Goal: Information Seeking & Learning: Learn about a topic

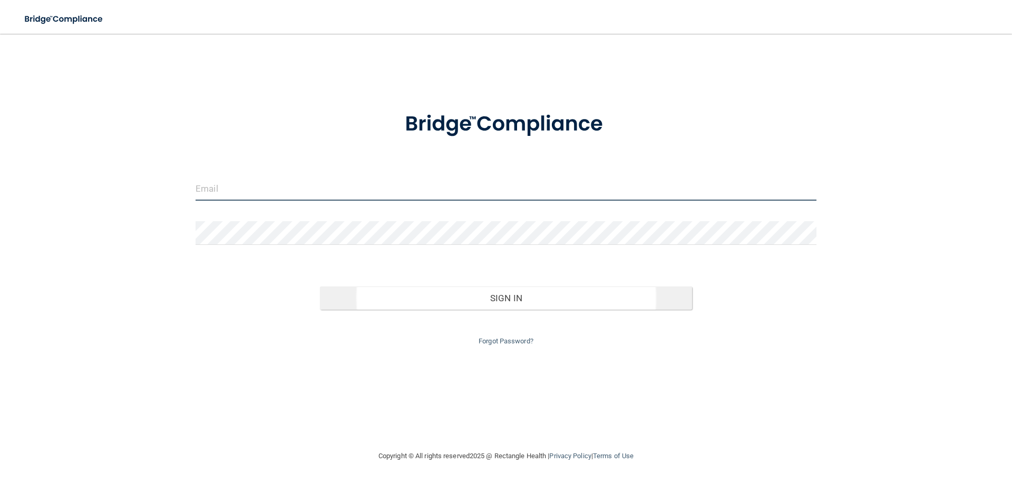
type input "[EMAIL_ADDRESS][DOMAIN_NAME]"
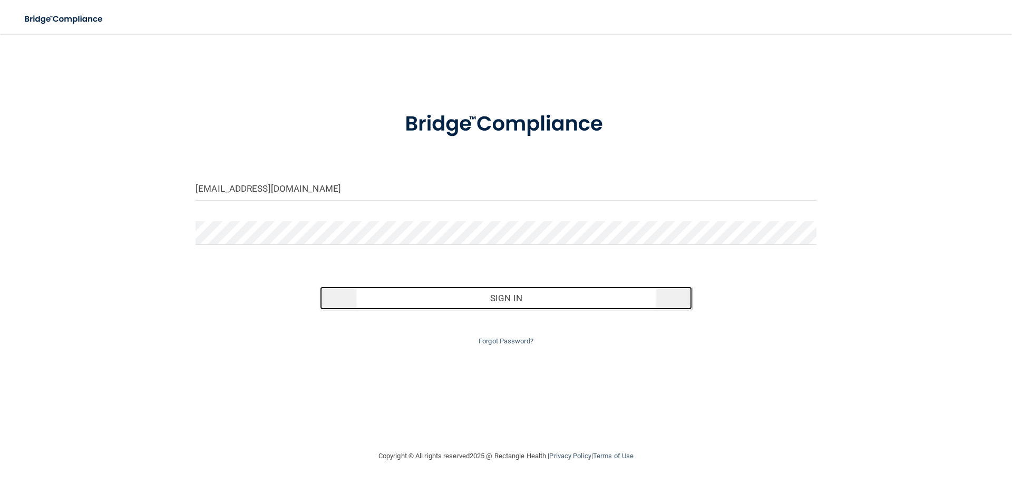
click at [431, 299] on button "Sign In" at bounding box center [506, 298] width 373 height 23
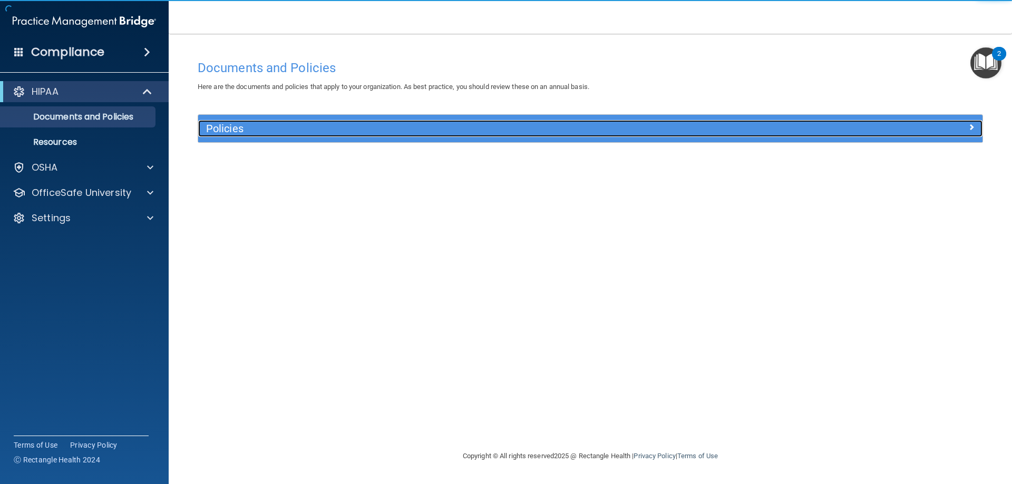
click at [224, 128] on h5 "Policies" at bounding box center [492, 129] width 572 height 12
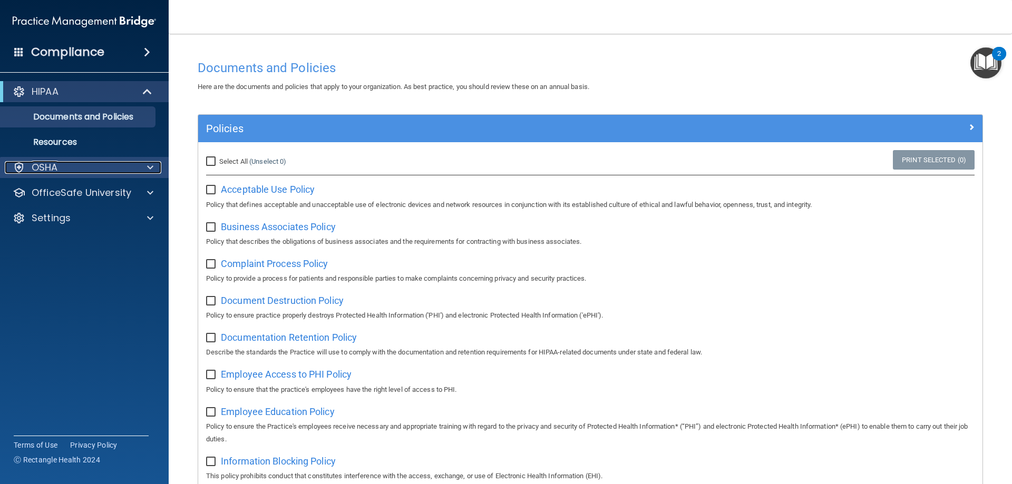
click at [58, 172] on div "OSHA" at bounding box center [70, 167] width 131 height 13
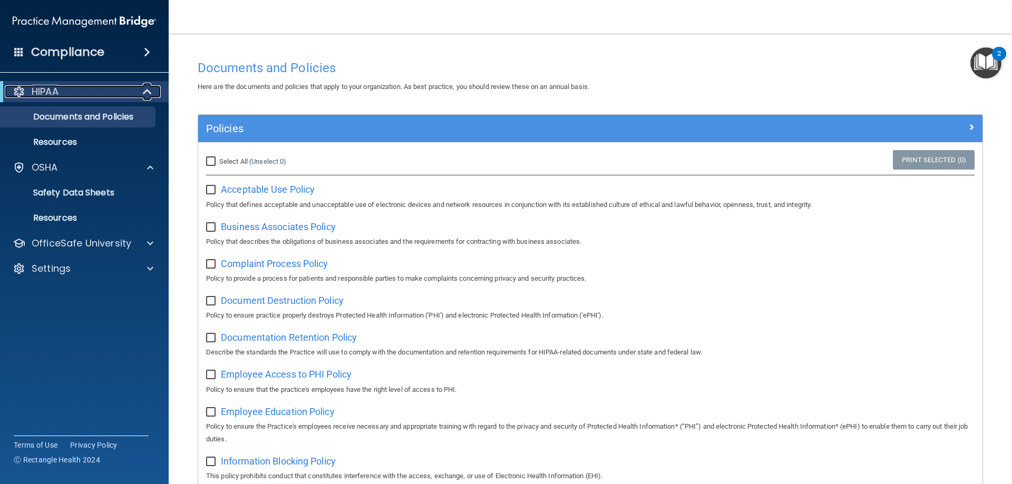
click at [96, 96] on div "HIPAA" at bounding box center [70, 91] width 130 height 13
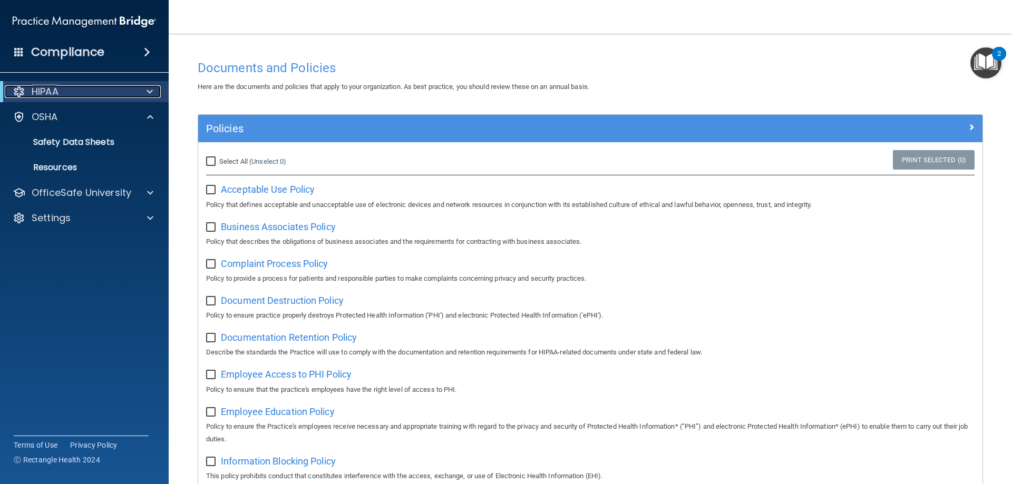
click at [96, 96] on div "HIPAA" at bounding box center [70, 91] width 130 height 13
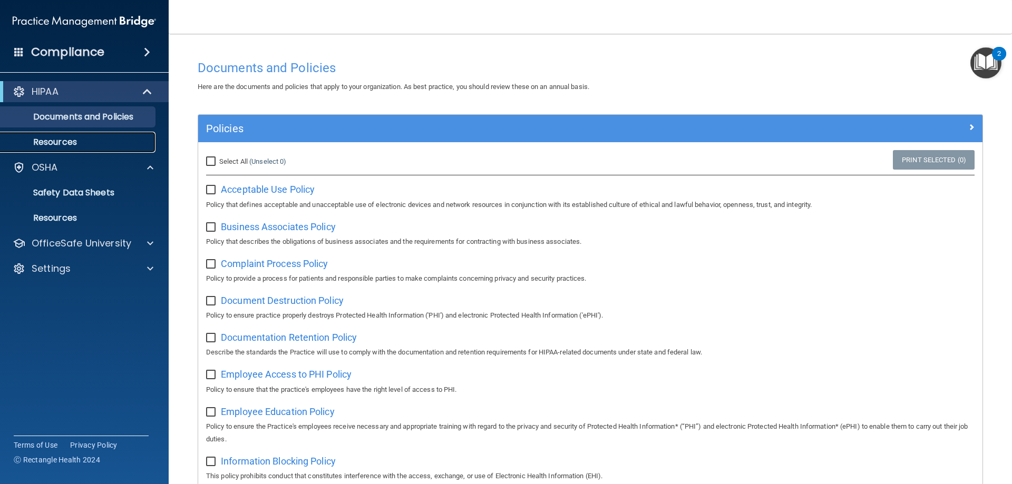
click at [60, 137] on p "Resources" at bounding box center [79, 142] width 144 height 11
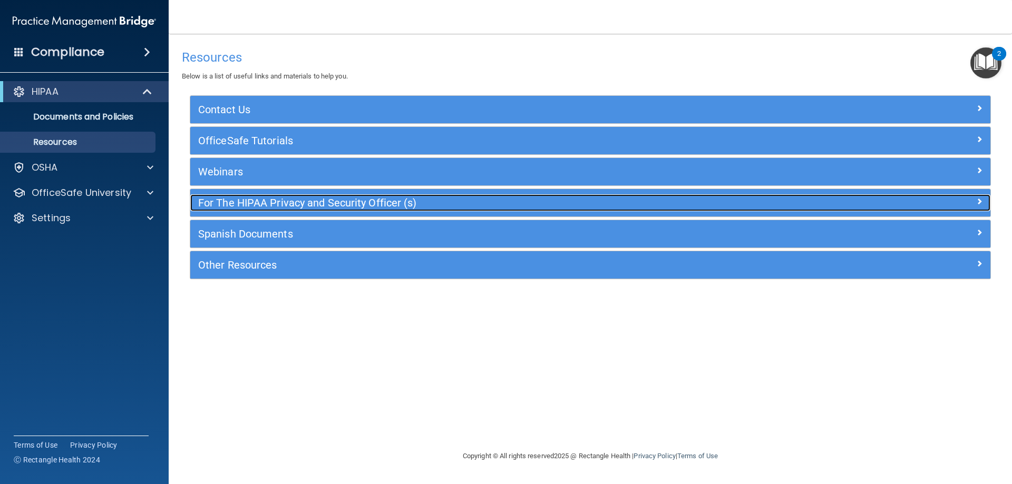
click at [310, 203] on h5 "For The HIPAA Privacy and Security Officer (s)" at bounding box center [490, 203] width 584 height 12
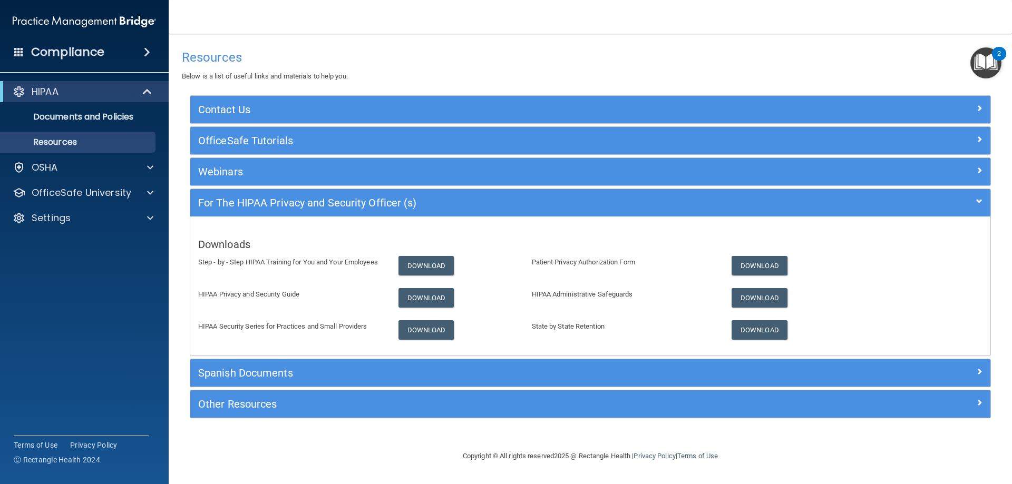
click at [102, 57] on h4 "Compliance" at bounding box center [67, 52] width 73 height 15
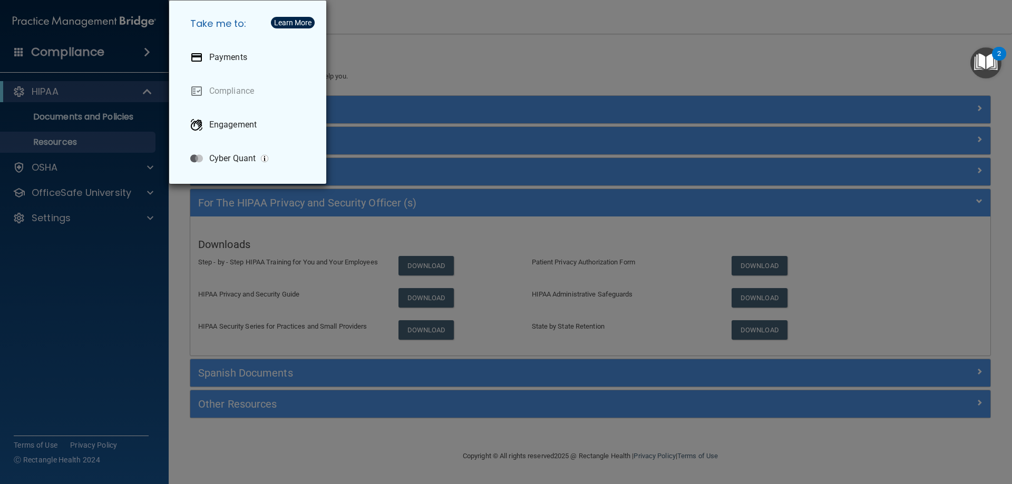
click at [122, 50] on div "Take me to: Payments Compliance Engagement Cyber Quant" at bounding box center [506, 242] width 1012 height 484
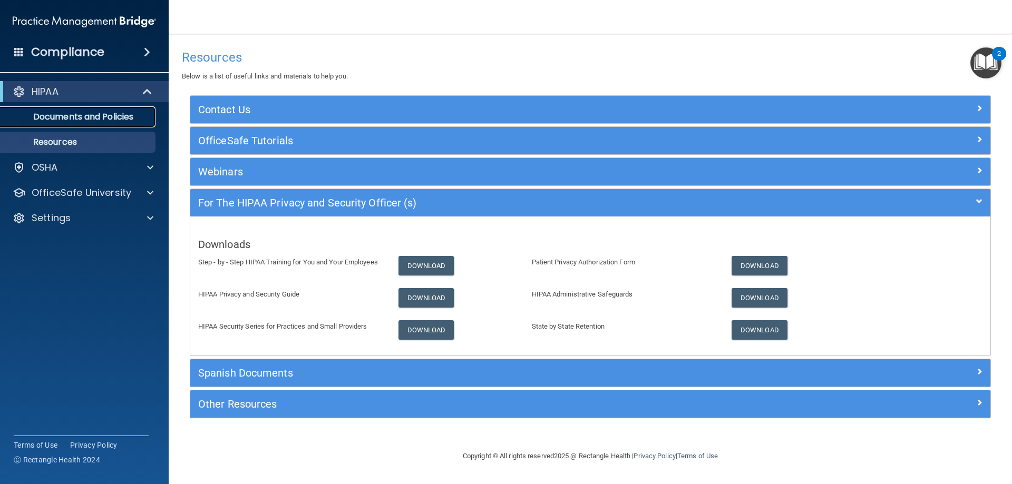
click at [76, 118] on p "Documents and Policies" at bounding box center [79, 117] width 144 height 11
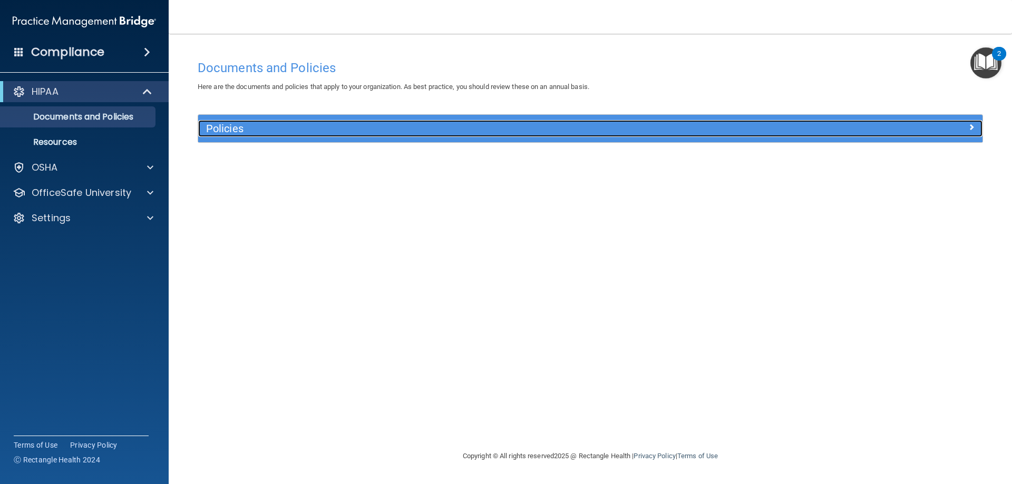
click at [240, 131] on h5 "Policies" at bounding box center [492, 129] width 572 height 12
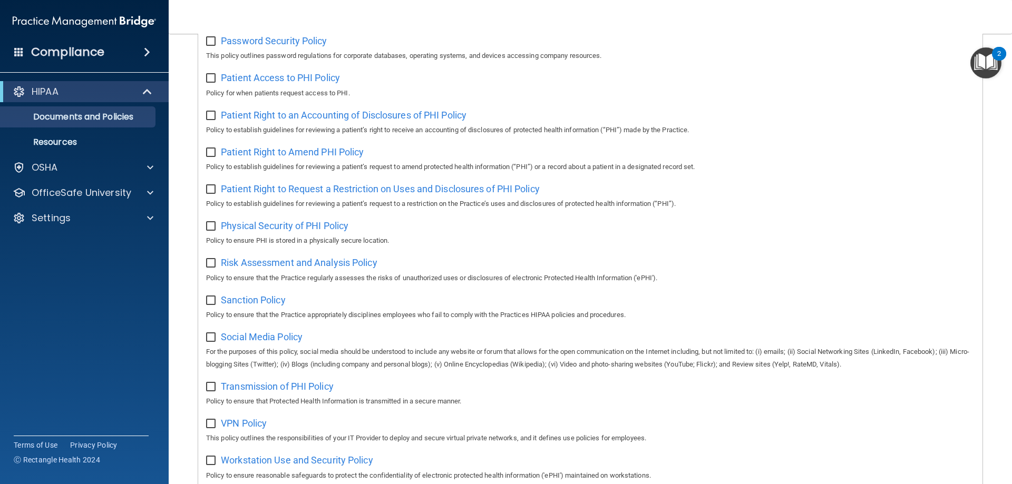
scroll to position [573, 0]
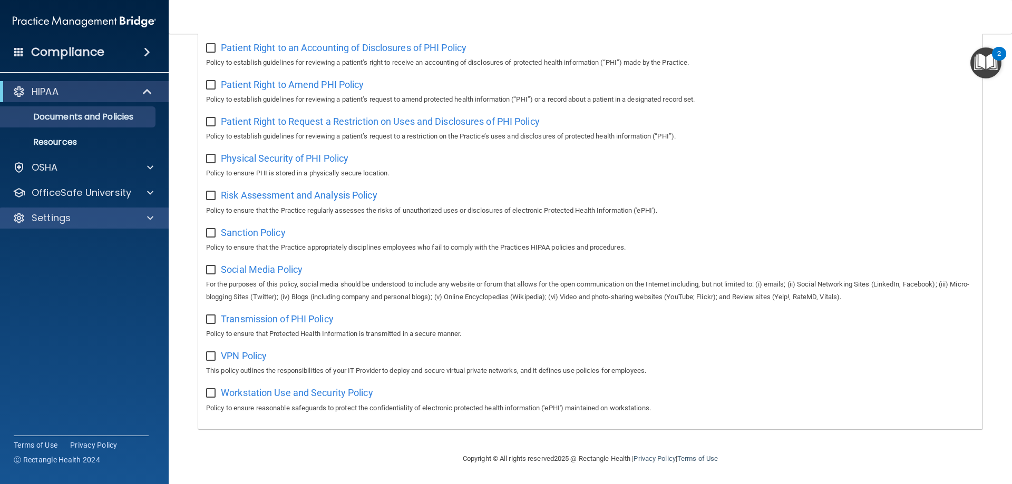
click at [63, 224] on div "Settings" at bounding box center [84, 218] width 169 height 21
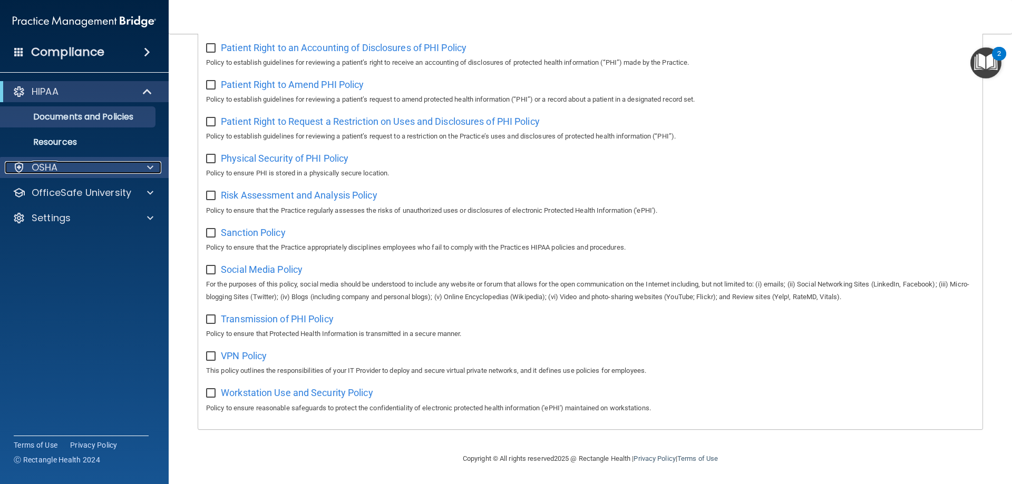
click at [71, 168] on div "OSHA" at bounding box center [70, 167] width 131 height 13
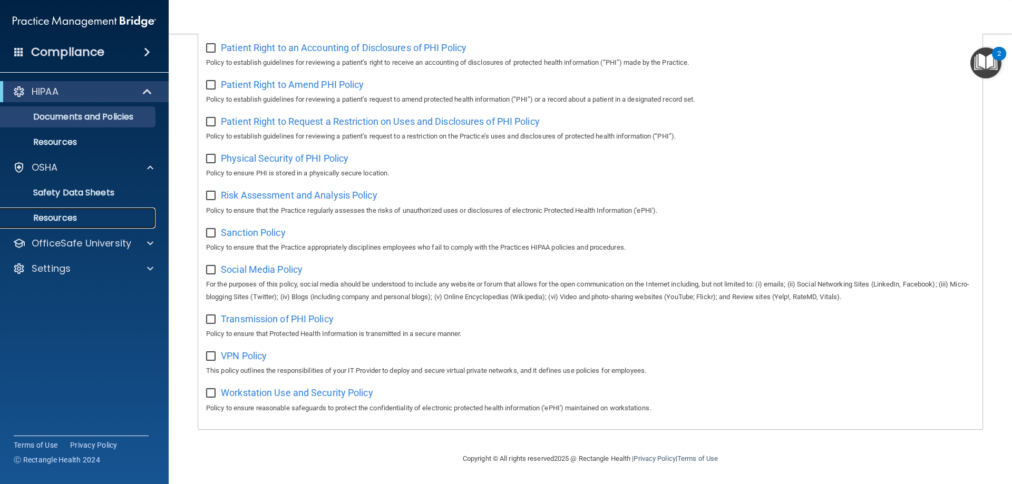
click at [58, 218] on p "Resources" at bounding box center [79, 218] width 144 height 11
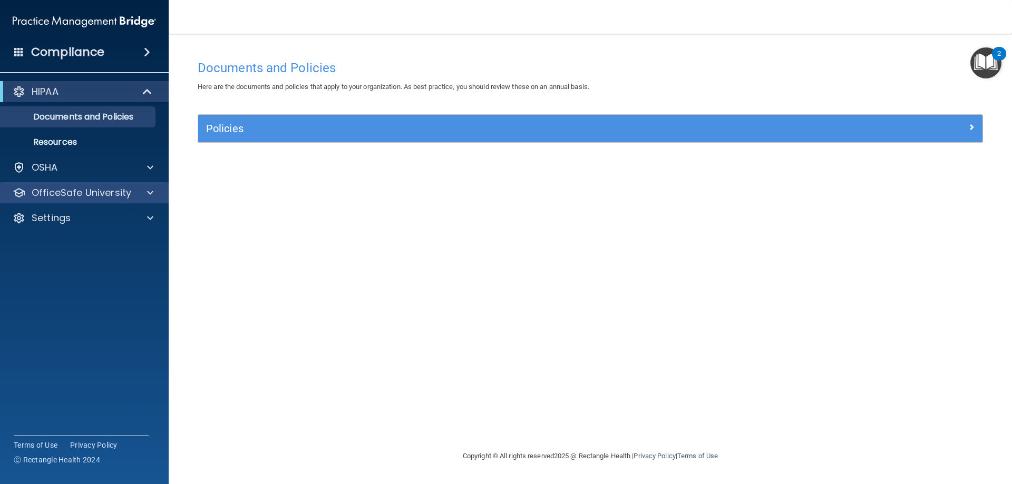
click at [65, 199] on div "OfficeSafe University" at bounding box center [84, 192] width 169 height 21
click at [147, 192] on span at bounding box center [150, 193] width 6 height 13
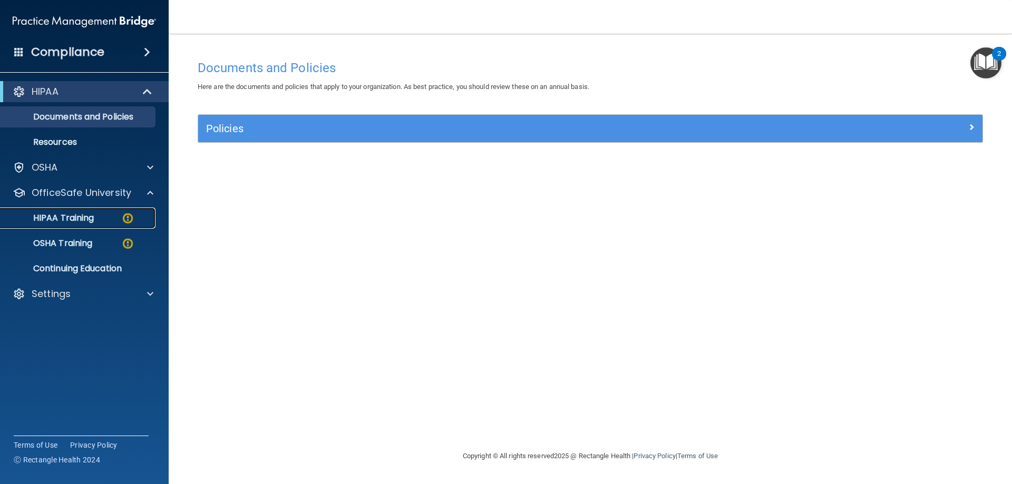
click at [63, 218] on p "HIPAA Training" at bounding box center [50, 218] width 87 height 11
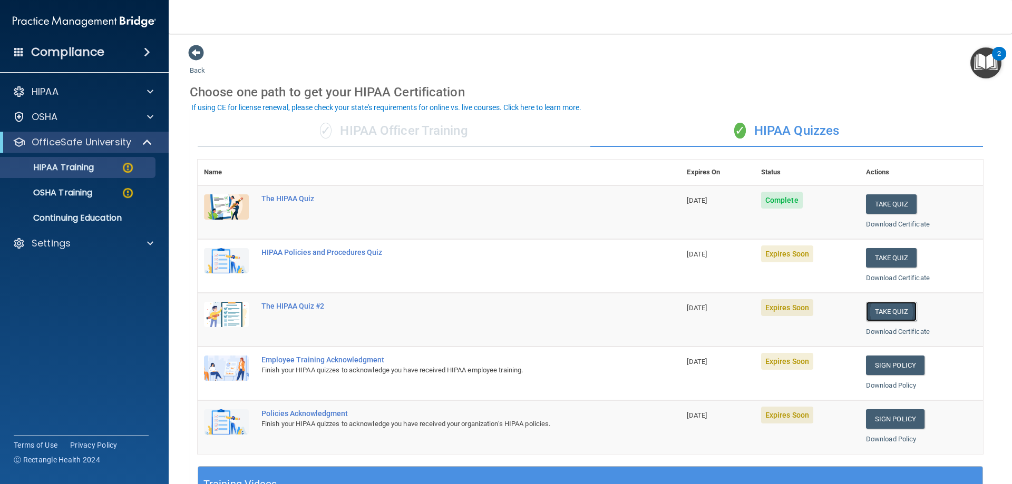
click at [900, 316] on button "Take Quiz" at bounding box center [891, 311] width 51 height 19
click at [375, 140] on div "✓ HIPAA Officer Training" at bounding box center [394, 131] width 393 height 32
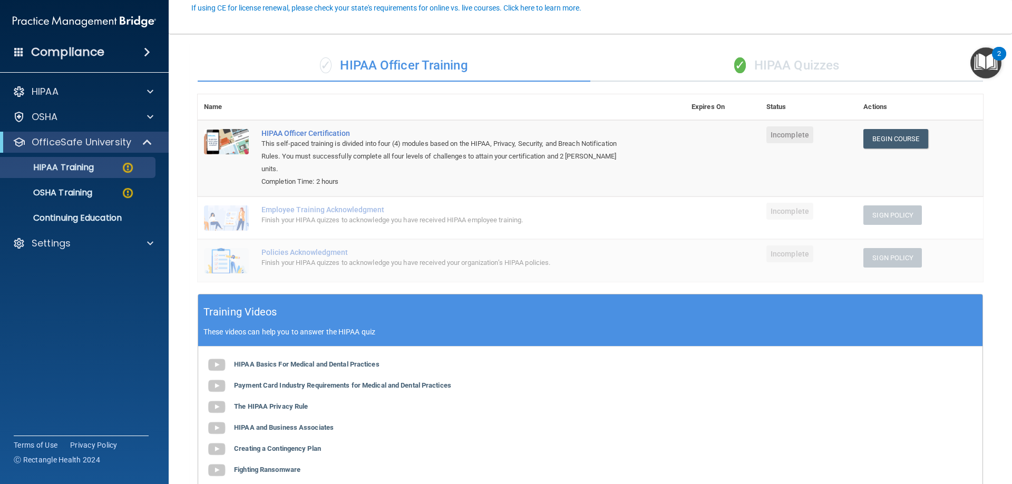
scroll to position [105, 0]
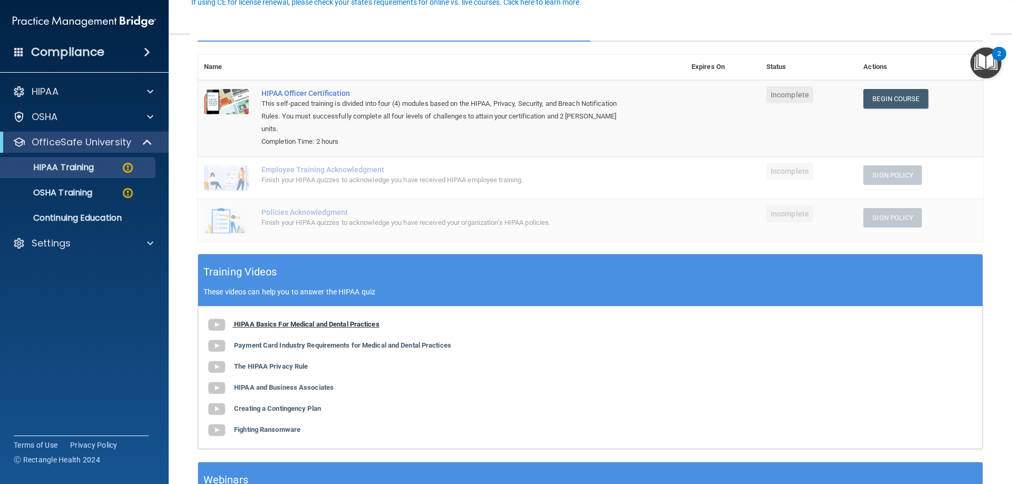
click at [296, 320] on b "HIPAA Basics For Medical and Dental Practices" at bounding box center [306, 324] width 145 height 8
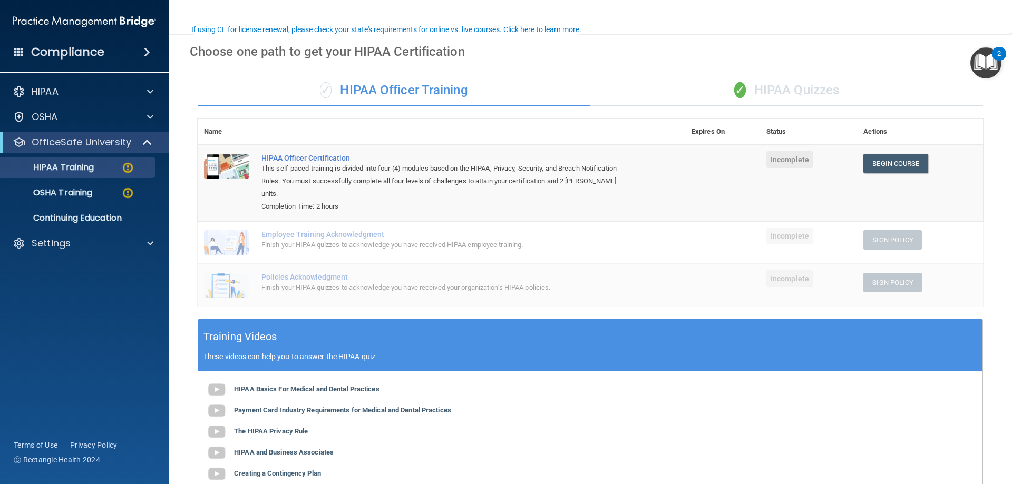
scroll to position [158, 0]
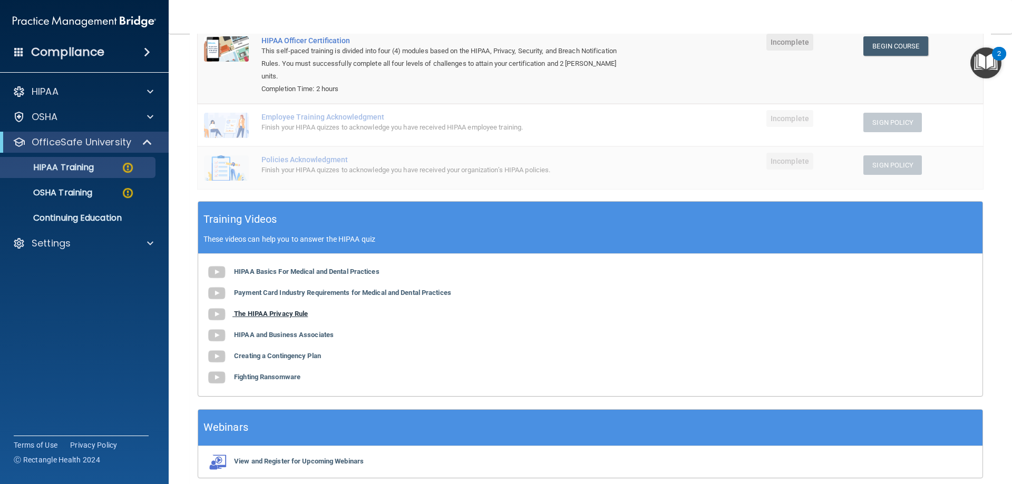
click at [302, 310] on b "The HIPAA Privacy Rule" at bounding box center [271, 314] width 74 height 8
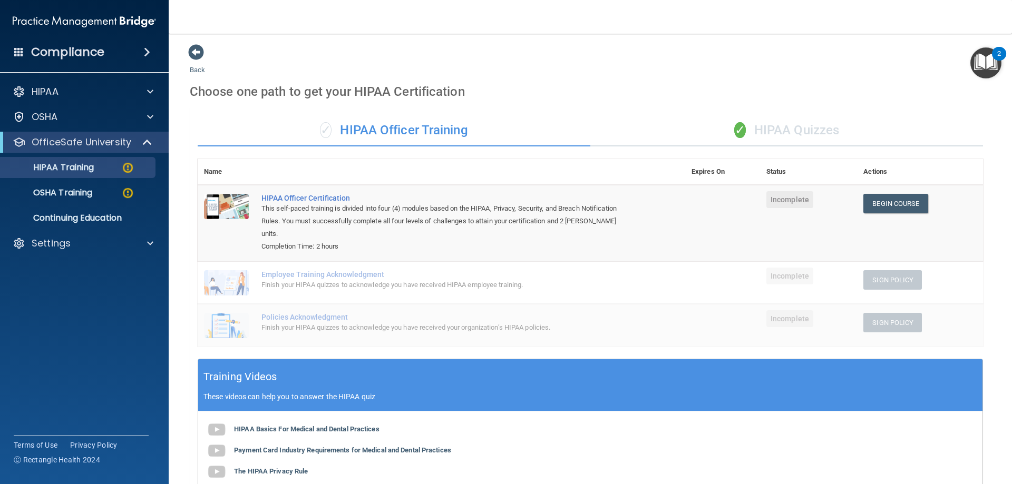
scroll to position [0, 0]
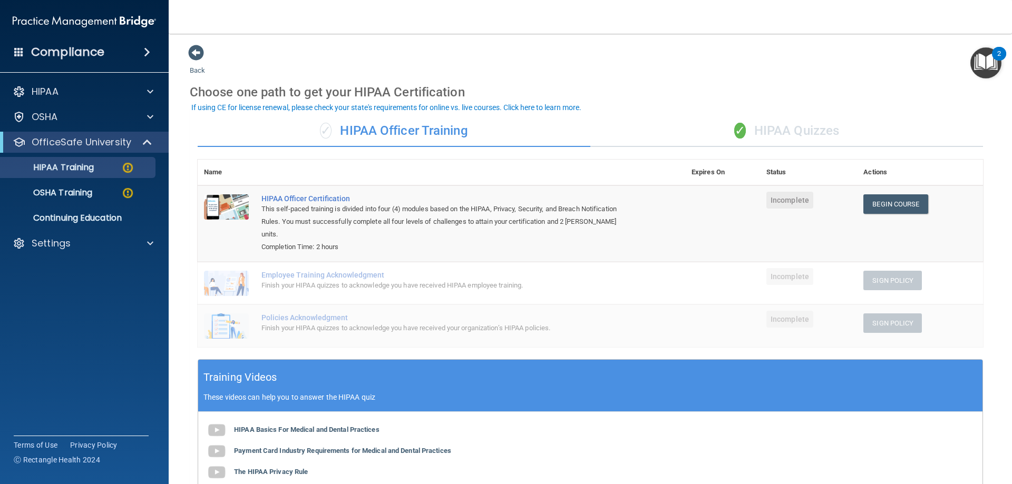
click at [810, 132] on div "✓ HIPAA Quizzes" at bounding box center [786, 131] width 393 height 32
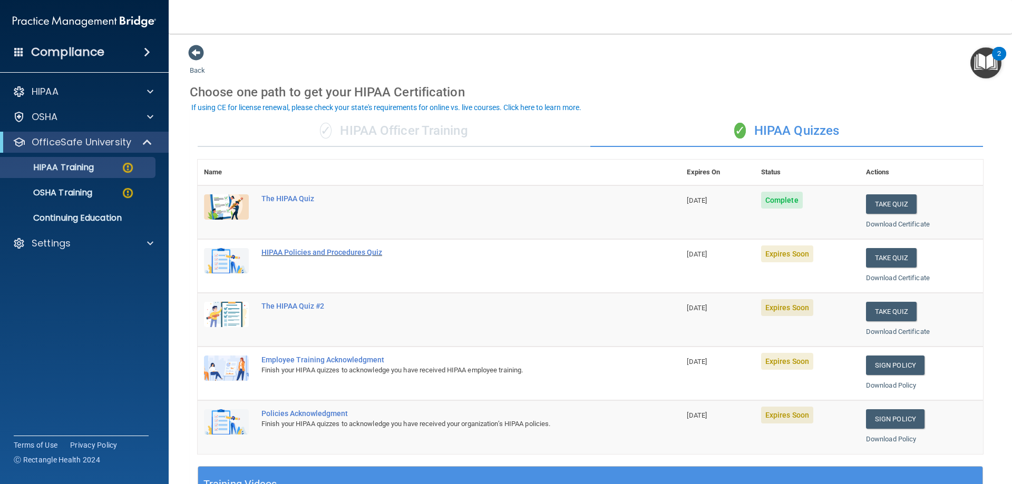
click at [370, 253] on div "HIPAA Policies and Procedures Quiz" at bounding box center [444, 252] width 366 height 8
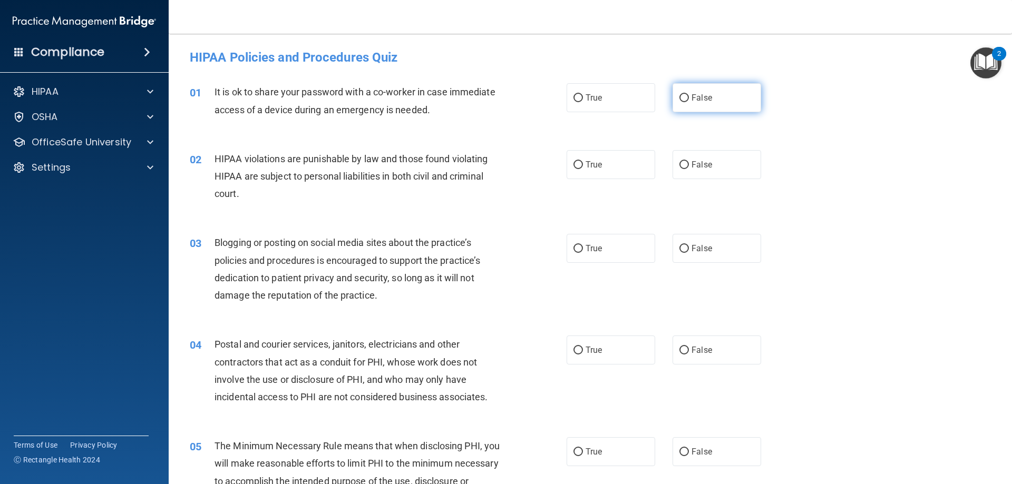
click at [679, 98] on input "False" at bounding box center [683, 98] width 9 height 8
radio input "true"
click at [573, 164] on input "True" at bounding box center [577, 165] width 9 height 8
radio input "true"
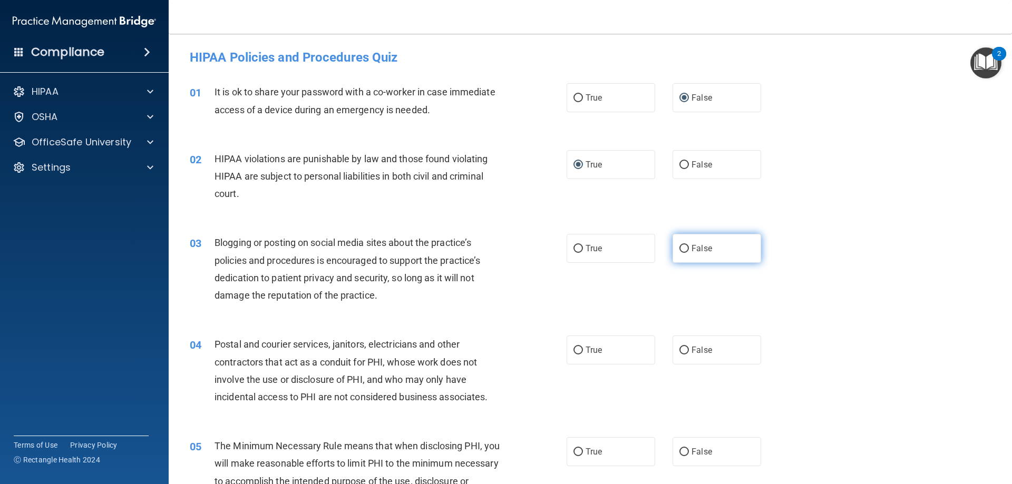
click at [681, 249] on input "False" at bounding box center [683, 249] width 9 height 8
radio input "true"
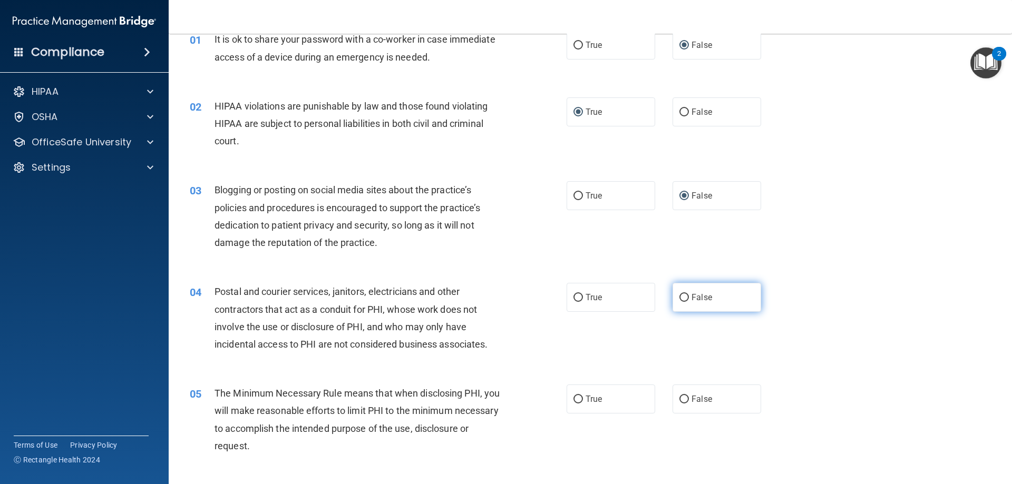
click at [679, 298] on input "False" at bounding box center [683, 298] width 9 height 8
radio input "true"
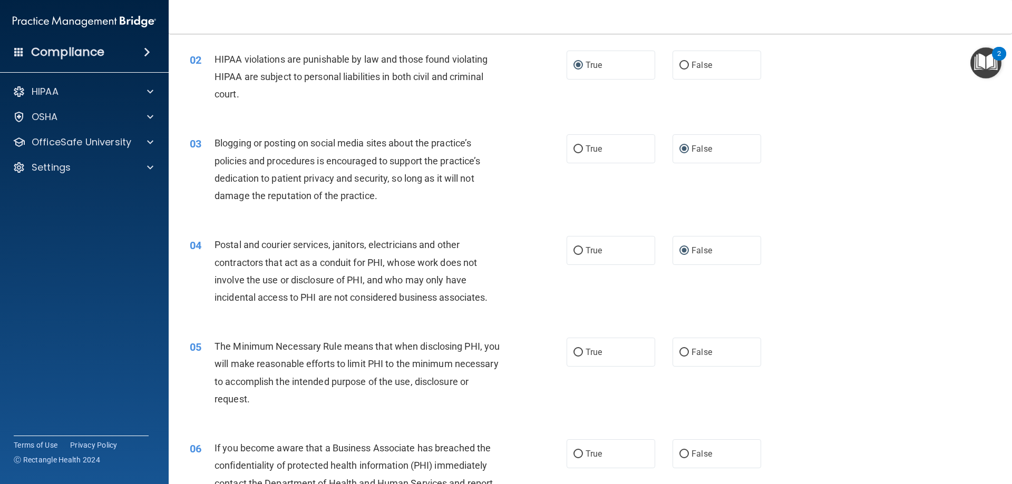
scroll to position [158, 0]
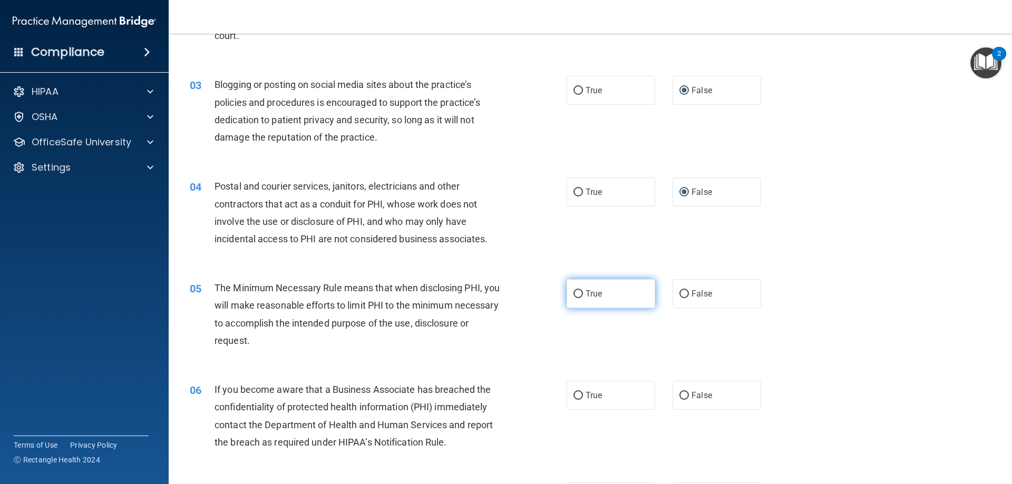
click at [579, 295] on label "True" at bounding box center [610, 293] width 89 height 29
click at [579, 295] on input "True" at bounding box center [577, 294] width 9 height 8
radio input "true"
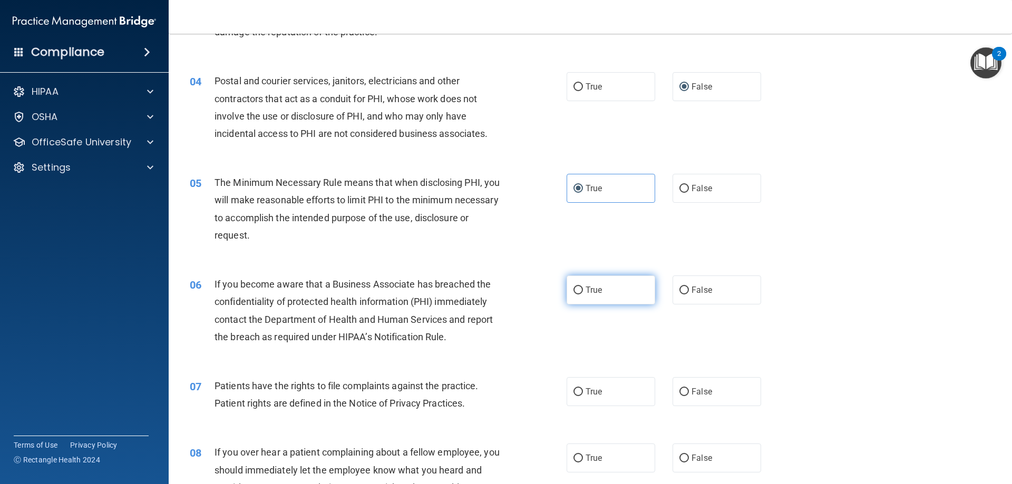
click at [578, 291] on input "True" at bounding box center [577, 291] width 9 height 8
radio input "true"
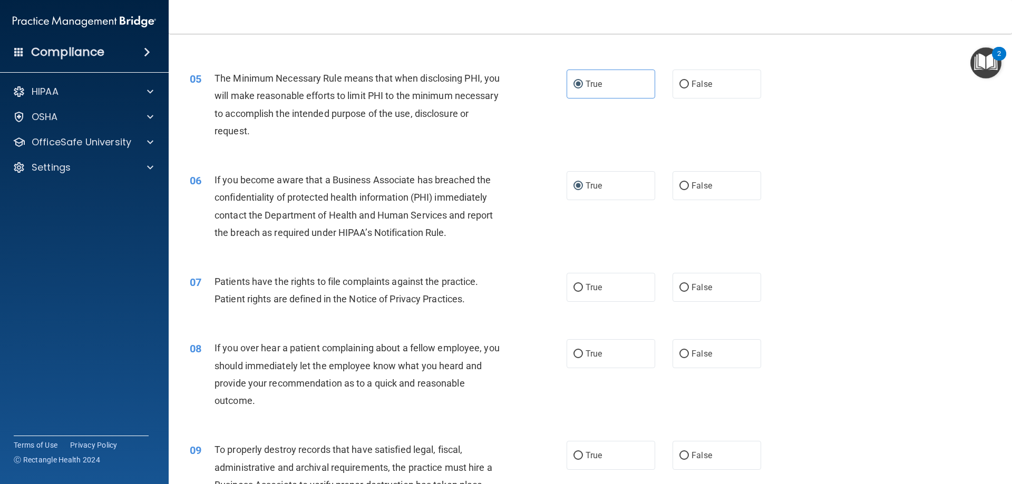
scroll to position [369, 0]
click at [577, 286] on input "True" at bounding box center [577, 287] width 9 height 8
radio input "true"
click at [680, 354] on input "False" at bounding box center [683, 353] width 9 height 8
radio input "true"
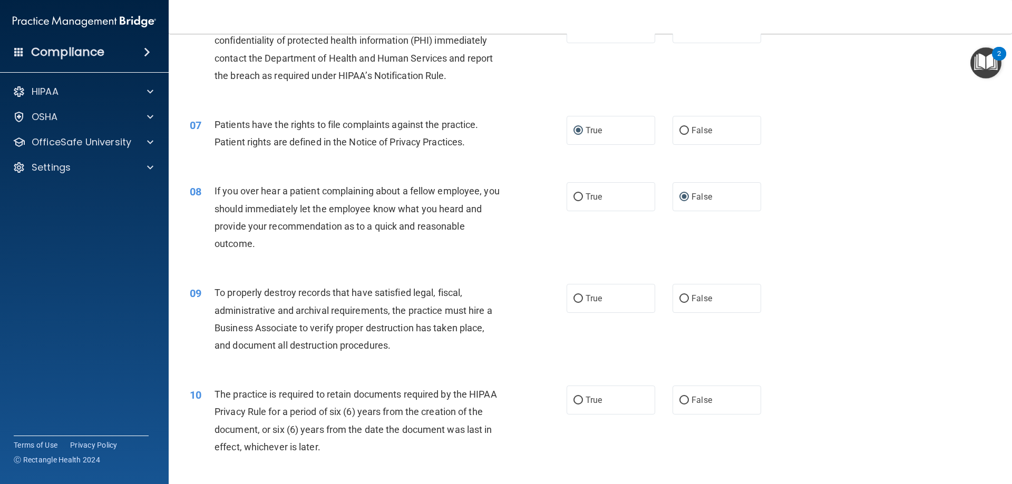
scroll to position [527, 0]
click at [679, 299] on input "False" at bounding box center [683, 297] width 9 height 8
radio input "true"
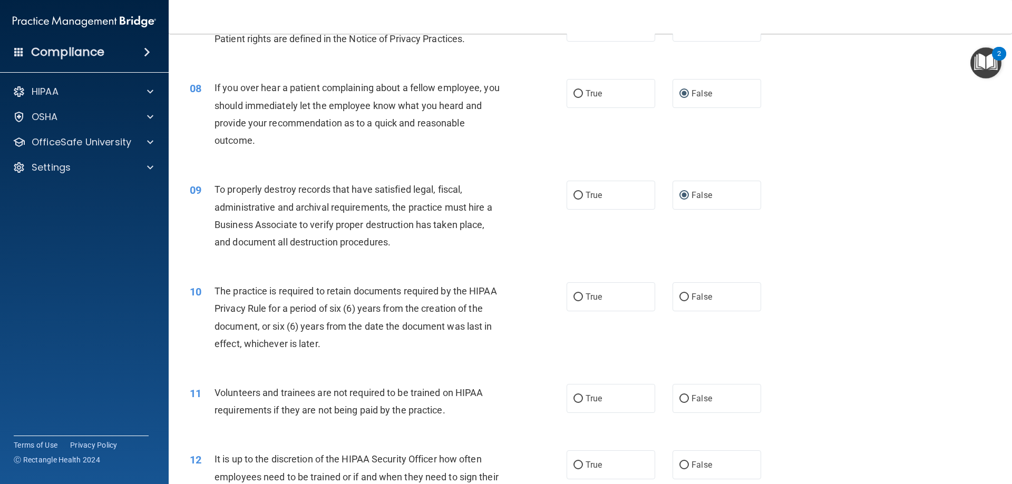
scroll to position [632, 0]
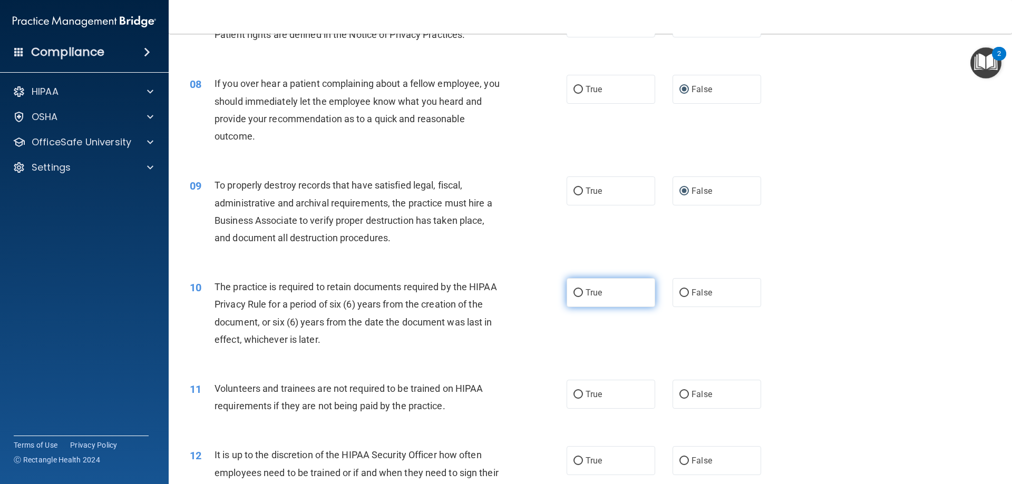
click at [585, 291] on span "True" at bounding box center [593, 293] width 16 height 10
click at [582, 291] on input "True" at bounding box center [577, 293] width 9 height 8
radio input "true"
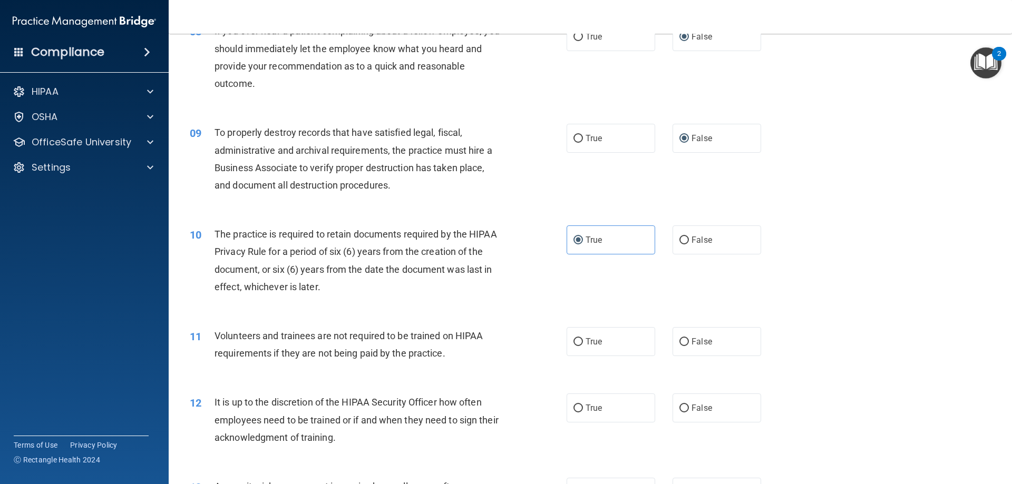
scroll to position [738, 0]
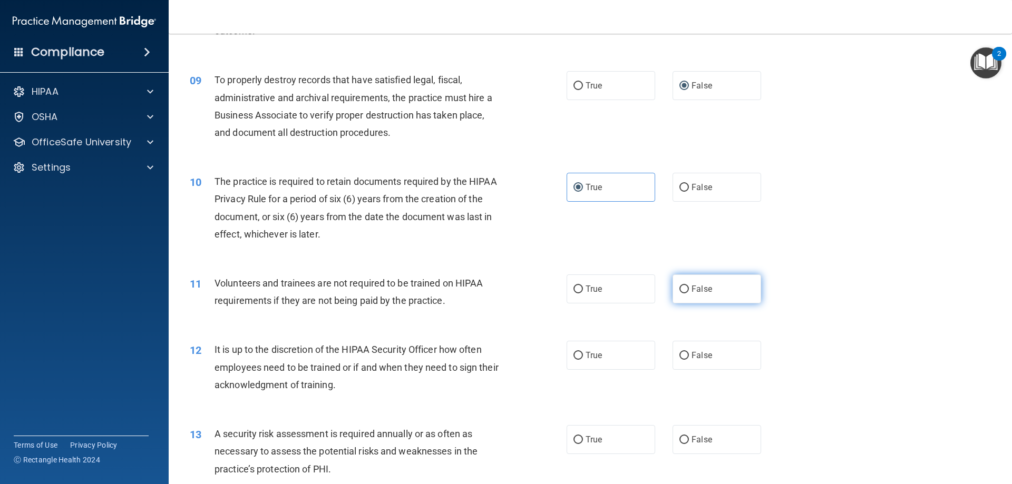
click at [679, 292] on input "False" at bounding box center [683, 290] width 9 height 8
radio input "true"
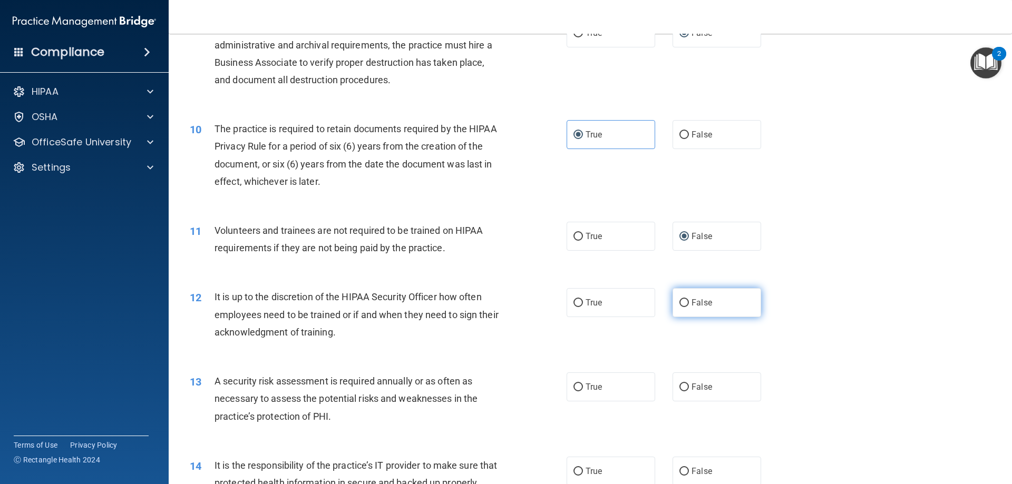
click at [673, 303] on label "False" at bounding box center [716, 302] width 89 height 29
click at [679, 303] on input "False" at bounding box center [683, 303] width 9 height 8
radio input "true"
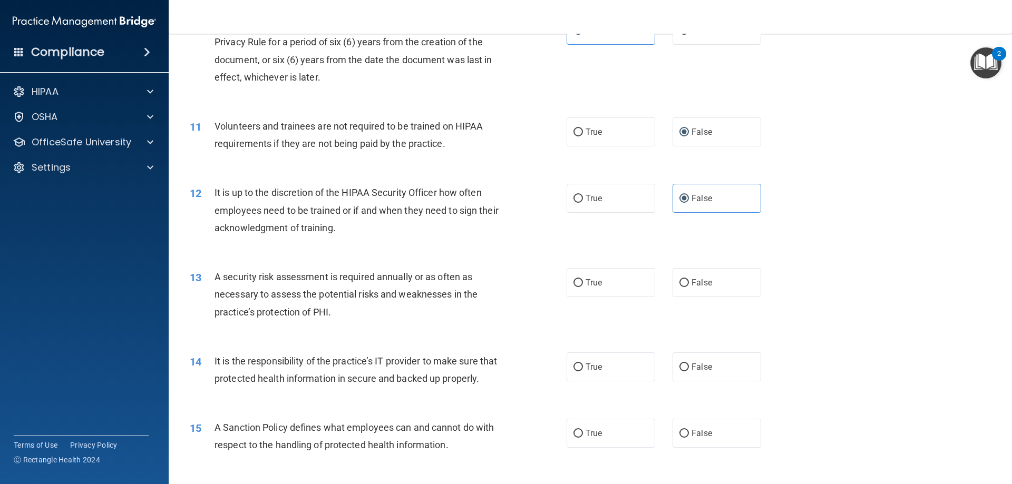
scroll to position [896, 0]
click at [573, 282] on input "True" at bounding box center [577, 282] width 9 height 8
radio input "true"
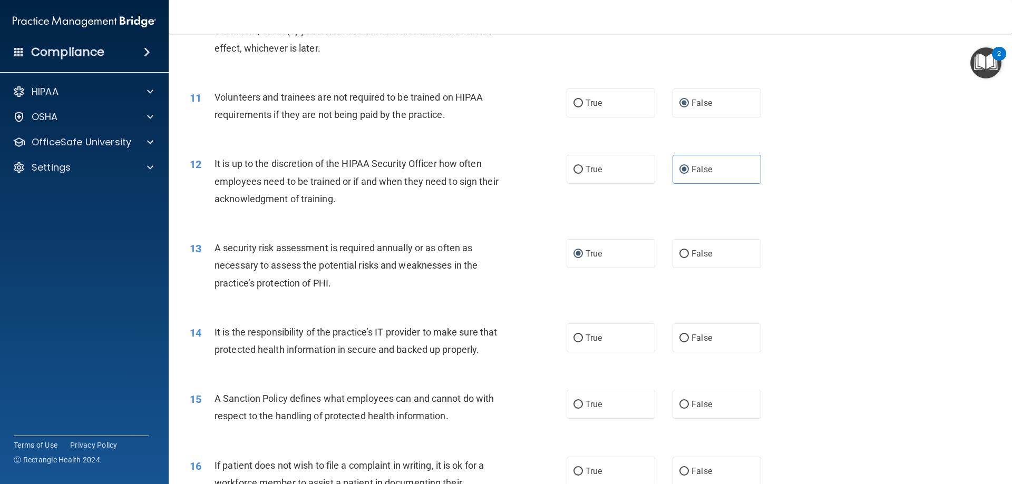
scroll to position [949, 0]
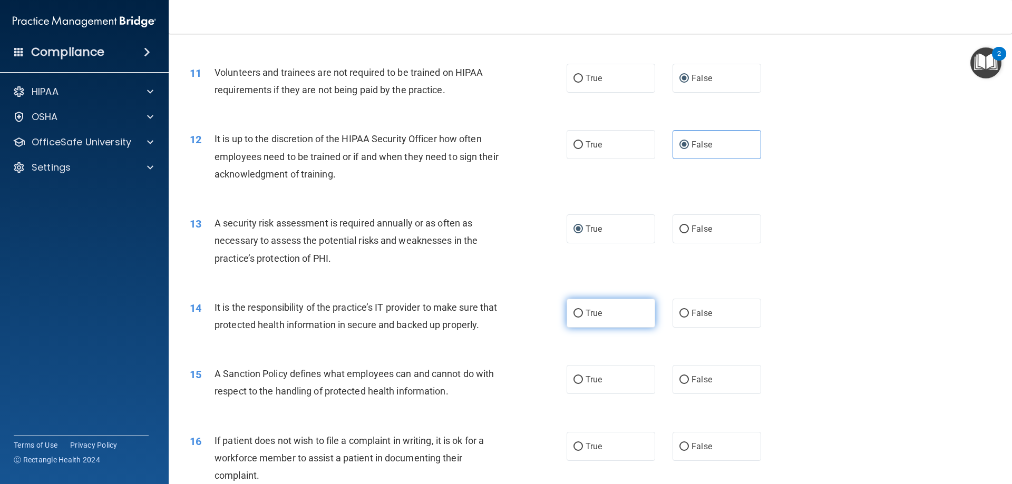
click at [575, 312] on input "True" at bounding box center [577, 314] width 9 height 8
radio input "true"
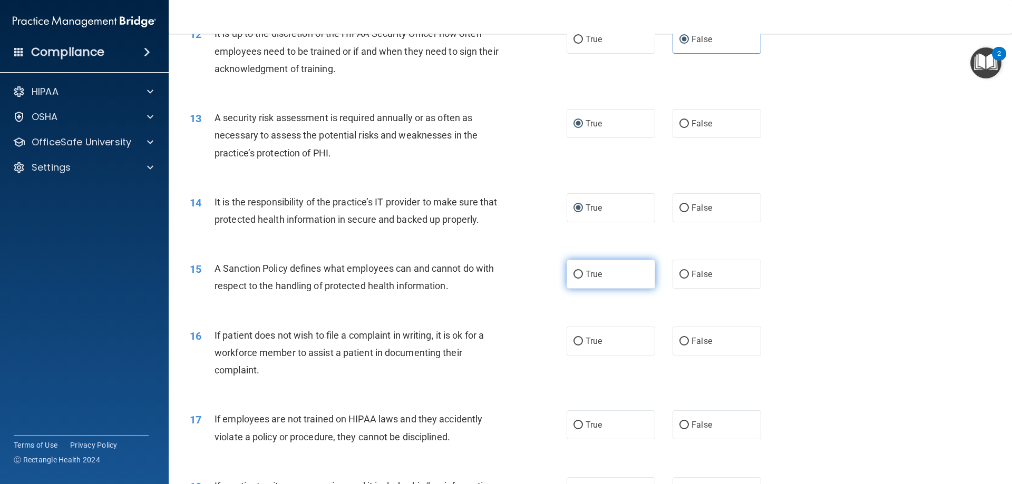
click at [579, 289] on label "True" at bounding box center [610, 274] width 89 height 29
click at [579, 279] on input "True" at bounding box center [577, 275] width 9 height 8
radio input "true"
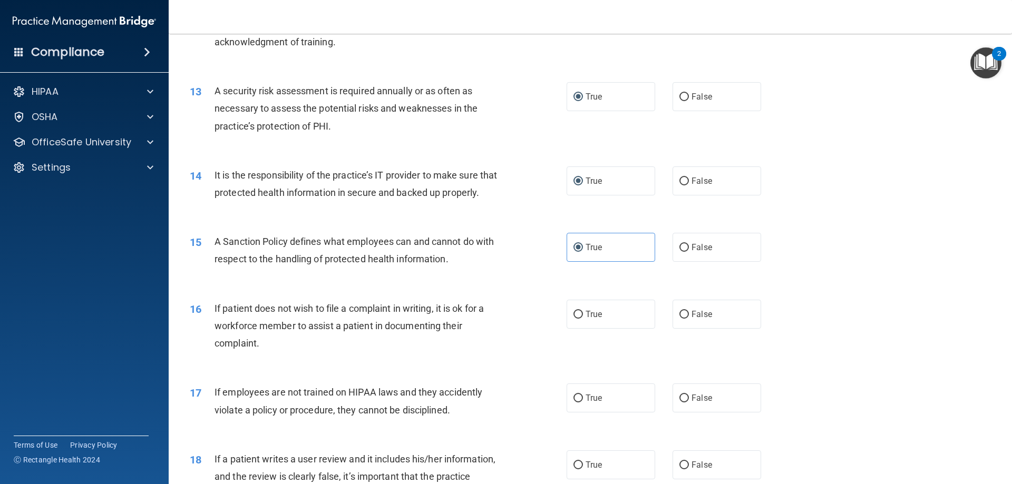
scroll to position [1107, 0]
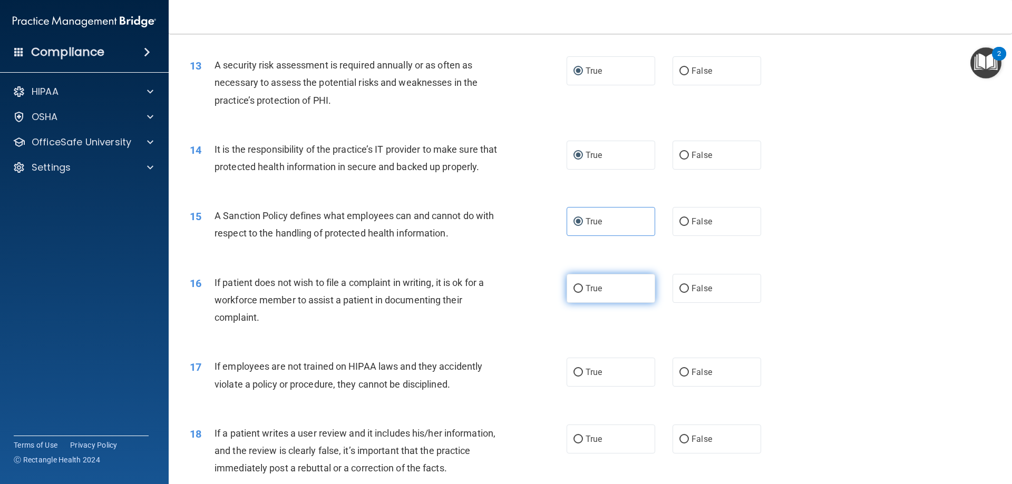
drag, startPoint x: 572, startPoint y: 309, endPoint x: 566, endPoint y: 312, distance: 6.6
click at [573, 293] on input "True" at bounding box center [577, 289] width 9 height 8
radio input "true"
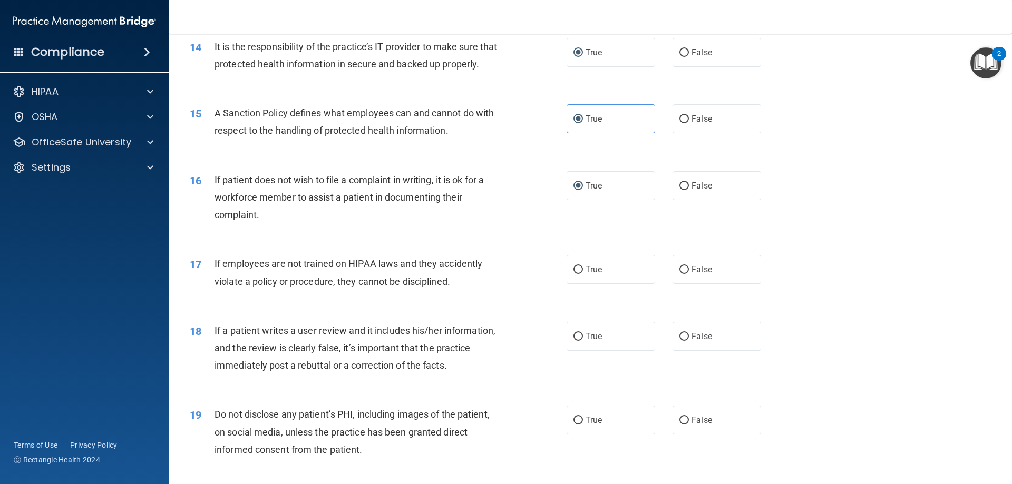
scroll to position [1212, 0]
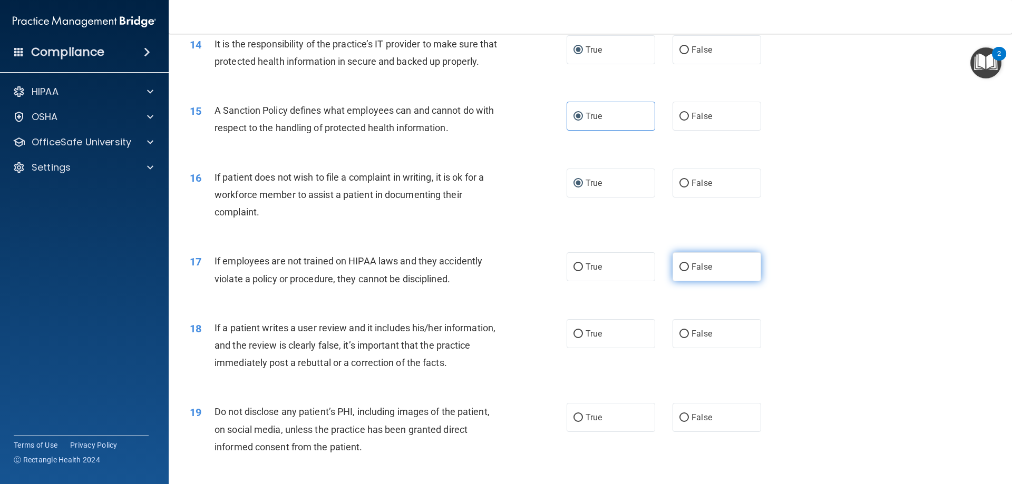
click at [682, 271] on input "False" at bounding box center [683, 267] width 9 height 8
radio input "true"
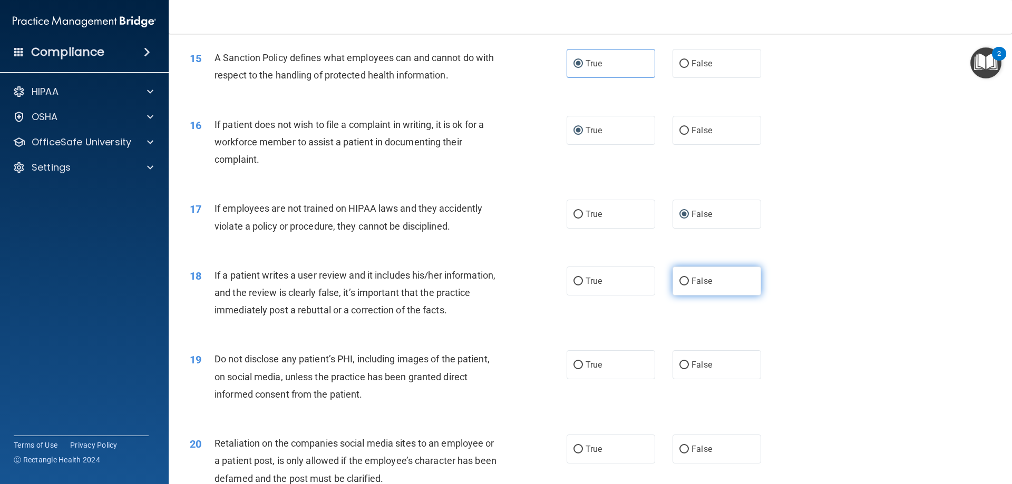
click at [679, 286] on input "False" at bounding box center [683, 282] width 9 height 8
radio input "true"
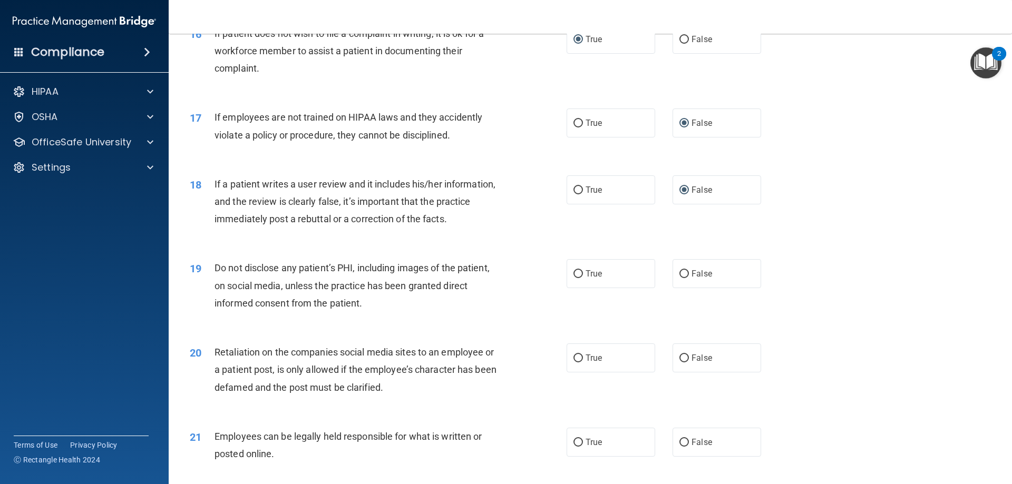
scroll to position [1370, 0]
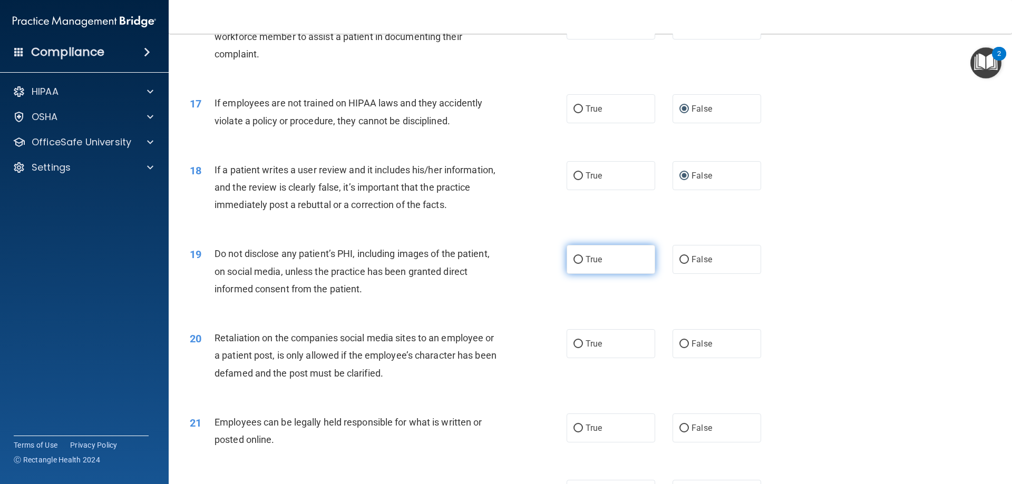
click at [575, 264] on input "True" at bounding box center [577, 260] width 9 height 8
radio input "true"
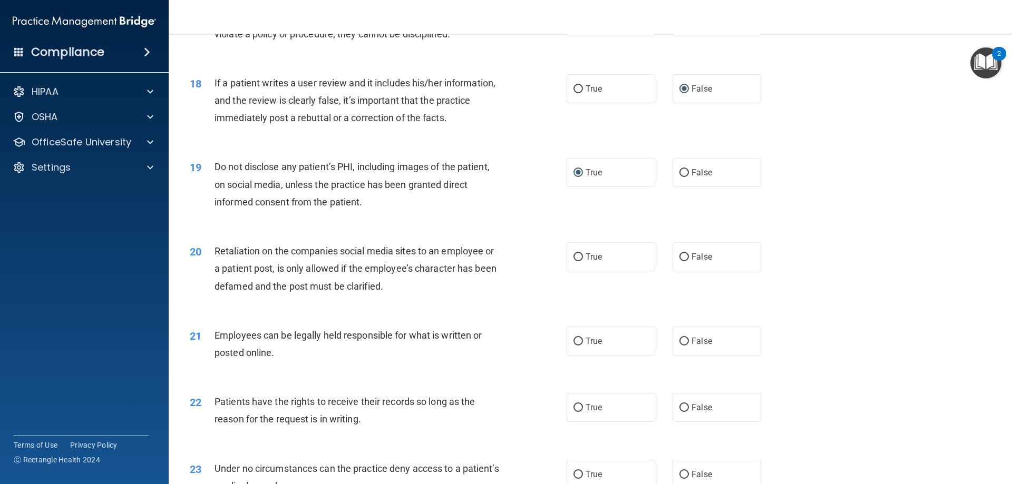
scroll to position [1475, 0]
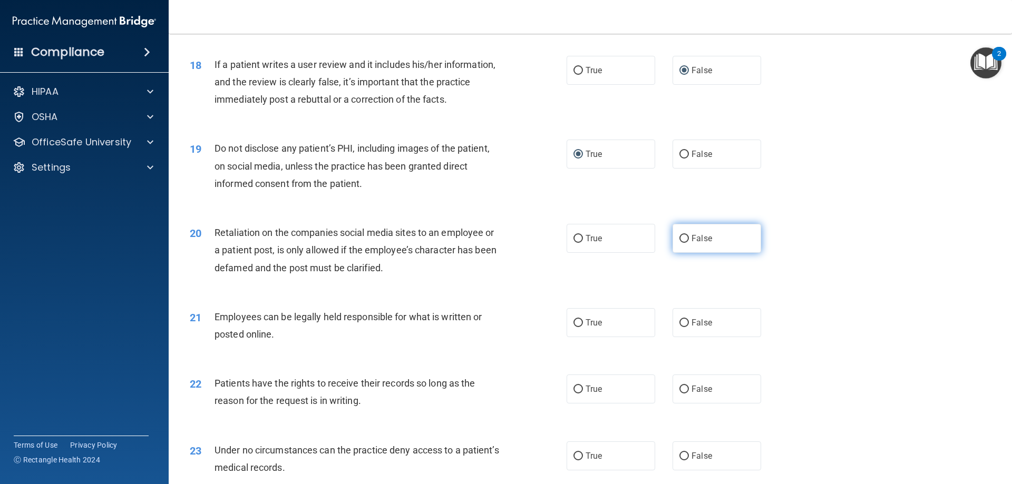
click at [681, 243] on input "False" at bounding box center [683, 239] width 9 height 8
radio input "true"
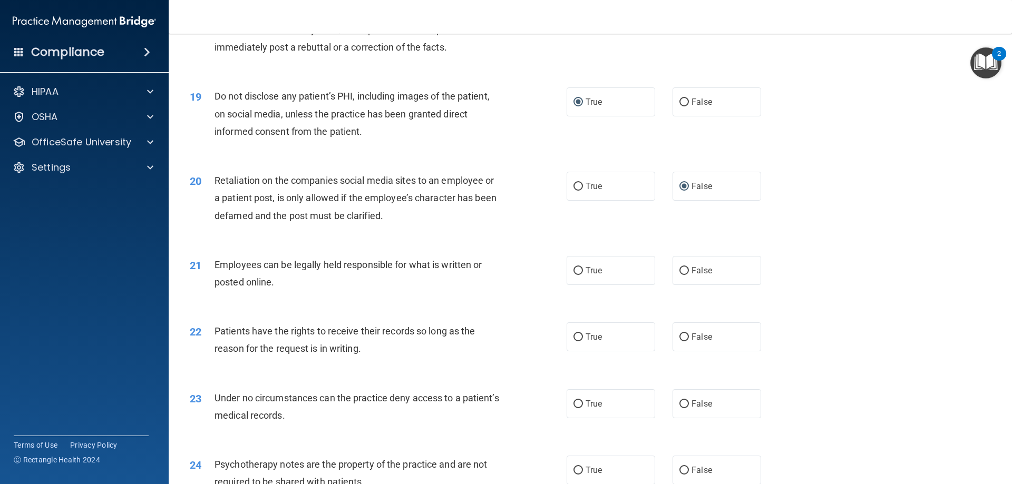
scroll to position [1528, 0]
click at [585, 285] on label "True" at bounding box center [610, 270] width 89 height 29
click at [583, 275] on input "True" at bounding box center [577, 271] width 9 height 8
radio input "true"
click at [574, 341] on input "True" at bounding box center [577, 337] width 9 height 8
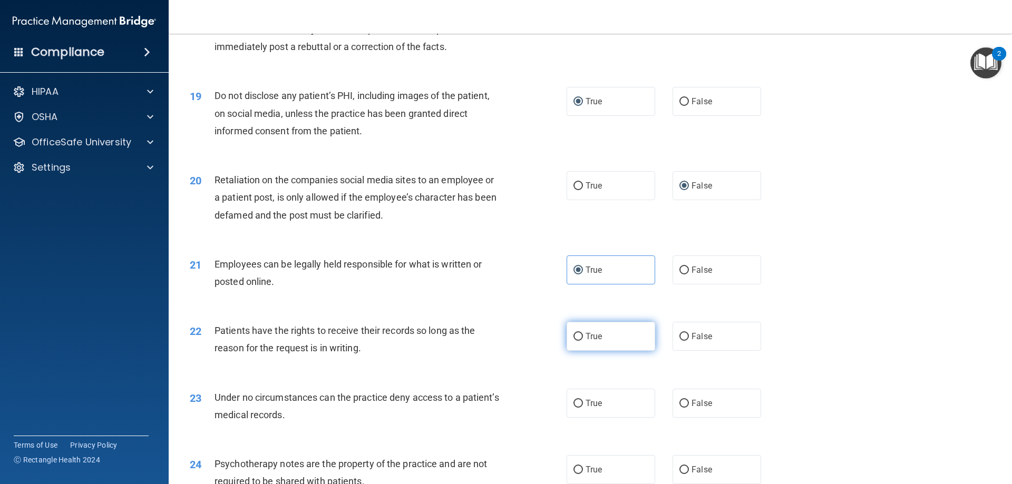
radio input "true"
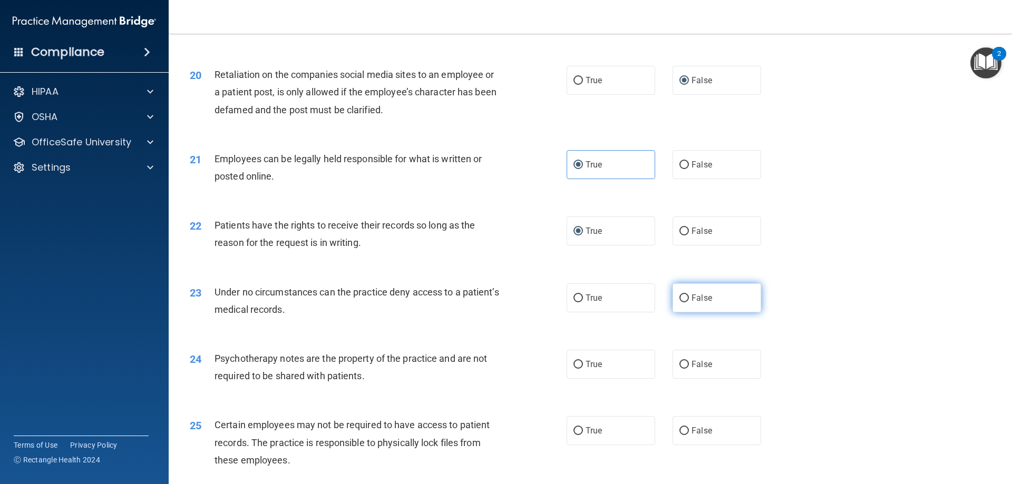
click at [679, 302] on input "False" at bounding box center [683, 299] width 9 height 8
radio input "true"
click at [679, 369] on input "False" at bounding box center [683, 365] width 9 height 8
radio input "true"
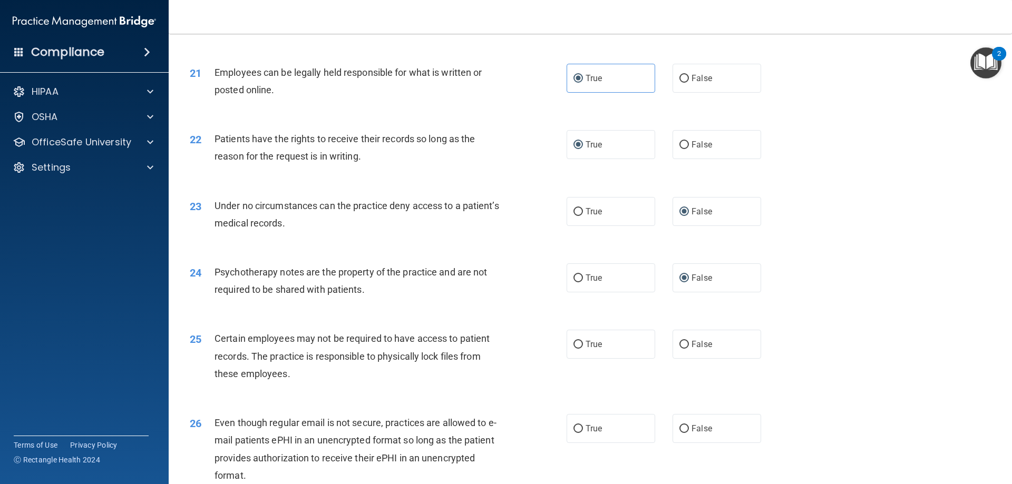
scroll to position [1739, 0]
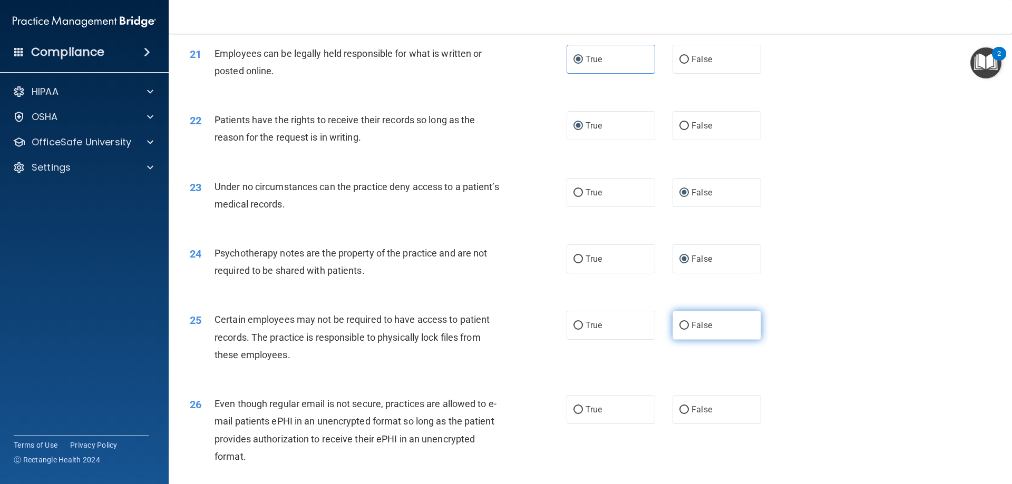
click at [686, 340] on label "False" at bounding box center [716, 325] width 89 height 29
click at [686, 330] on input "False" at bounding box center [683, 326] width 9 height 8
radio input "true"
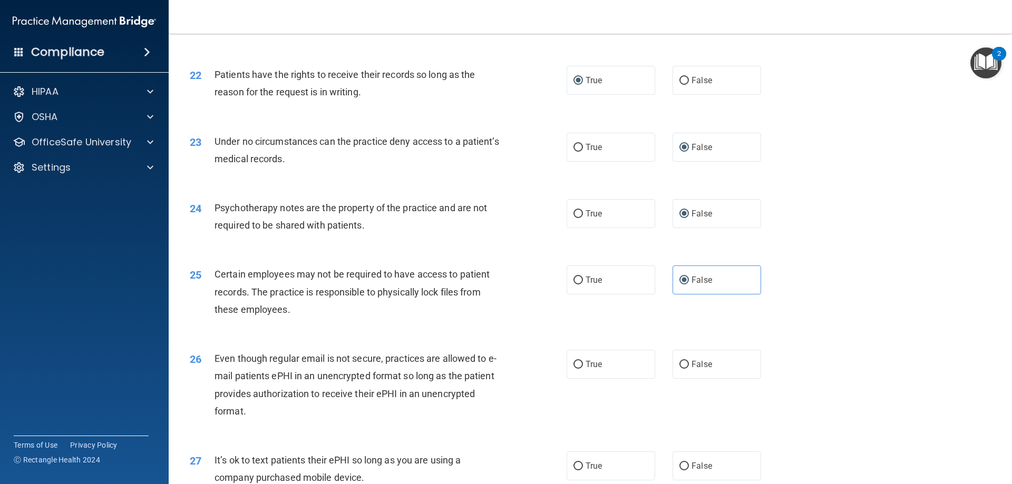
scroll to position [1844, 0]
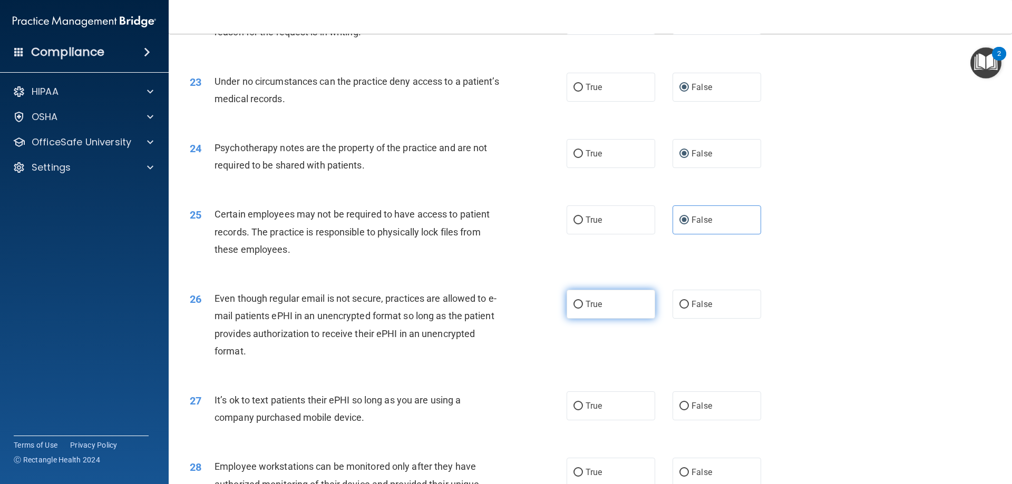
click at [573, 309] on input "True" at bounding box center [577, 305] width 9 height 8
radio input "true"
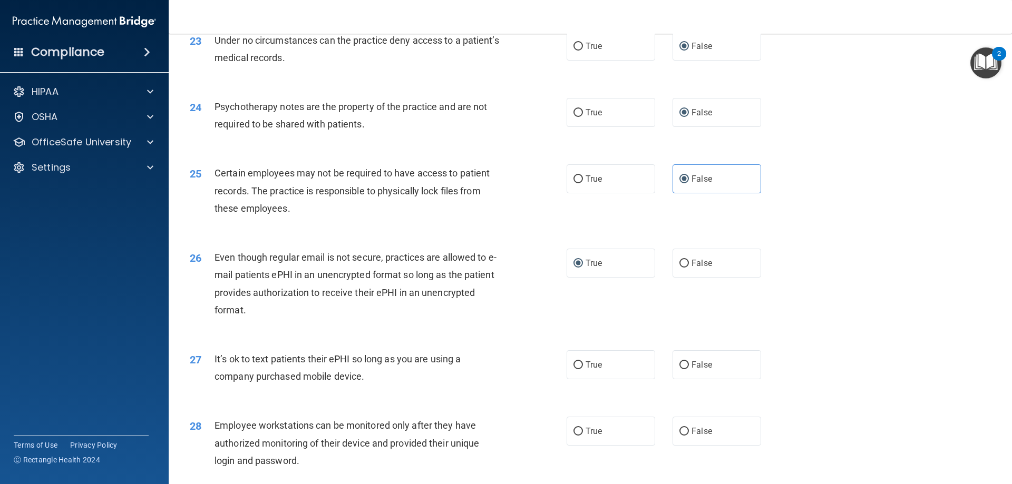
scroll to position [1950, 0]
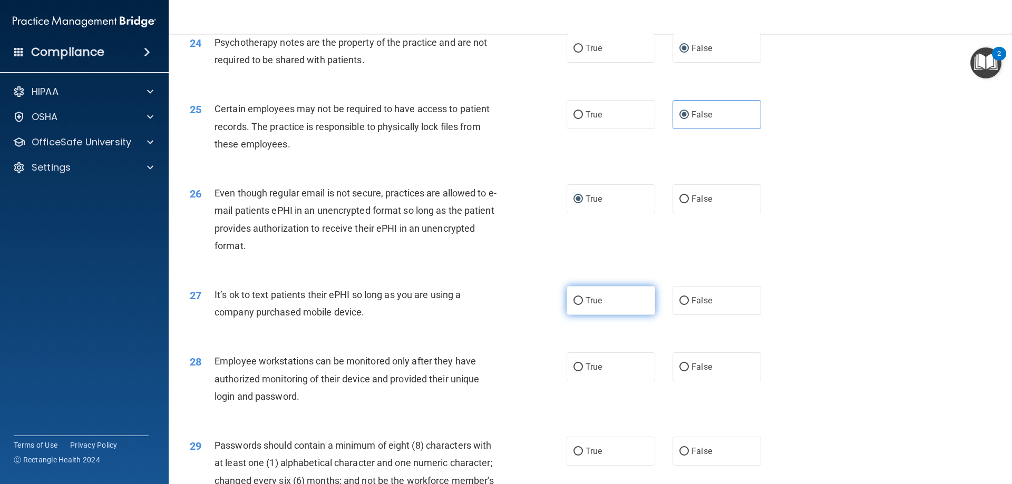
click at [580, 315] on label "True" at bounding box center [610, 300] width 89 height 29
click at [580, 305] on input "True" at bounding box center [577, 301] width 9 height 8
radio input "true"
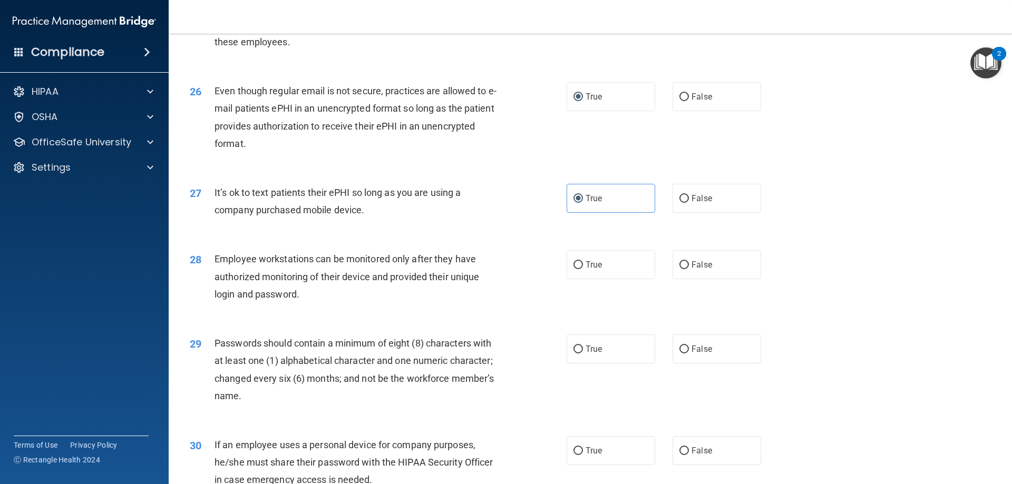
scroll to position [2055, 0]
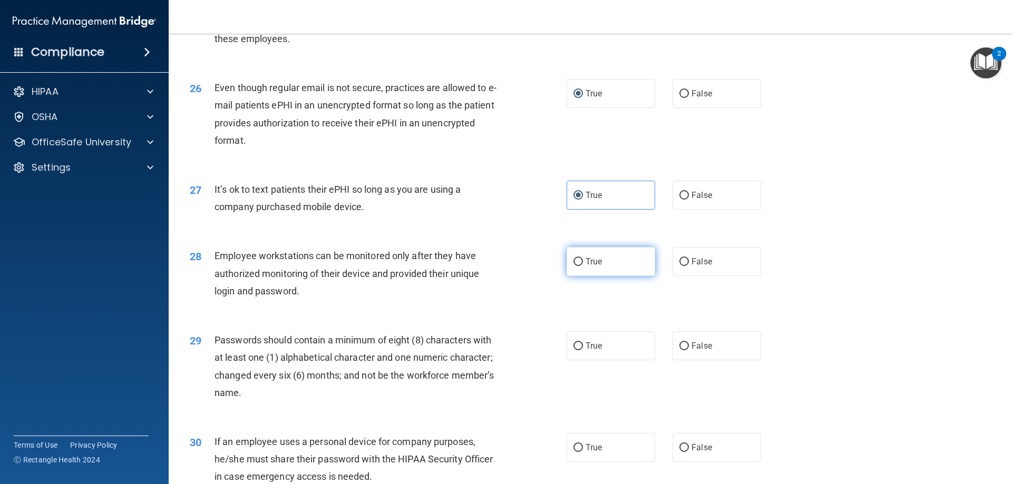
click at [585, 267] on span "True" at bounding box center [593, 262] width 16 height 10
click at [583, 266] on input "True" at bounding box center [577, 262] width 9 height 8
radio input "true"
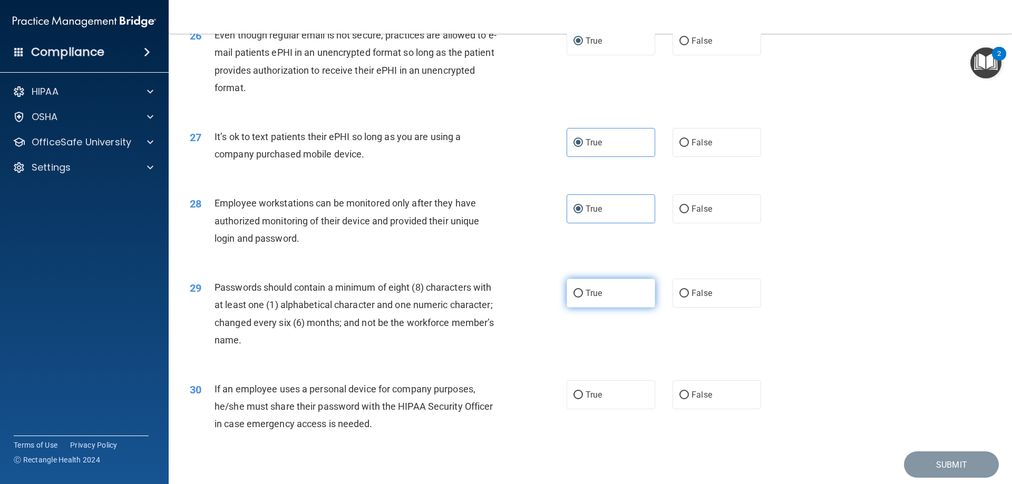
click at [578, 308] on label "True" at bounding box center [610, 293] width 89 height 29
click at [578, 298] on input "True" at bounding box center [577, 294] width 9 height 8
radio input "true"
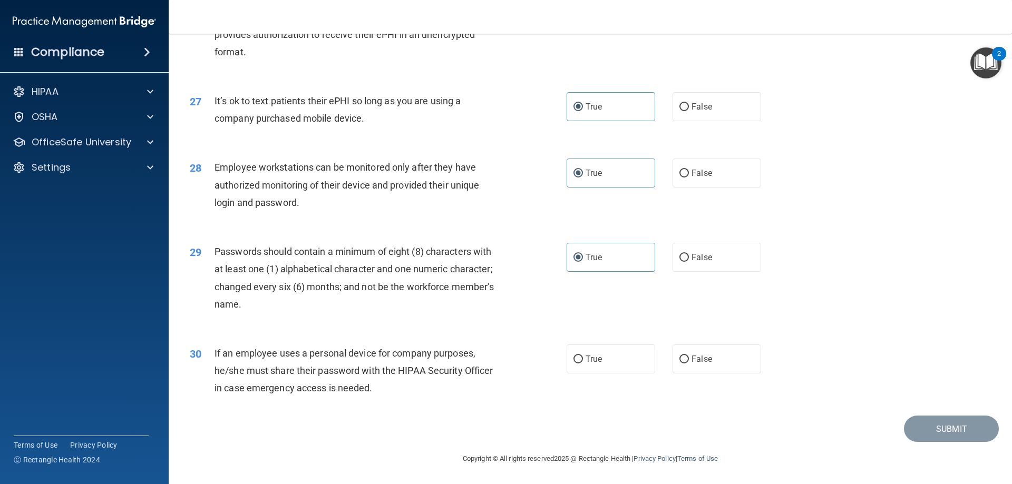
scroll to position [2161, 0]
click at [579, 353] on label "True" at bounding box center [610, 359] width 89 height 29
click at [579, 356] on input "True" at bounding box center [577, 360] width 9 height 8
radio input "true"
click at [944, 431] on button "Submit" at bounding box center [951, 429] width 95 height 27
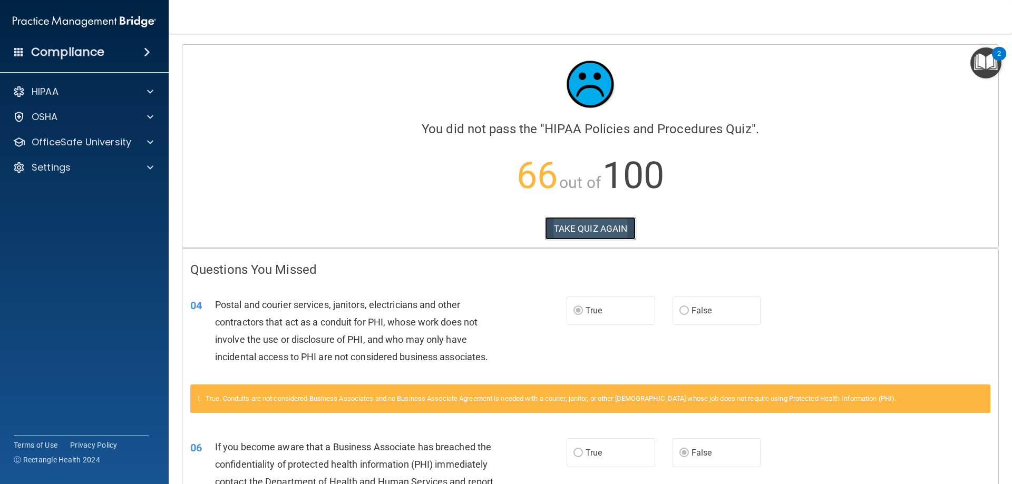
click at [568, 236] on button "TAKE QUIZ AGAIN" at bounding box center [590, 228] width 91 height 23
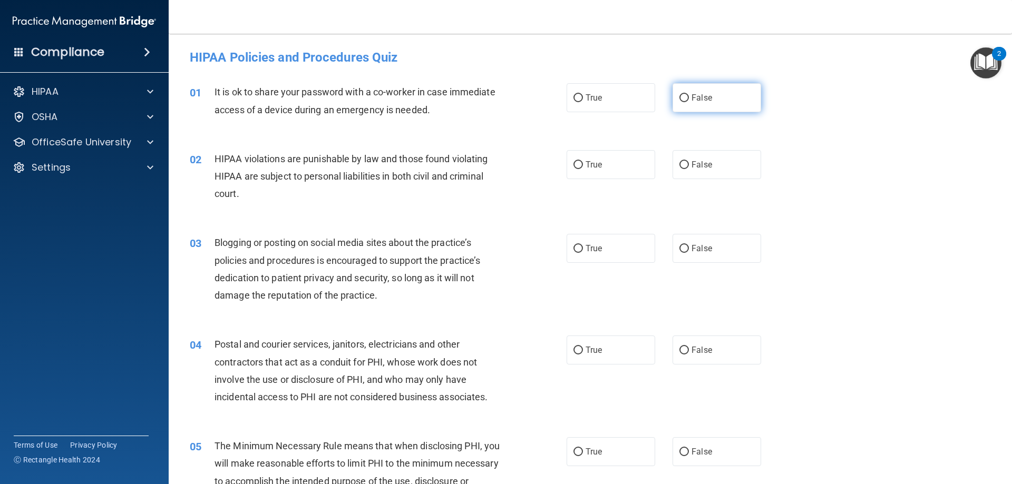
click at [680, 97] on input "False" at bounding box center [683, 98] width 9 height 8
radio input "true"
click at [573, 162] on input "True" at bounding box center [577, 165] width 9 height 8
radio input "true"
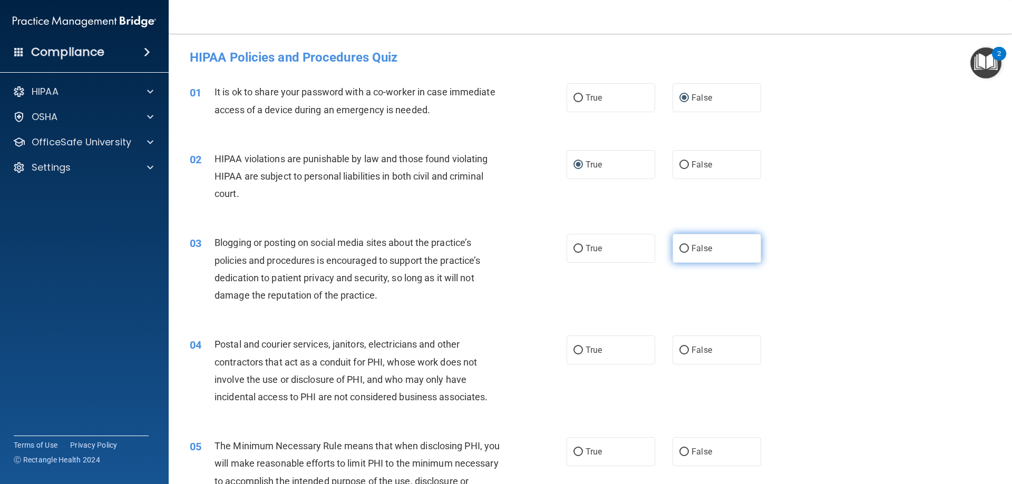
click at [679, 245] on input "False" at bounding box center [683, 249] width 9 height 8
radio input "true"
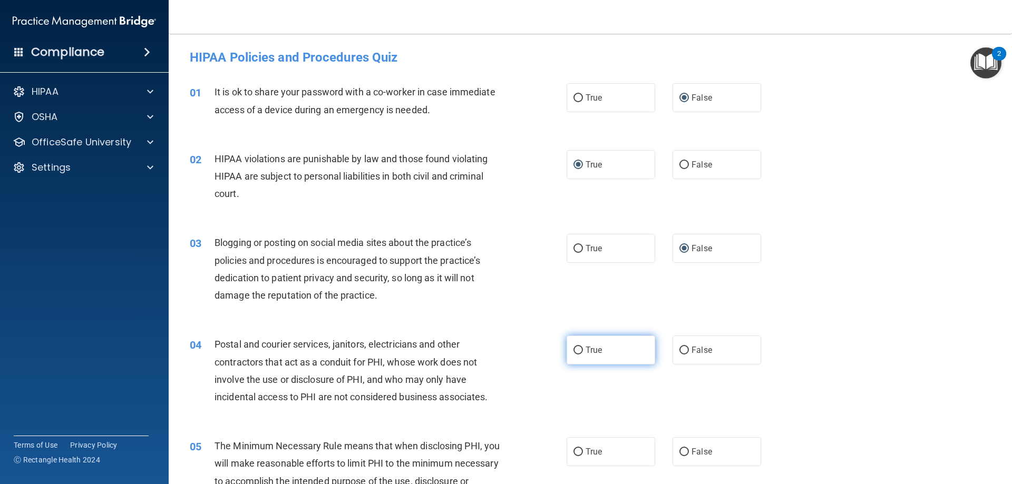
click at [576, 352] on input "True" at bounding box center [577, 351] width 9 height 8
radio input "true"
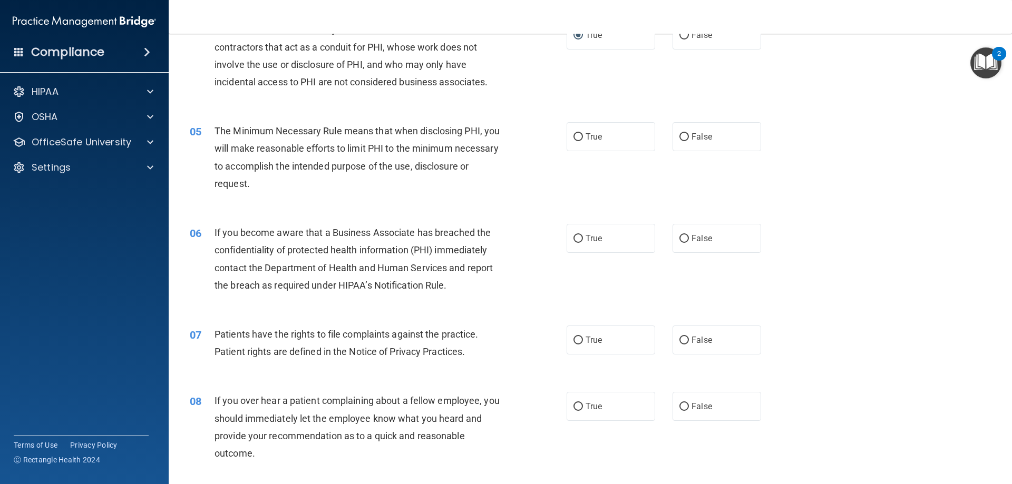
scroll to position [316, 0]
click at [579, 142] on label "True" at bounding box center [610, 135] width 89 height 29
click at [579, 140] on input "True" at bounding box center [577, 136] width 9 height 8
radio input "true"
click at [673, 238] on label "False" at bounding box center [716, 237] width 89 height 29
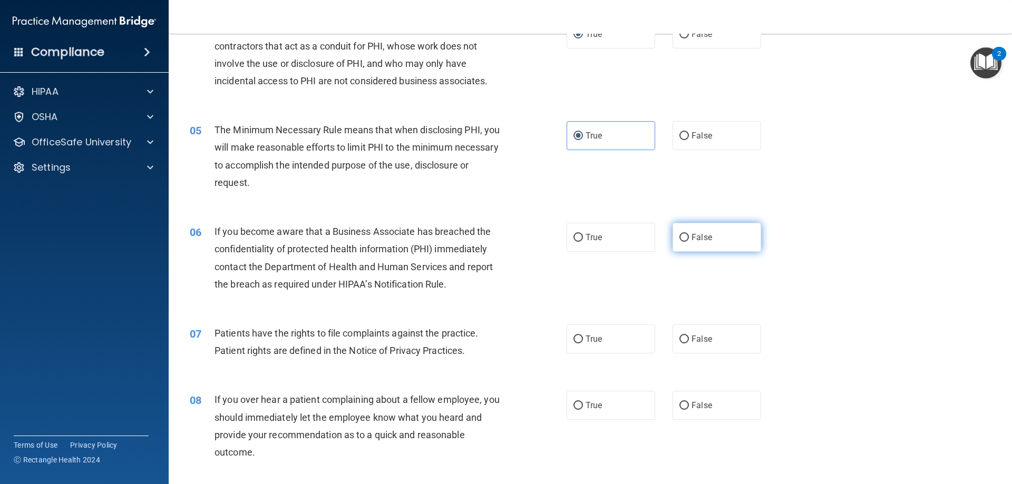
click at [679, 238] on input "False" at bounding box center [683, 238] width 9 height 8
radio input "true"
click at [573, 338] on input "True" at bounding box center [577, 340] width 9 height 8
radio input "true"
click at [681, 405] on input "False" at bounding box center [683, 406] width 9 height 8
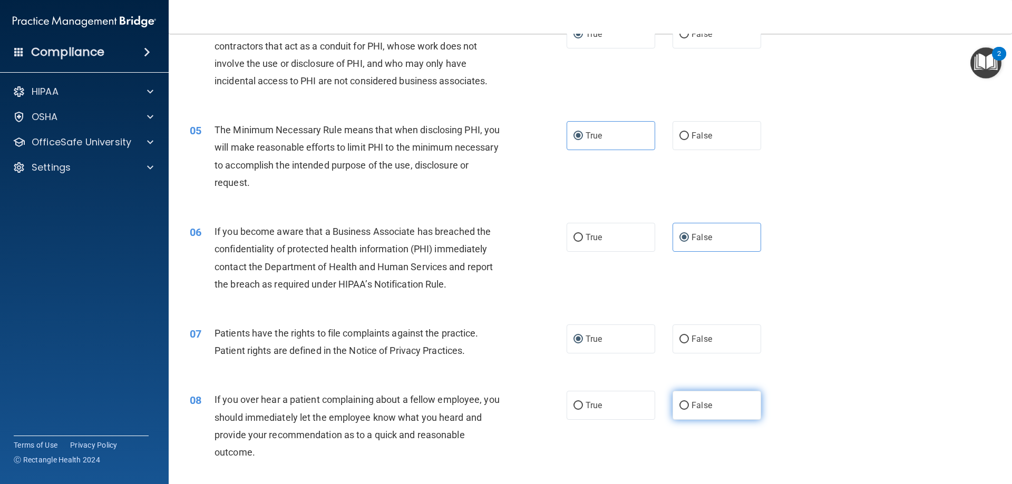
radio input "true"
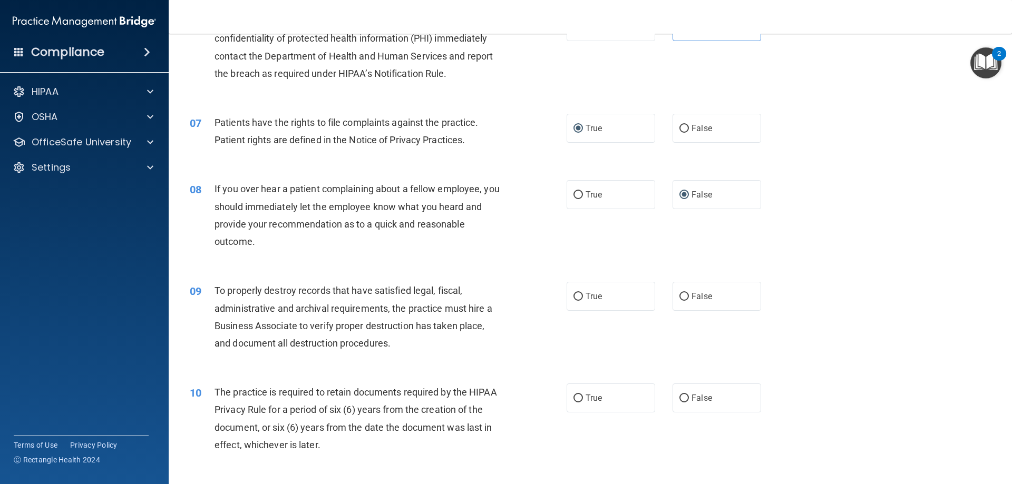
scroll to position [580, 0]
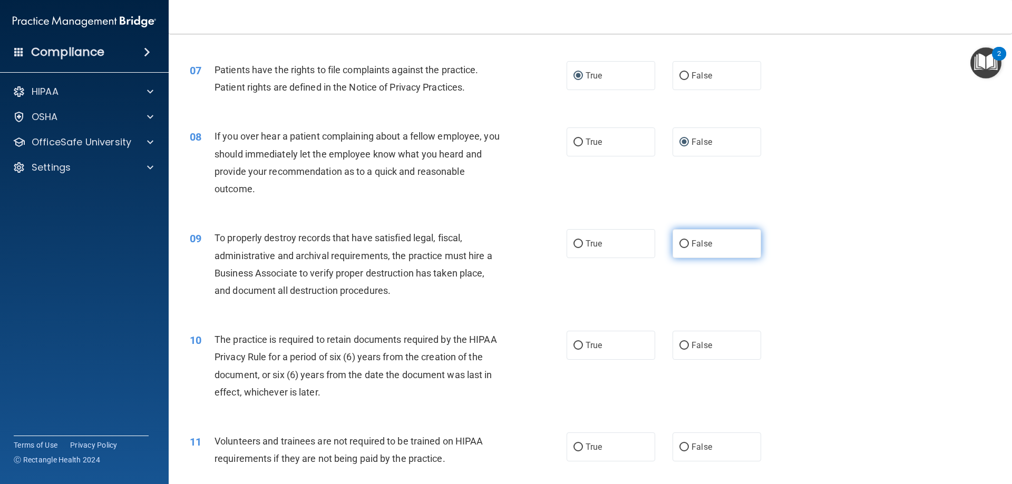
click at [681, 246] on input "False" at bounding box center [683, 244] width 9 height 8
radio input "true"
click at [576, 343] on input "True" at bounding box center [577, 346] width 9 height 8
radio input "true"
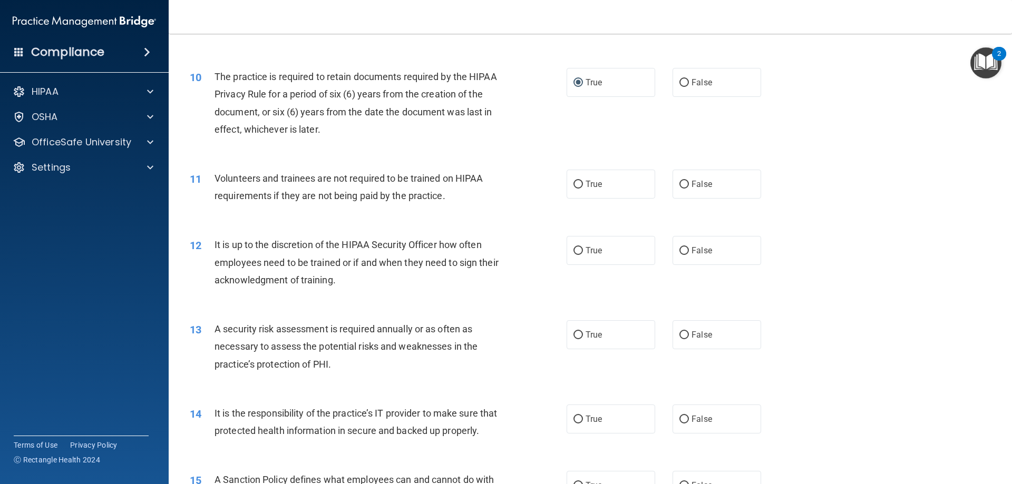
scroll to position [843, 0]
click at [679, 184] on input "False" at bounding box center [683, 184] width 9 height 8
radio input "true"
click at [680, 249] on input "False" at bounding box center [683, 251] width 9 height 8
radio input "true"
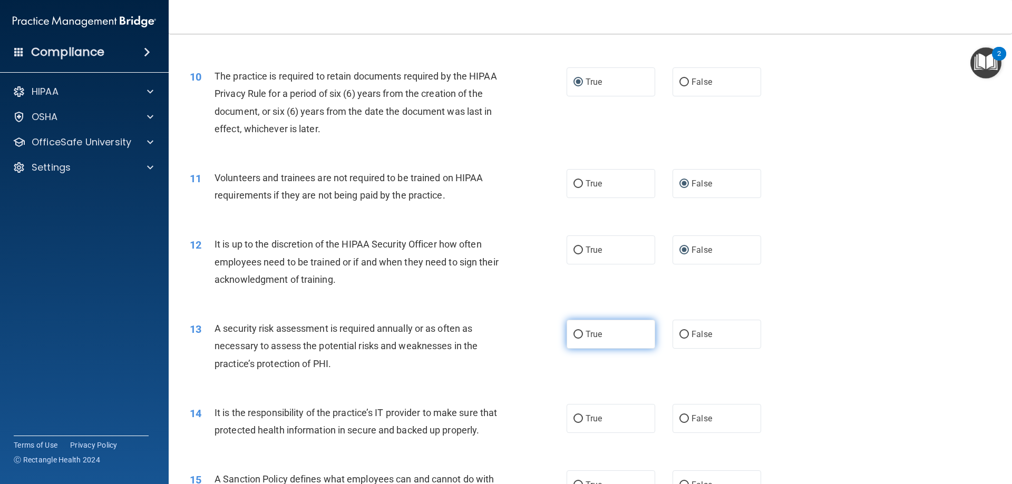
click at [576, 333] on input "True" at bounding box center [577, 335] width 9 height 8
radio input "true"
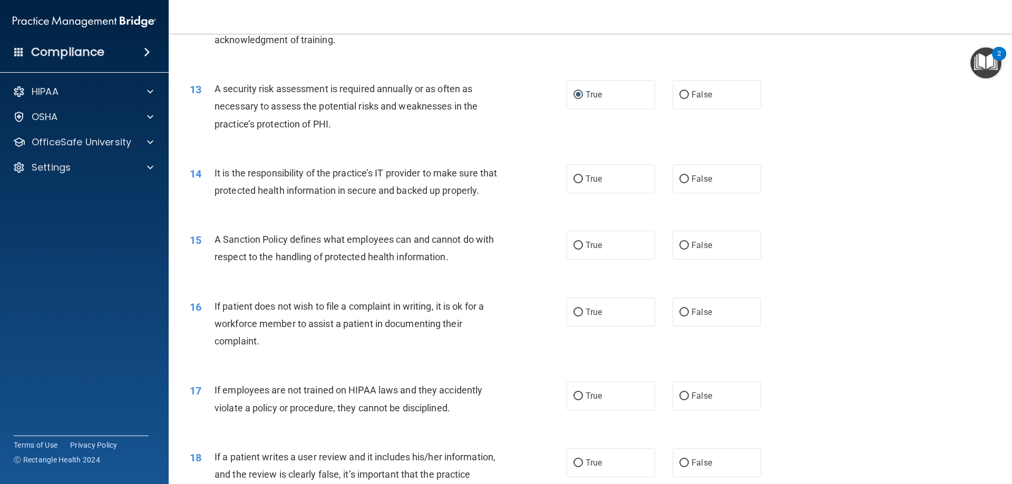
scroll to position [1107, 0]
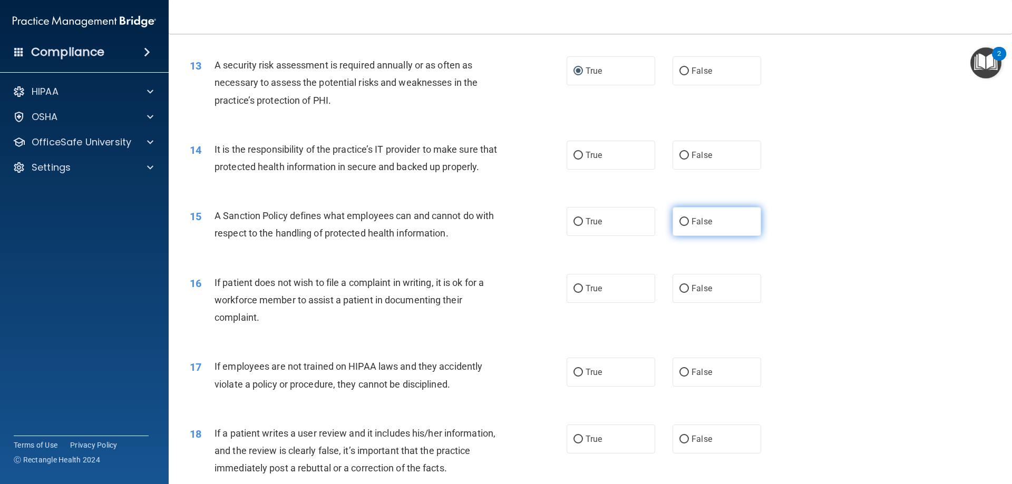
click at [680, 226] on input "False" at bounding box center [683, 222] width 9 height 8
radio input "true"
click at [685, 303] on label "False" at bounding box center [716, 288] width 89 height 29
click at [685, 293] on input "False" at bounding box center [683, 289] width 9 height 8
radio input "true"
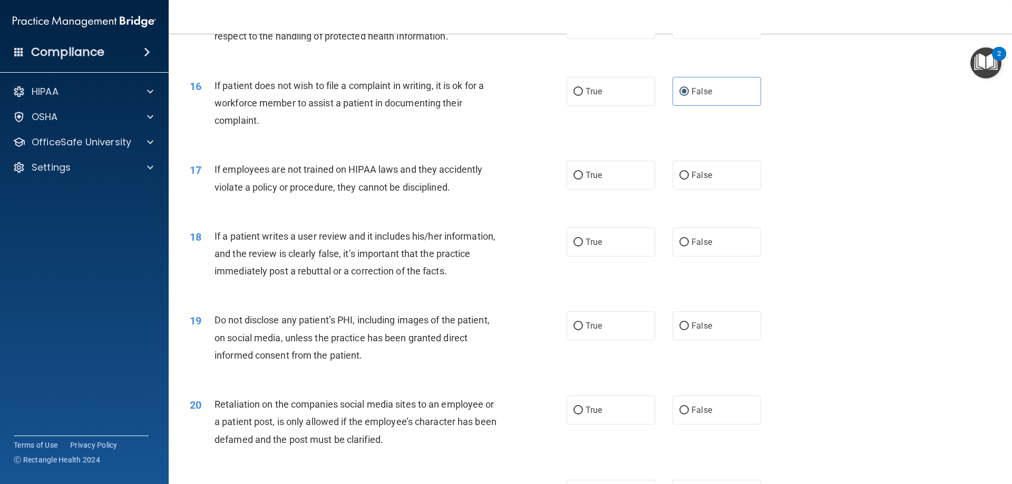
scroll to position [1317, 0]
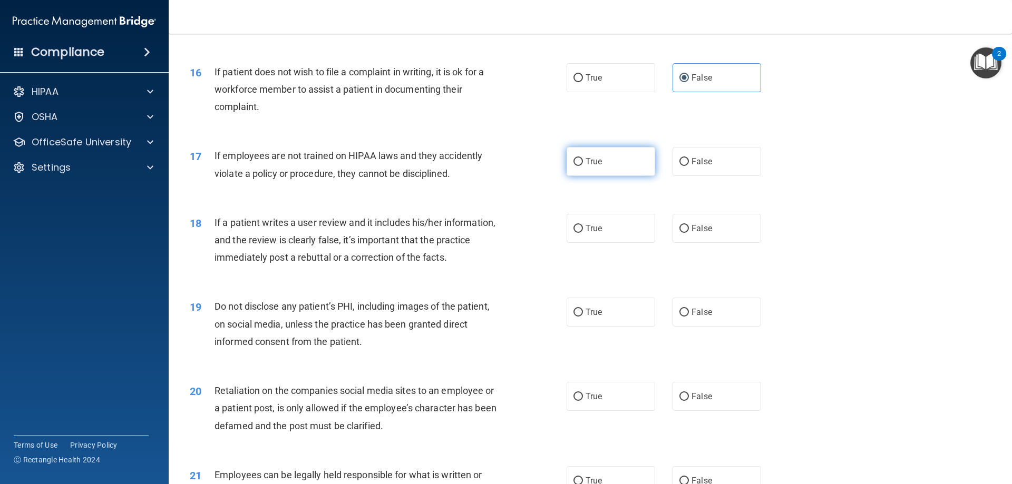
drag, startPoint x: 568, startPoint y: 178, endPoint x: 582, endPoint y: 185, distance: 16.3
click at [568, 176] on label "True" at bounding box center [610, 161] width 89 height 29
click at [573, 166] on input "True" at bounding box center [577, 162] width 9 height 8
radio input "true"
click at [679, 233] on input "False" at bounding box center [683, 229] width 9 height 8
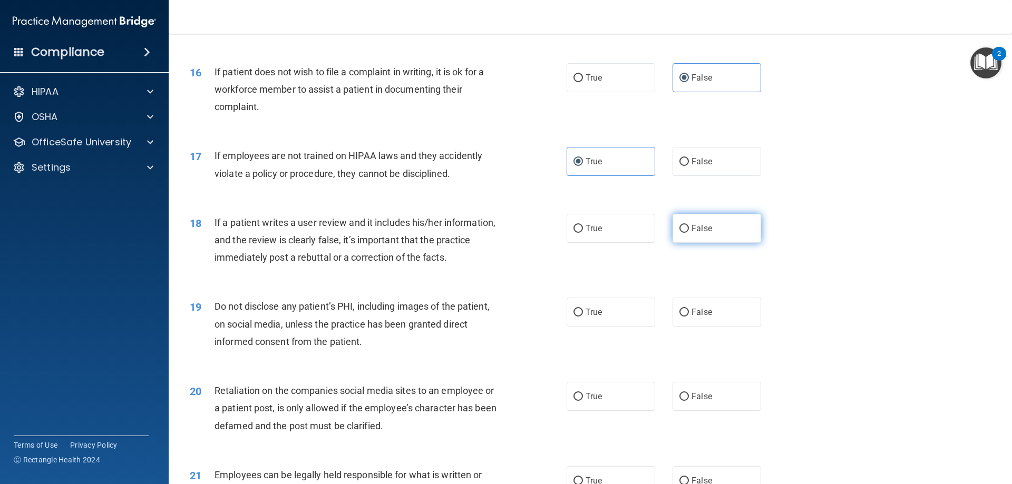
radio input "true"
click at [681, 317] on input "False" at bounding box center [683, 313] width 9 height 8
radio input "true"
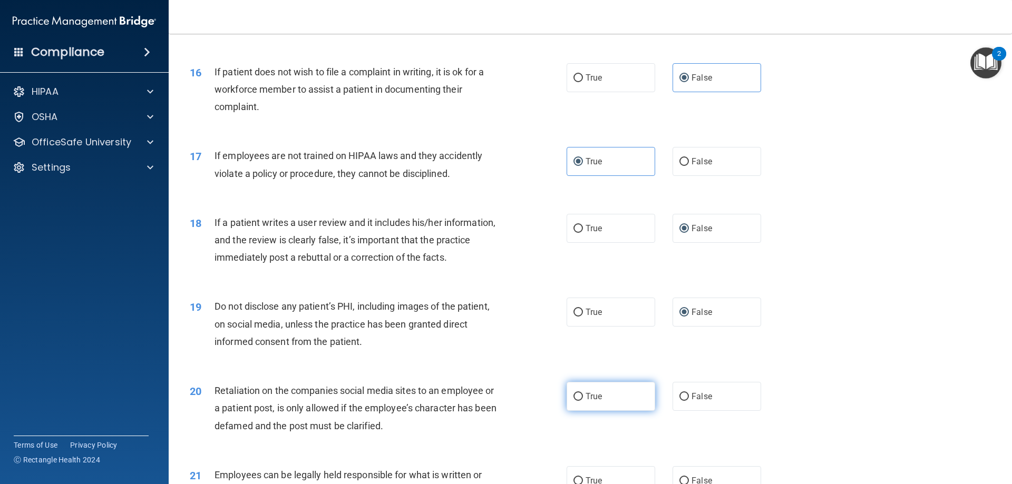
click at [573, 401] on input "True" at bounding box center [577, 397] width 9 height 8
radio input "true"
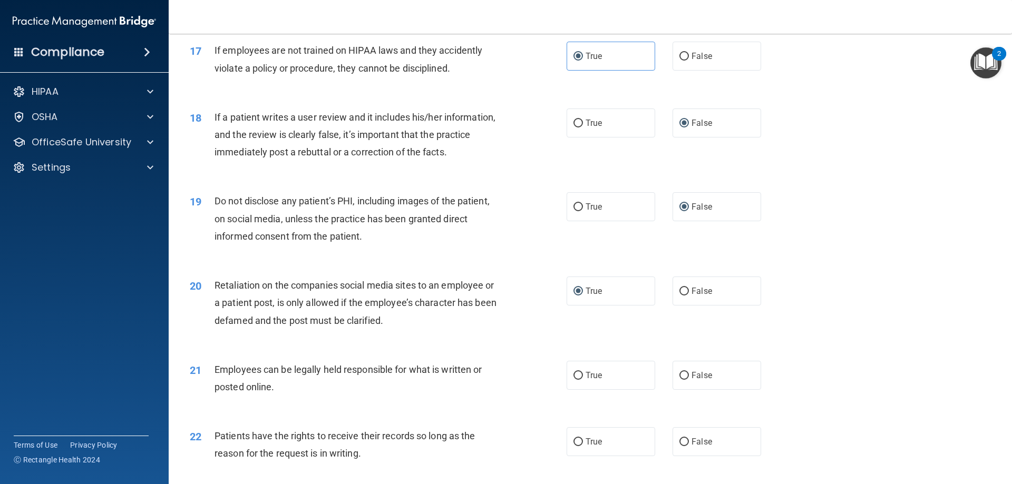
scroll to position [1528, 0]
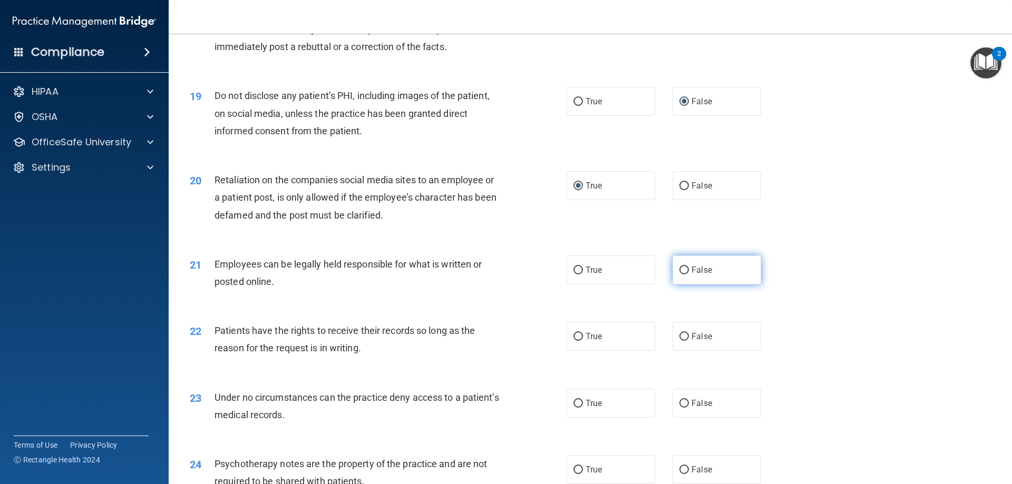
click at [681, 275] on input "False" at bounding box center [683, 271] width 9 height 8
radio input "true"
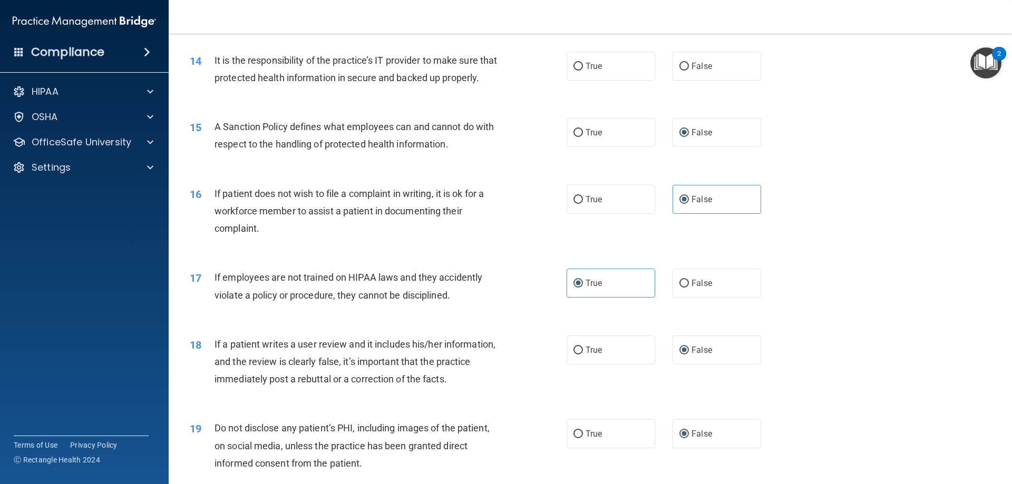
scroll to position [1159, 0]
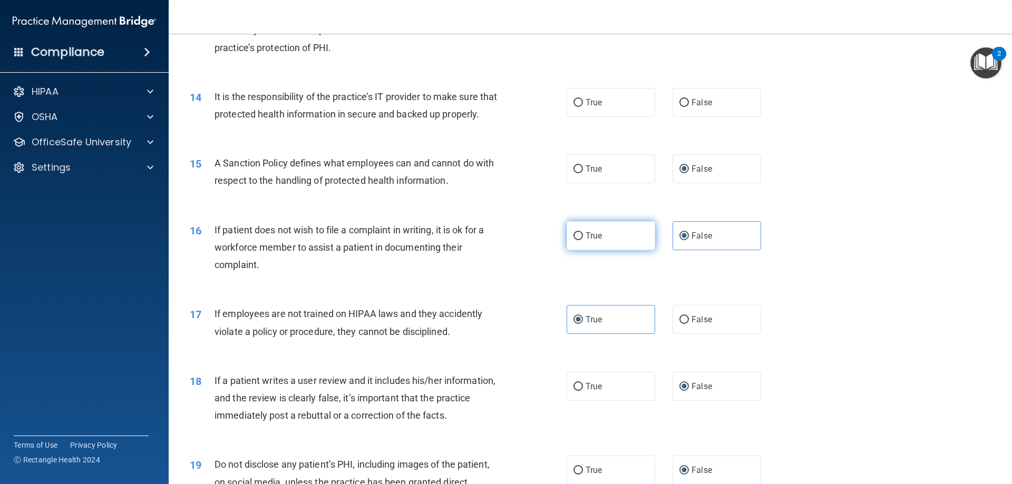
click at [579, 250] on label "True" at bounding box center [610, 235] width 89 height 29
click at [579, 240] on input "True" at bounding box center [577, 236] width 9 height 8
radio input "true"
radio input "false"
click at [576, 324] on input "True" at bounding box center [577, 320] width 9 height 8
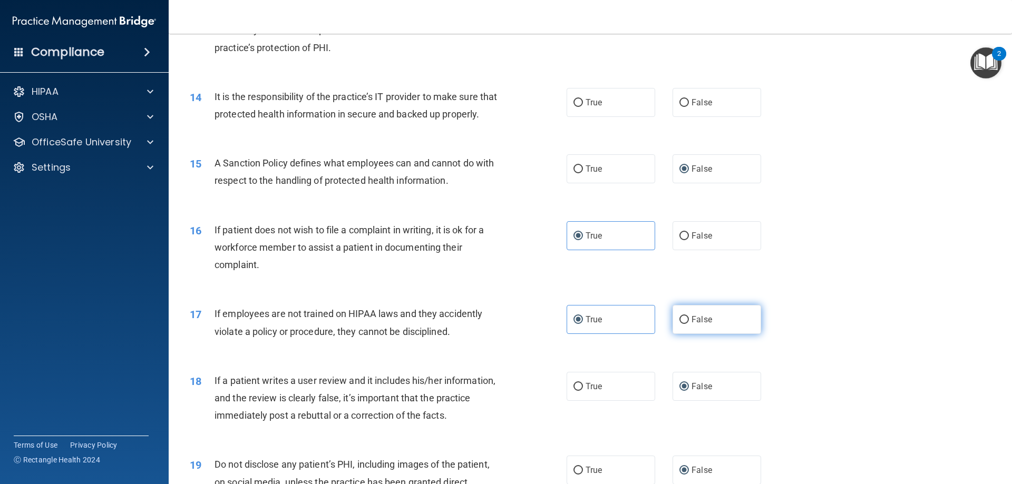
click at [672, 334] on label "False" at bounding box center [716, 319] width 89 height 29
click at [679, 324] on input "False" at bounding box center [683, 320] width 9 height 8
radio input "true"
radio input "false"
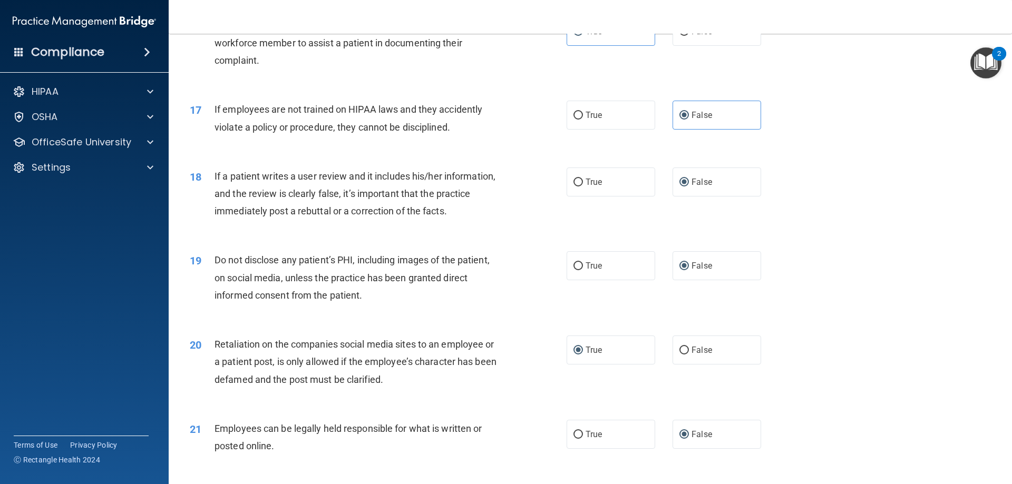
scroll to position [1370, 0]
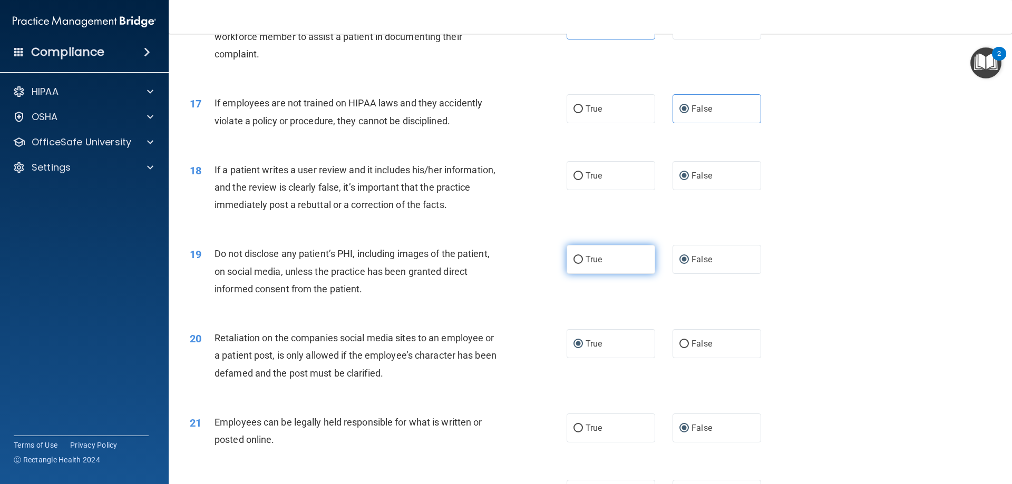
click at [579, 264] on input "True" at bounding box center [577, 260] width 9 height 8
radio input "true"
radio input "false"
click at [679, 348] on input "False" at bounding box center [683, 344] width 9 height 8
radio input "true"
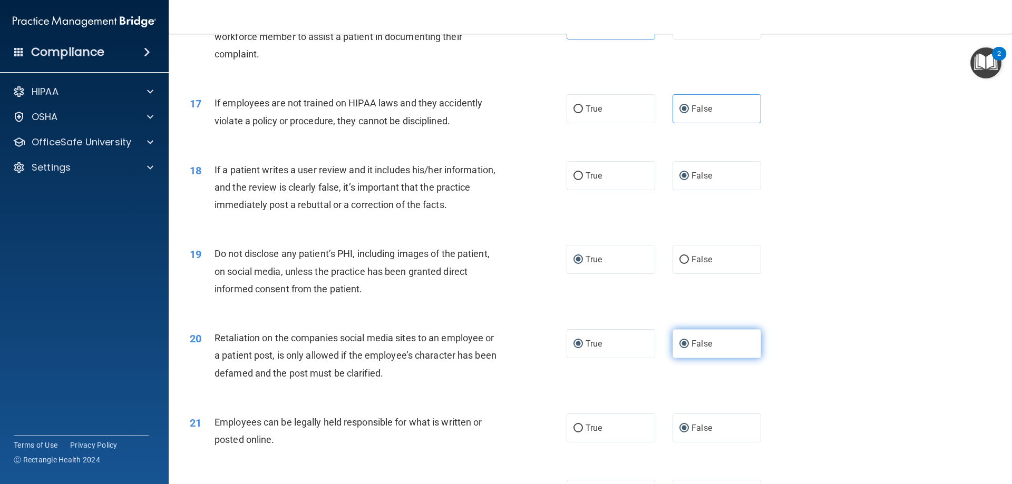
radio input "false"
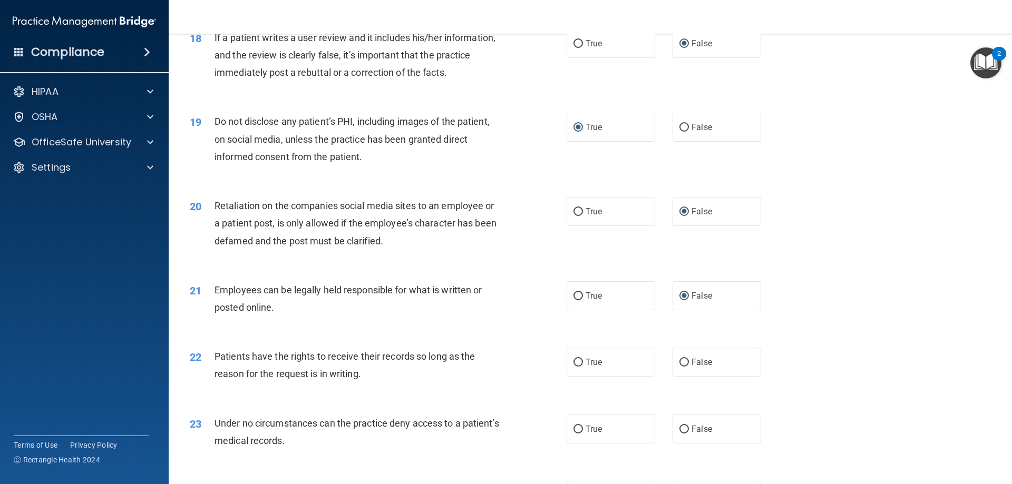
scroll to position [1528, 0]
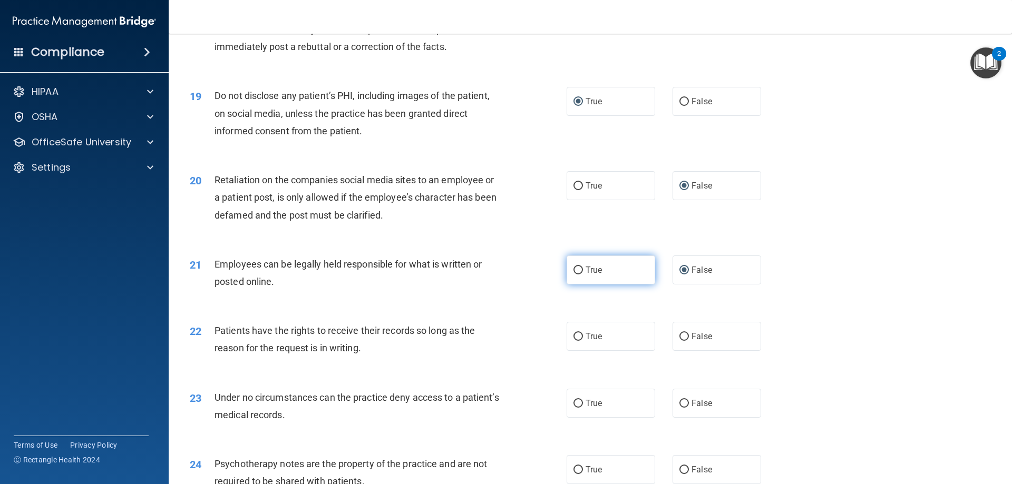
click at [575, 275] on input "True" at bounding box center [577, 271] width 9 height 8
radio input "true"
radio input "false"
click at [681, 341] on input "False" at bounding box center [683, 337] width 9 height 8
radio input "true"
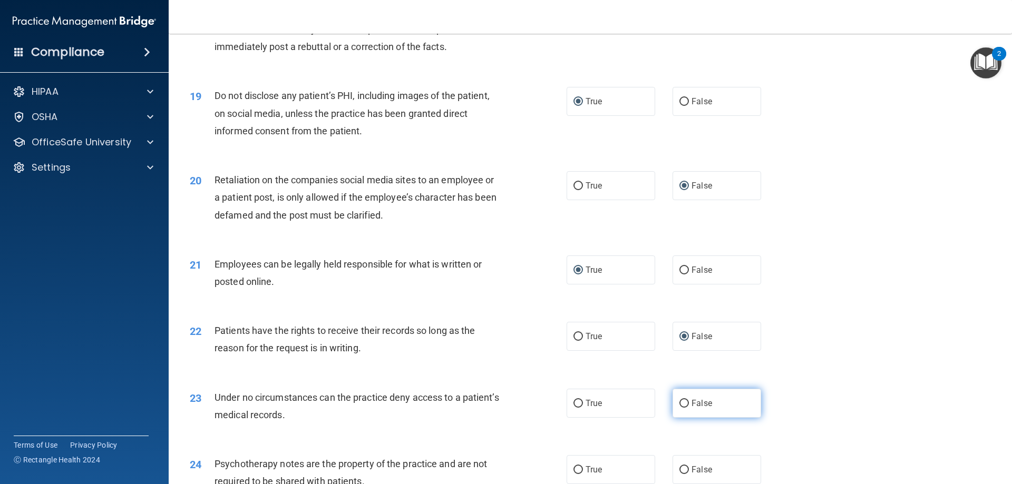
click at [679, 408] on input "False" at bounding box center [683, 404] width 9 height 8
radio input "true"
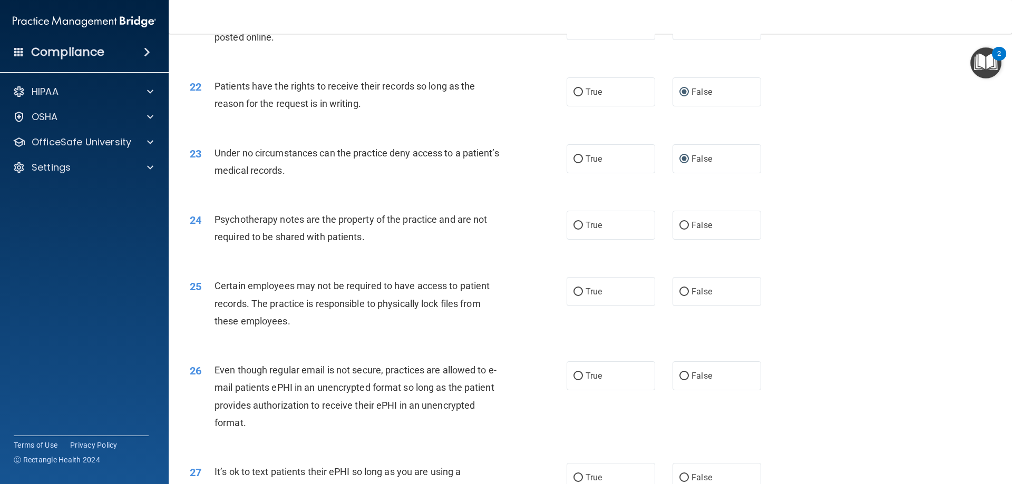
scroll to position [1792, 0]
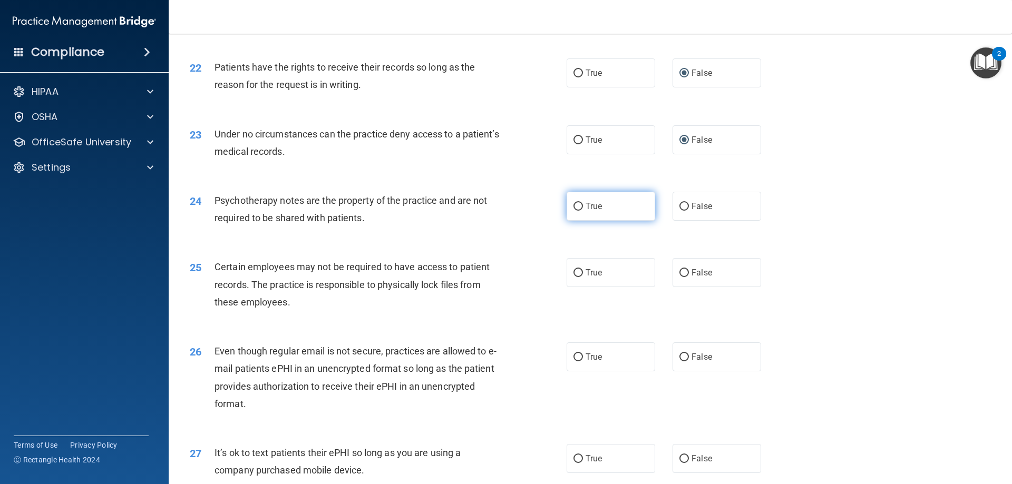
click at [575, 211] on input "True" at bounding box center [577, 207] width 9 height 8
radio input "true"
click at [579, 287] on label "True" at bounding box center [610, 272] width 89 height 29
click at [579, 277] on input "True" at bounding box center [577, 273] width 9 height 8
radio input "true"
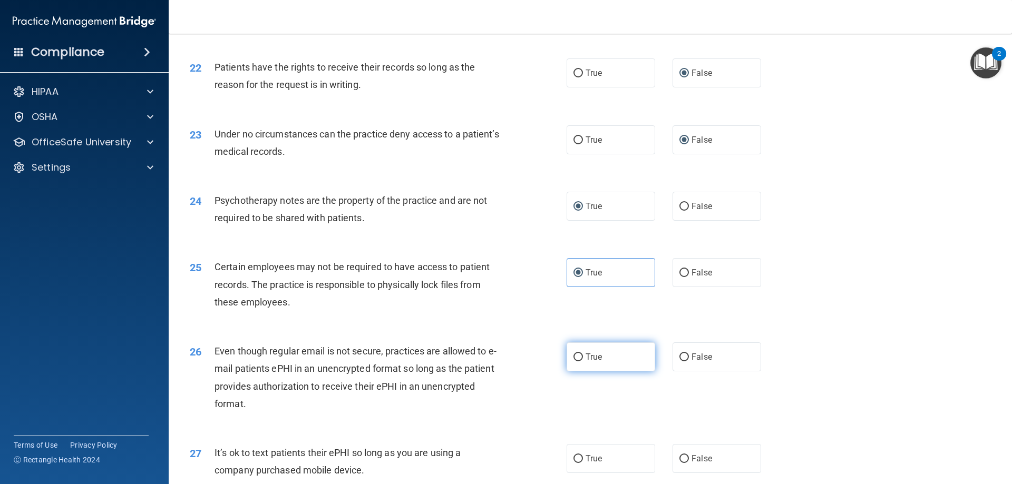
click at [580, 372] on label "True" at bounding box center [610, 357] width 89 height 29
click at [580, 361] on input "True" at bounding box center [577, 358] width 9 height 8
radio input "true"
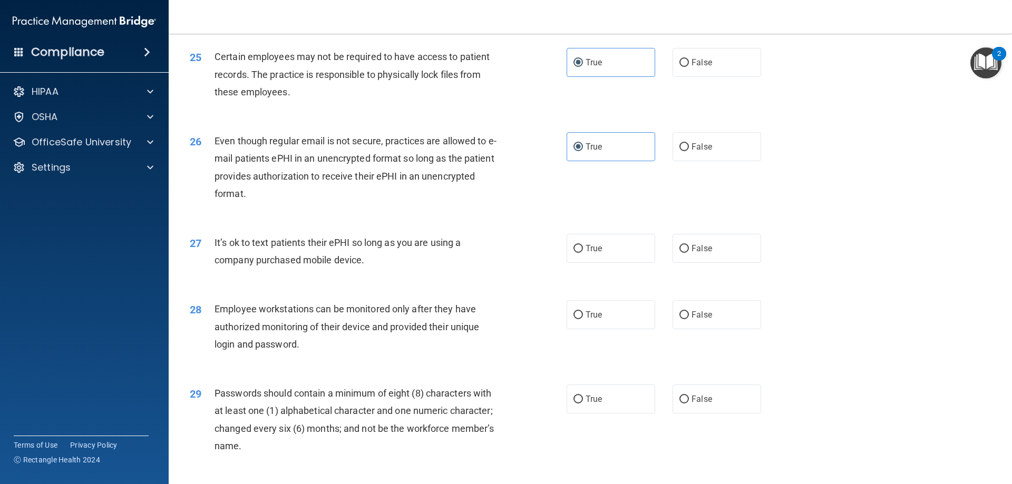
scroll to position [2002, 0]
click at [681, 319] on input "False" at bounding box center [683, 315] width 9 height 8
radio input "true"
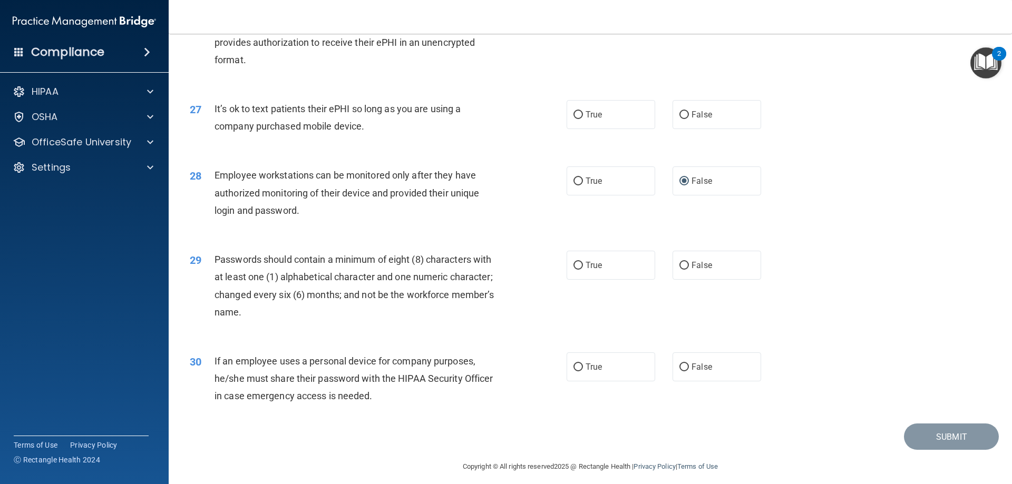
scroll to position [2161, 0]
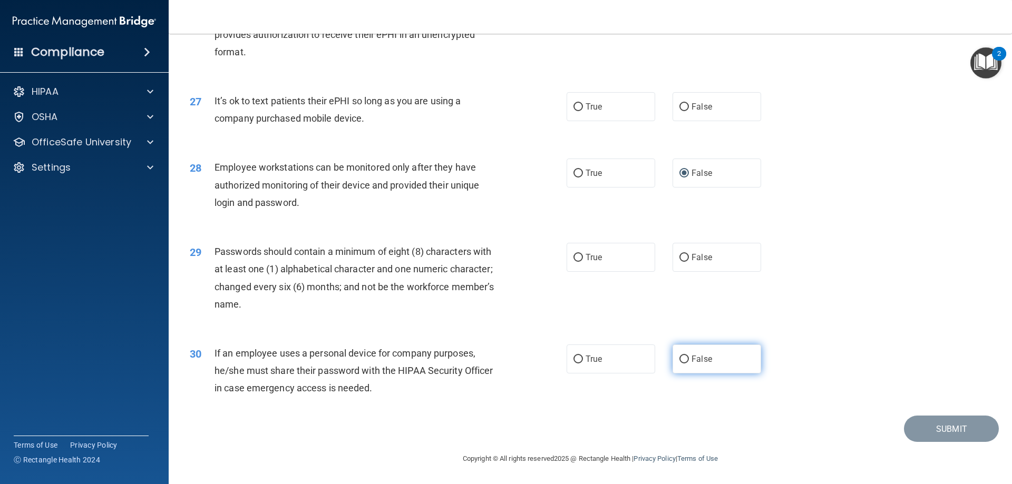
click at [681, 357] on input "False" at bounding box center [683, 360] width 9 height 8
radio input "true"
click at [575, 260] on input "True" at bounding box center [577, 258] width 9 height 8
radio input "true"
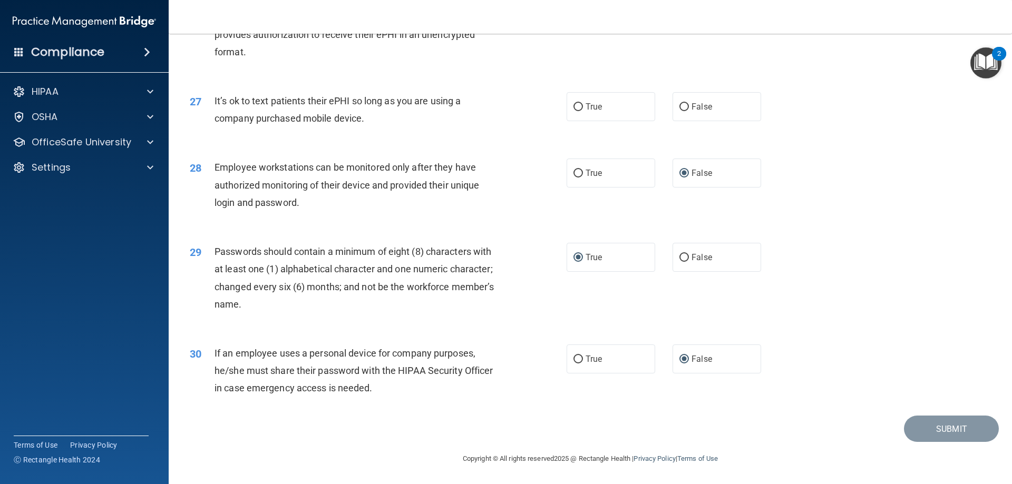
click at [870, 342] on div "30 If an employee uses a personal device for company purposes, he/she must shar…" at bounding box center [590, 373] width 817 height 84
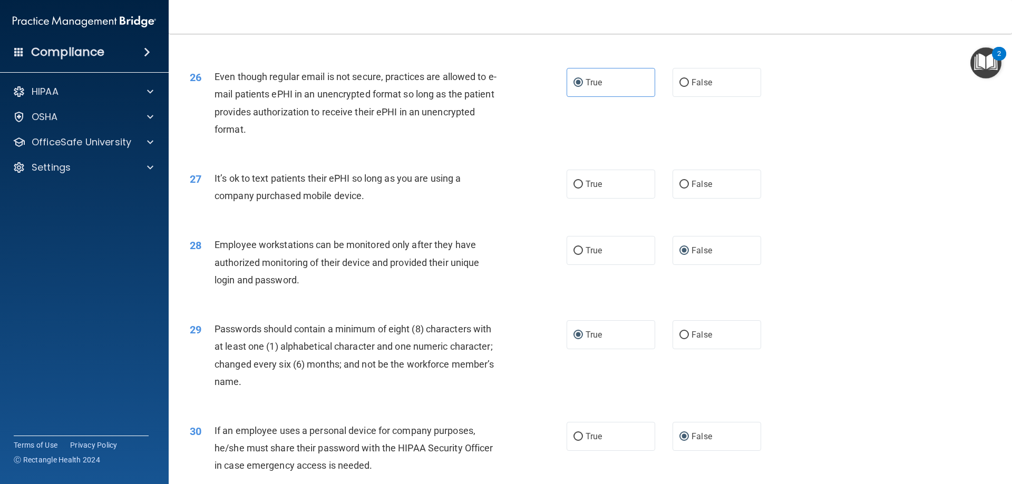
scroll to position [2056, 0]
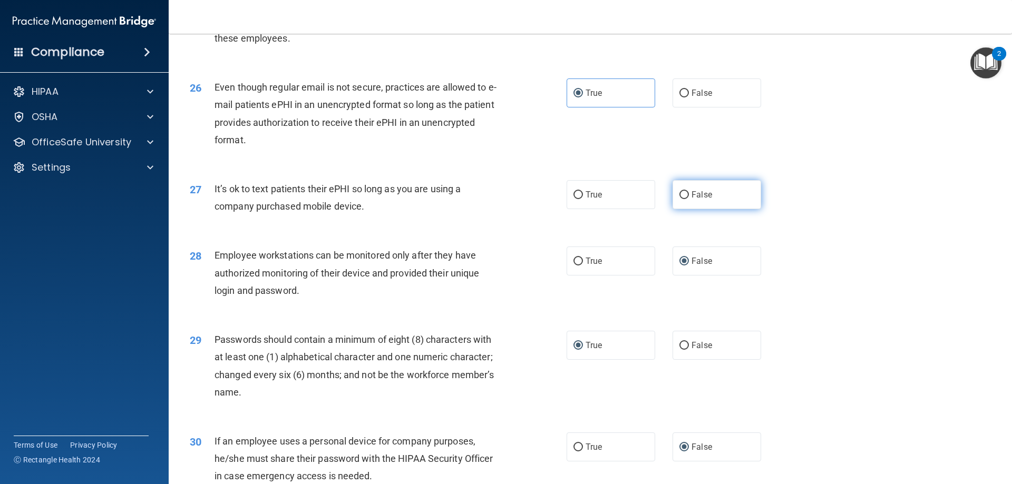
click at [683, 199] on input "False" at bounding box center [683, 195] width 9 height 8
radio input "true"
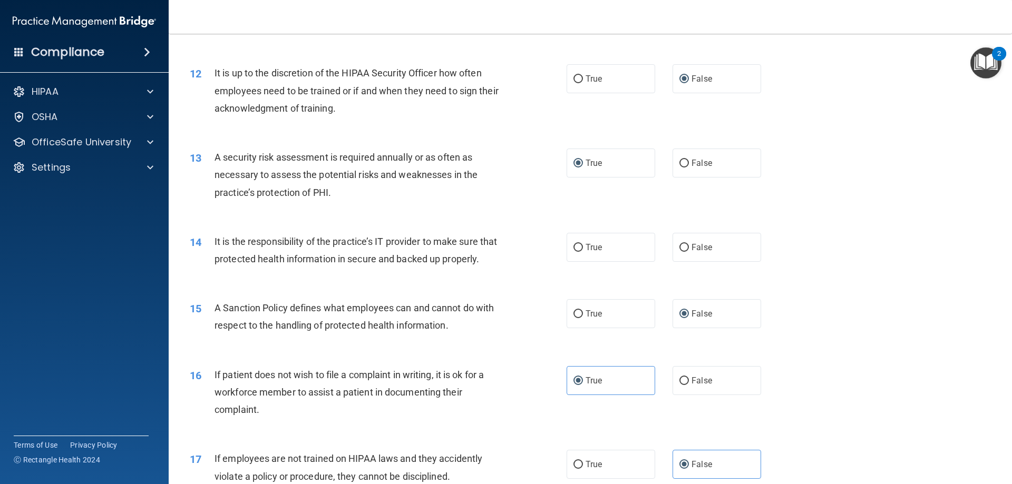
scroll to position [1002, 0]
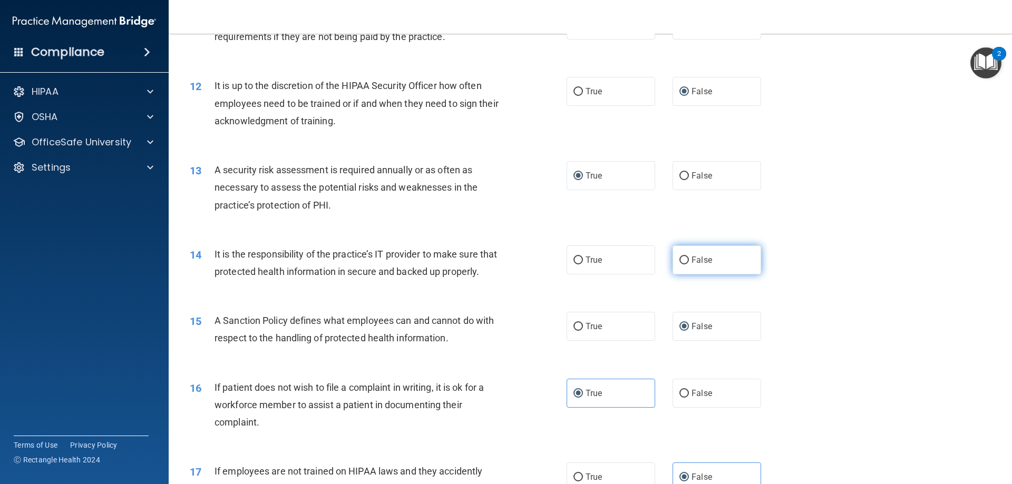
click at [691, 263] on span "False" at bounding box center [701, 260] width 21 height 10
click at [689, 263] on input "False" at bounding box center [683, 261] width 9 height 8
radio input "true"
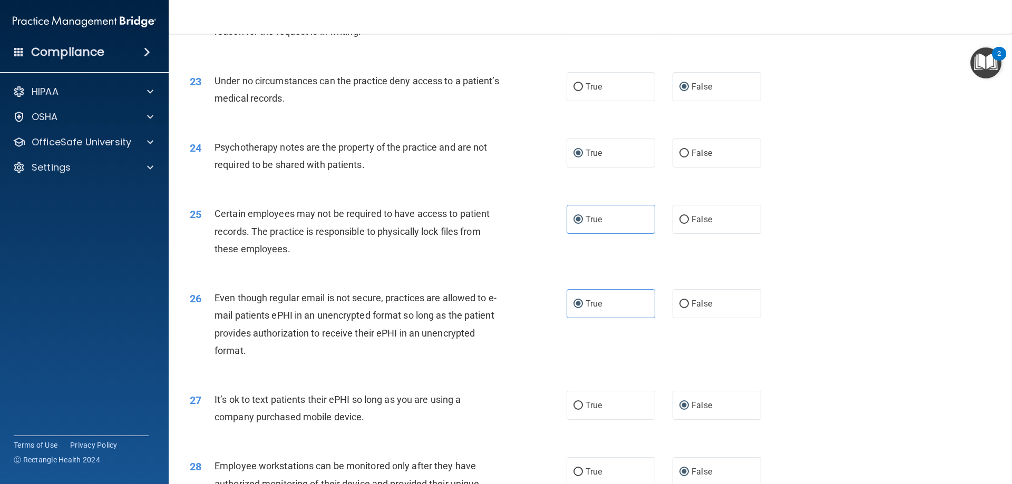
scroll to position [2161, 0]
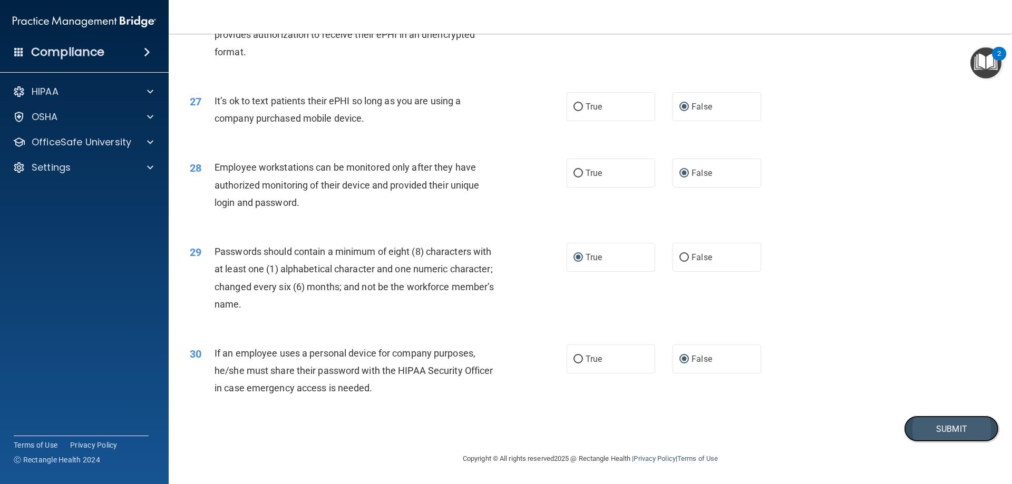
click at [924, 423] on button "Submit" at bounding box center [951, 429] width 95 height 27
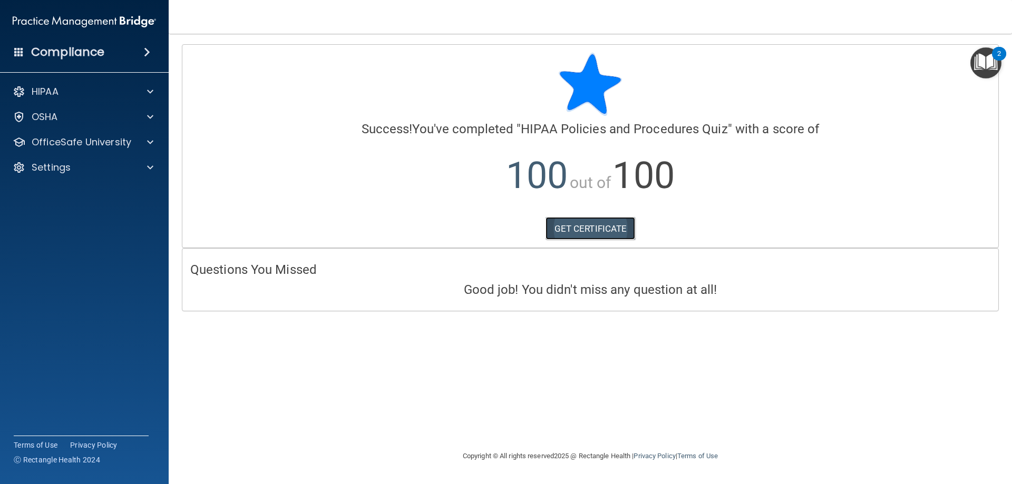
click at [578, 218] on link "GET CERTIFICATE" at bounding box center [590, 228] width 90 height 23
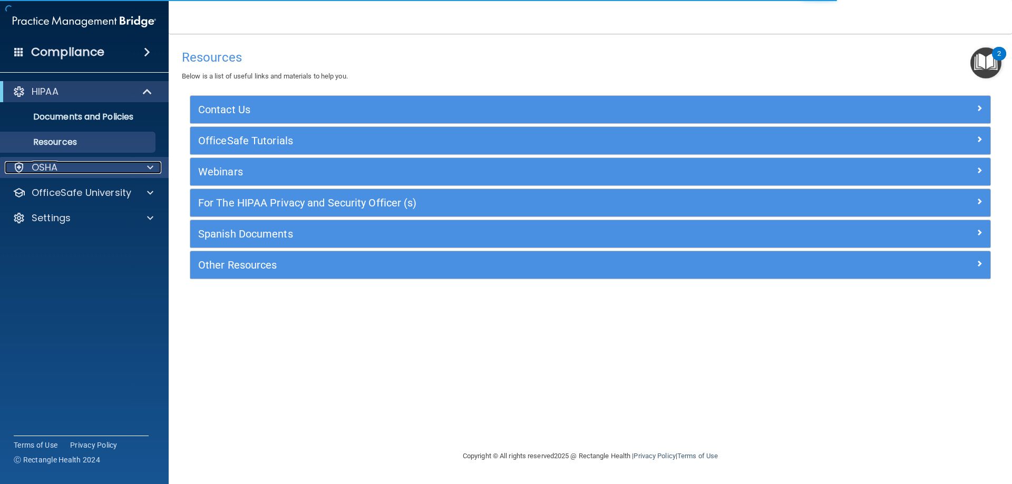
click at [69, 169] on div "OSHA" at bounding box center [70, 167] width 131 height 13
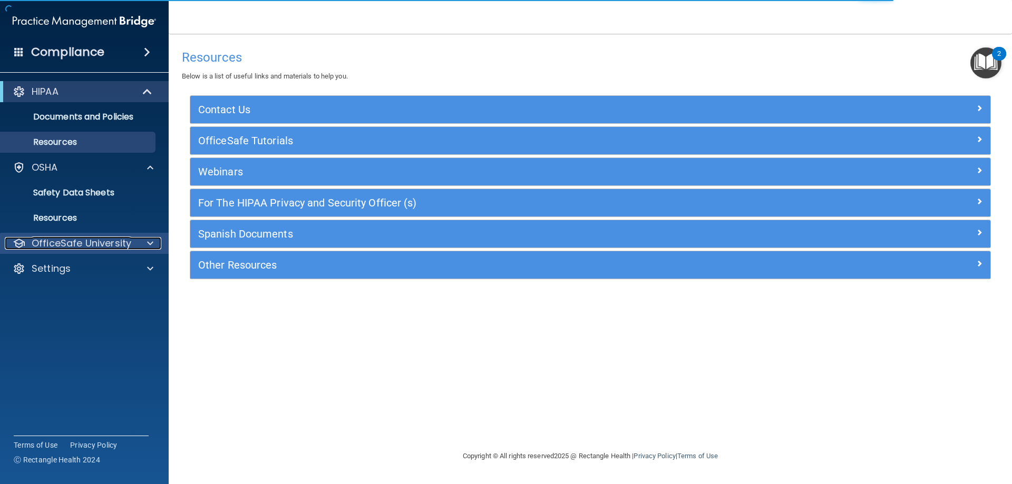
click at [79, 246] on p "OfficeSafe University" at bounding box center [82, 243] width 100 height 13
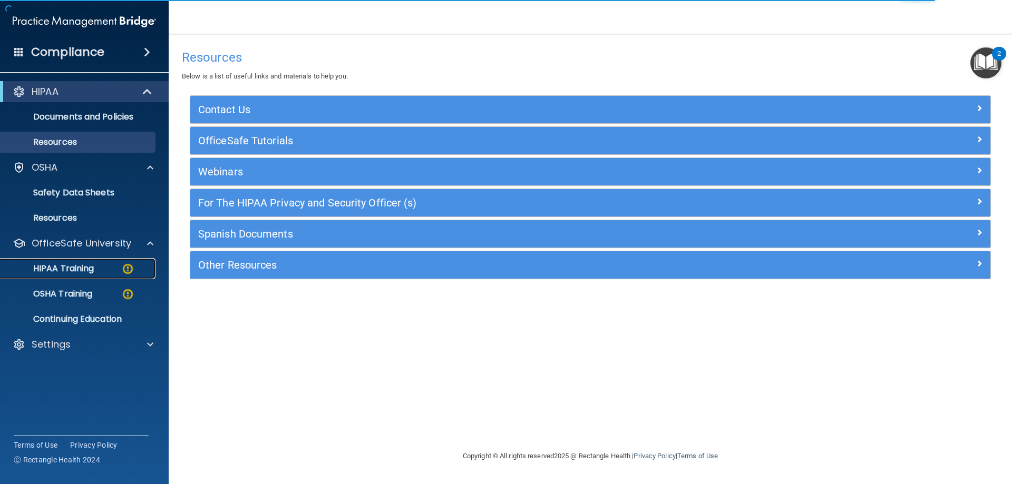
click at [73, 271] on p "HIPAA Training" at bounding box center [50, 268] width 87 height 11
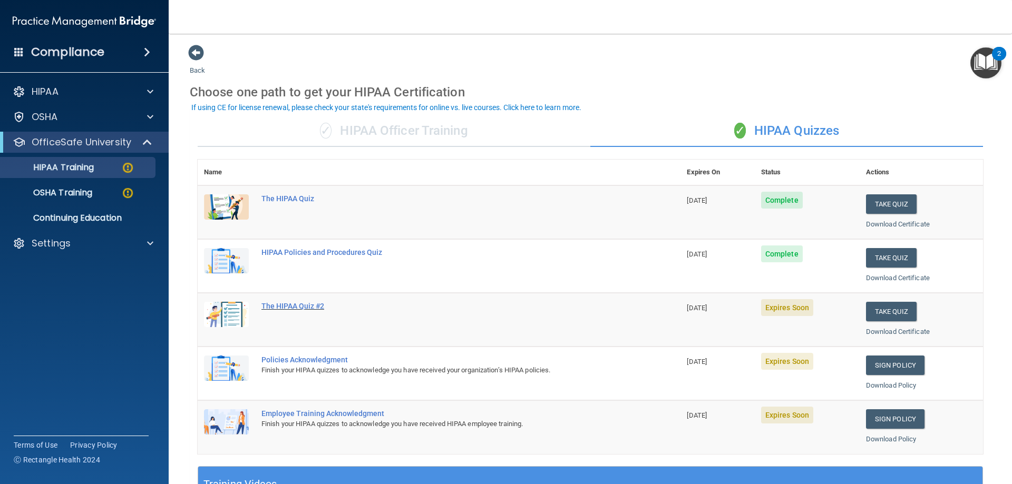
click at [306, 309] on div "The HIPAA Quiz #2" at bounding box center [444, 306] width 366 height 8
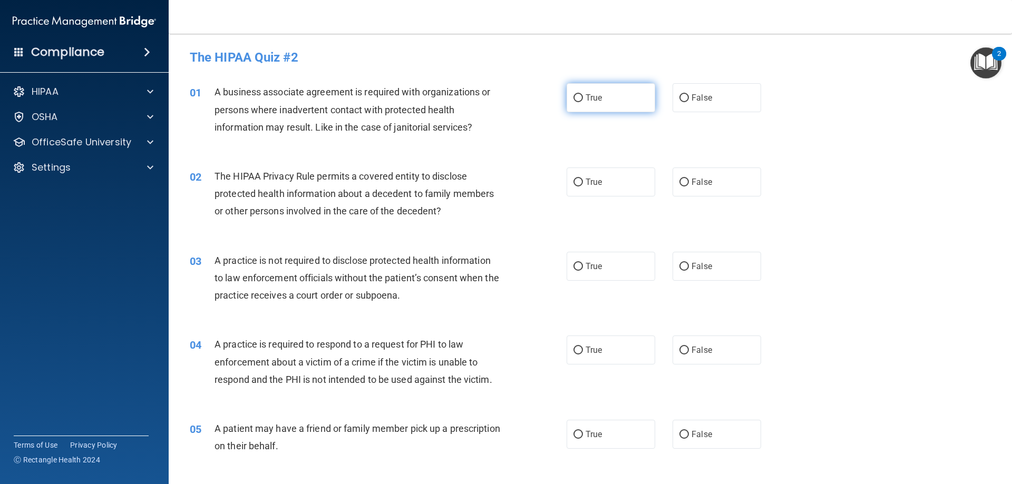
click at [577, 98] on input "True" at bounding box center [577, 98] width 9 height 8
radio input "true"
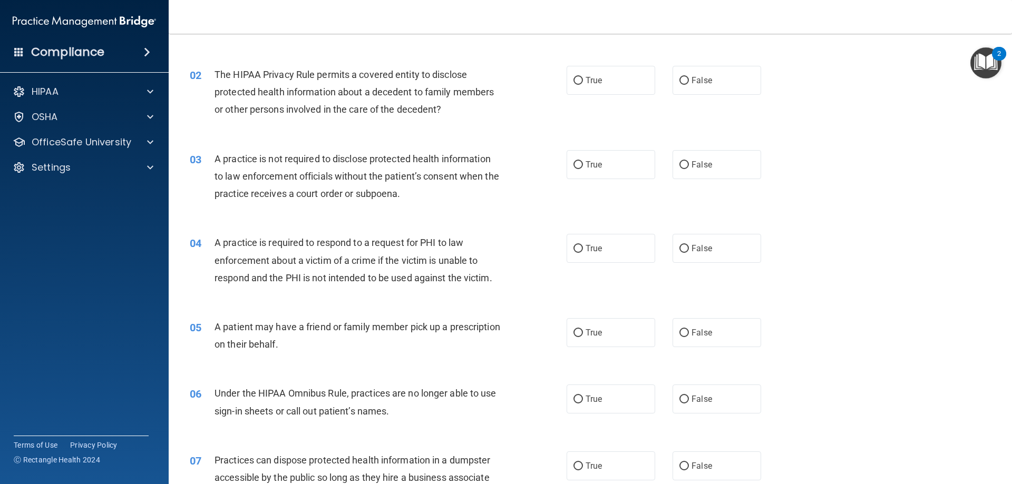
scroll to position [105, 0]
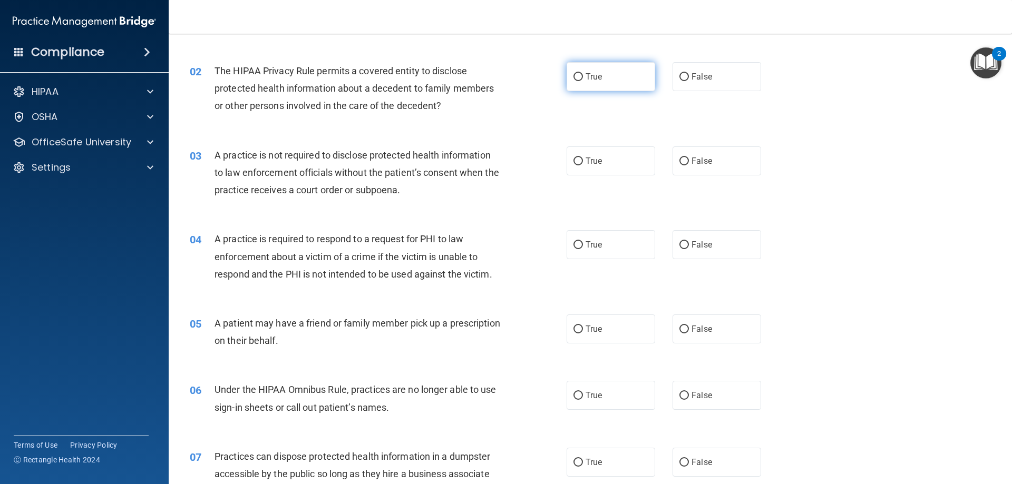
click at [576, 76] on input "True" at bounding box center [577, 77] width 9 height 8
radio input "true"
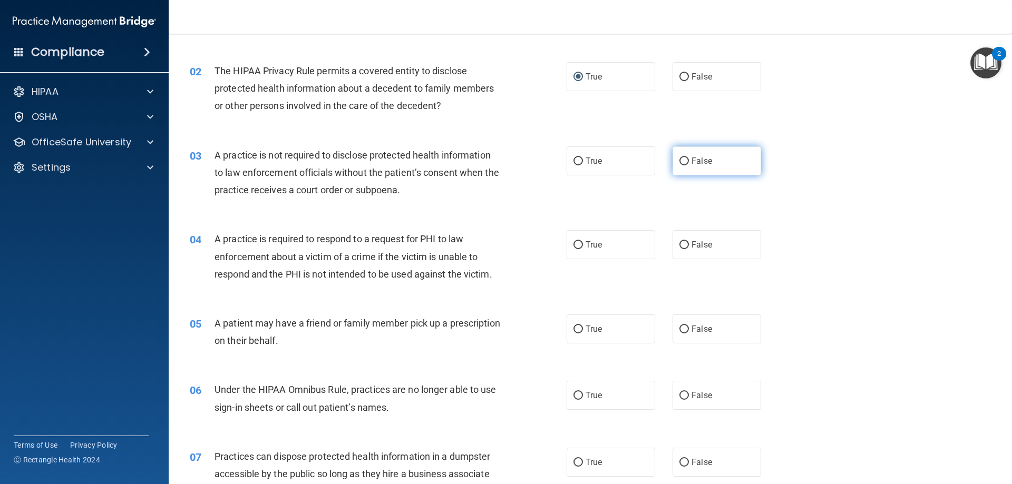
click at [679, 160] on input "False" at bounding box center [683, 162] width 9 height 8
radio input "true"
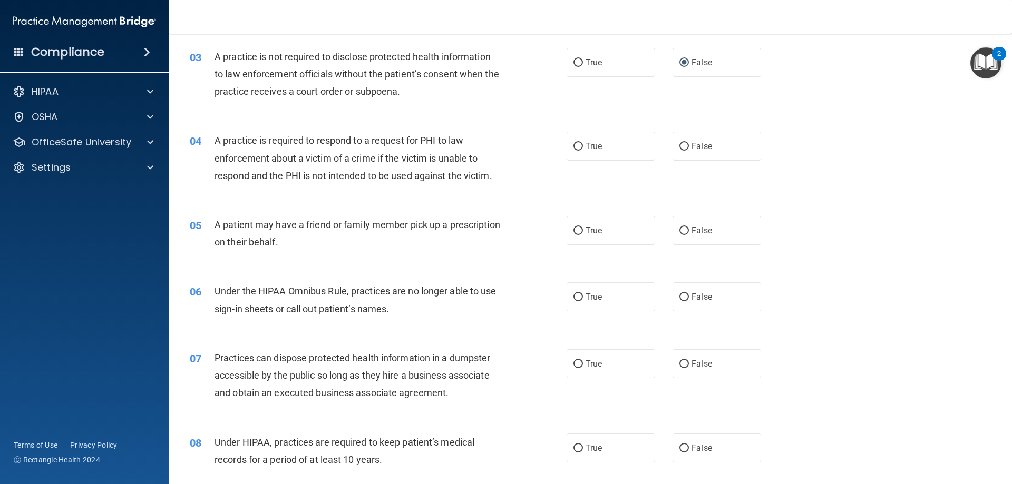
scroll to position [211, 0]
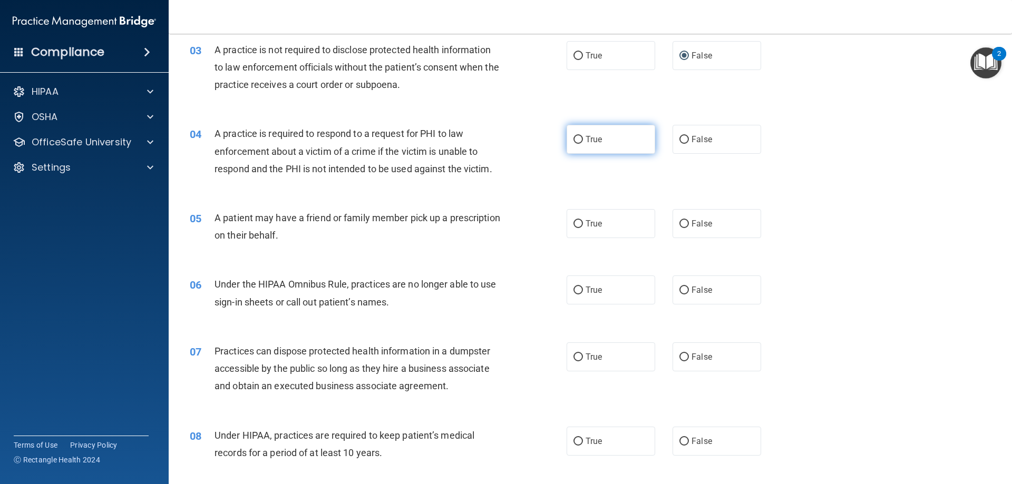
click at [573, 137] on input "True" at bounding box center [577, 140] width 9 height 8
radio input "true"
click at [573, 226] on input "True" at bounding box center [577, 224] width 9 height 8
radio input "true"
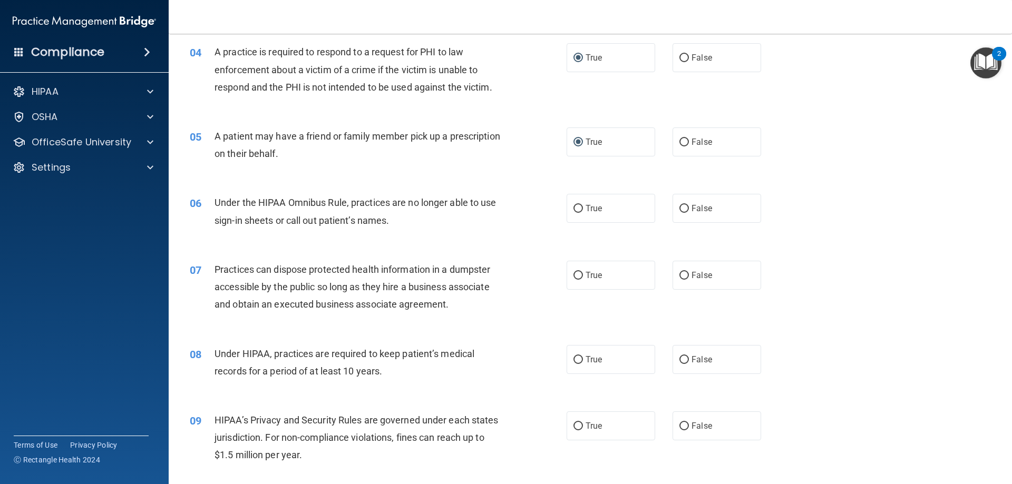
scroll to position [316, 0]
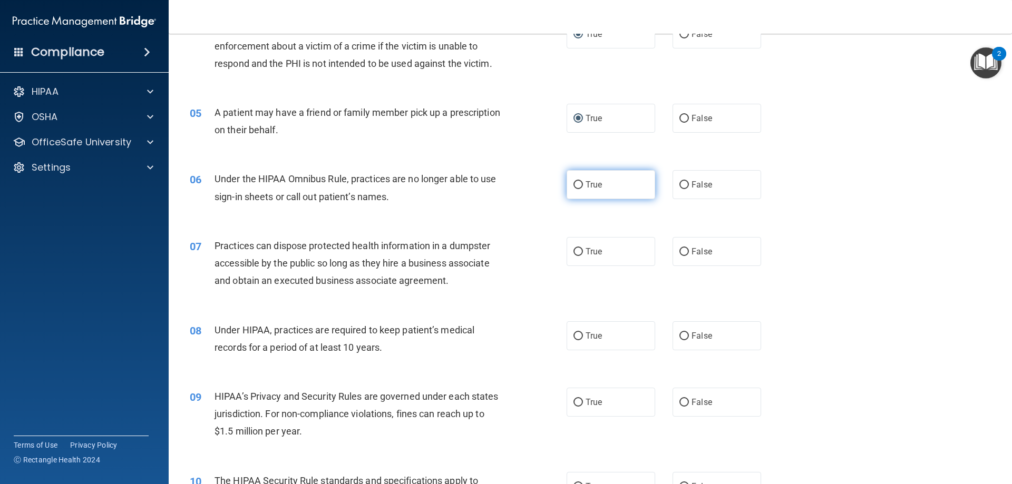
click at [585, 186] on span "True" at bounding box center [593, 185] width 16 height 10
click at [583, 186] on input "True" at bounding box center [577, 185] width 9 height 8
radio input "true"
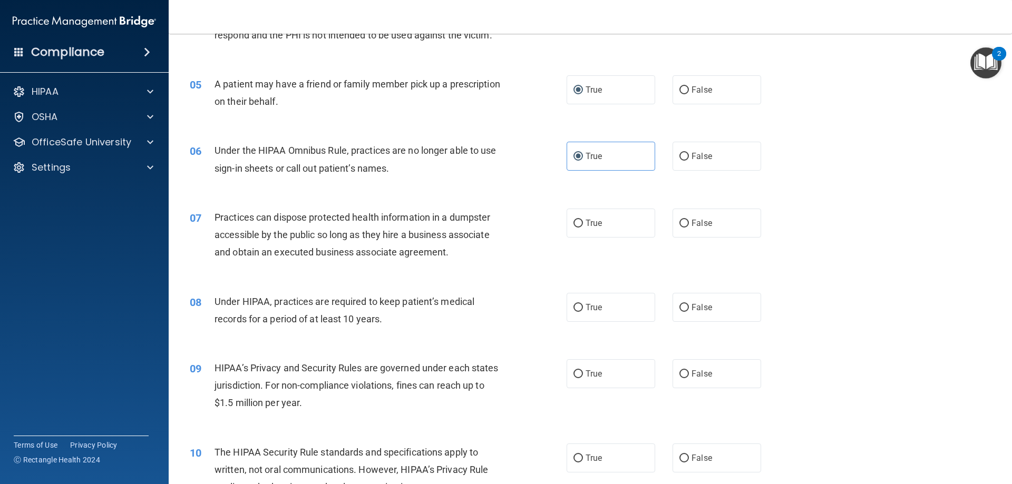
scroll to position [369, 0]
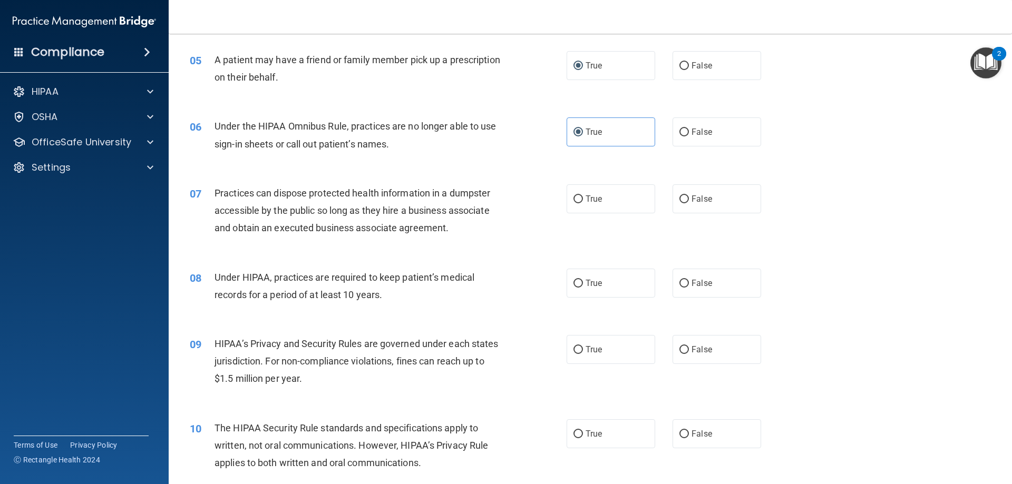
drag, startPoint x: 677, startPoint y: 199, endPoint x: 771, endPoint y: 248, distance: 106.5
click at [679, 199] on input "False" at bounding box center [683, 200] width 9 height 8
radio input "true"
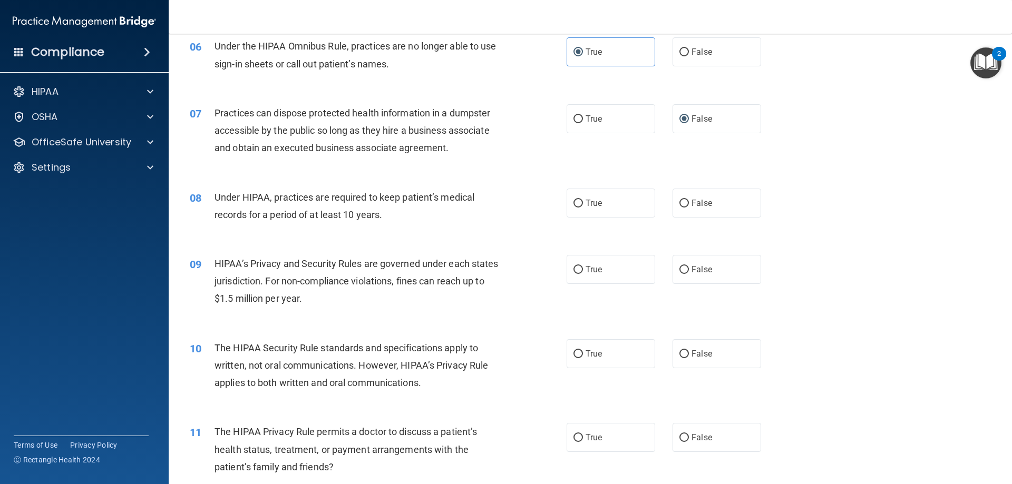
scroll to position [474, 0]
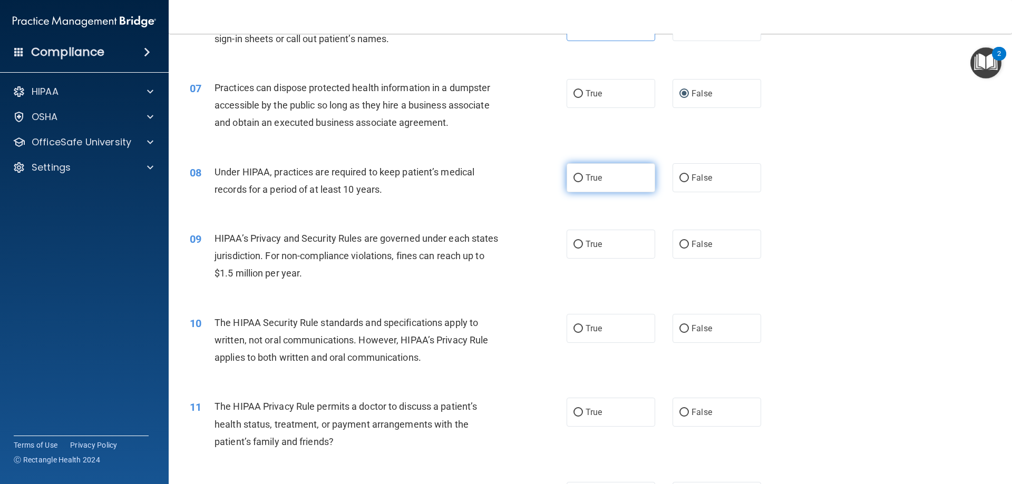
click at [574, 176] on input "True" at bounding box center [577, 178] width 9 height 8
radio input "true"
click at [578, 245] on input "True" at bounding box center [577, 245] width 9 height 8
radio input "true"
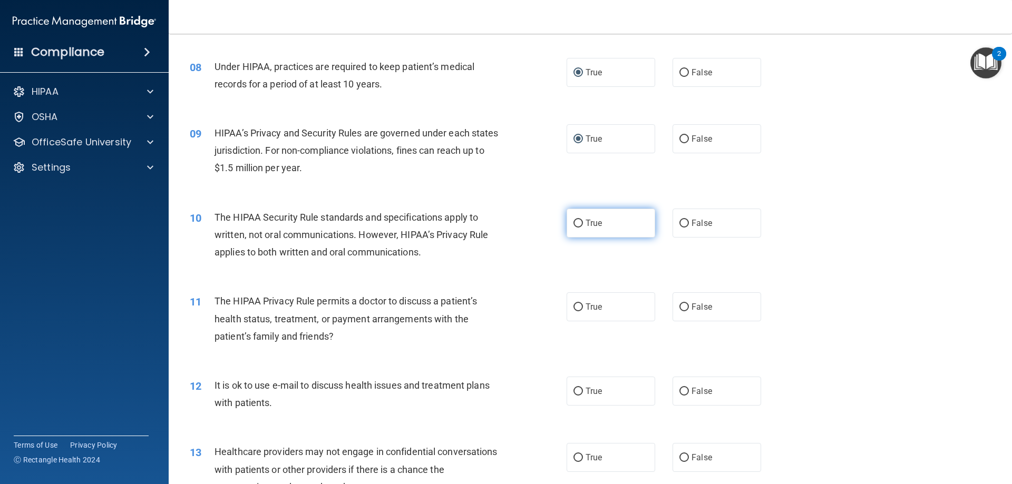
click at [578, 224] on input "True" at bounding box center [577, 224] width 9 height 8
radio input "true"
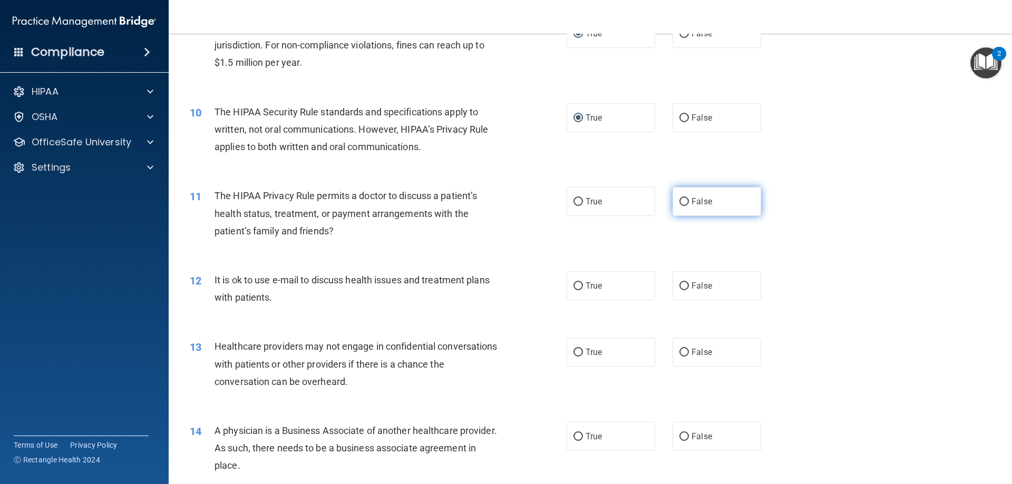
click at [681, 207] on label "False" at bounding box center [716, 201] width 89 height 29
click at [681, 206] on input "False" at bounding box center [683, 202] width 9 height 8
radio input "true"
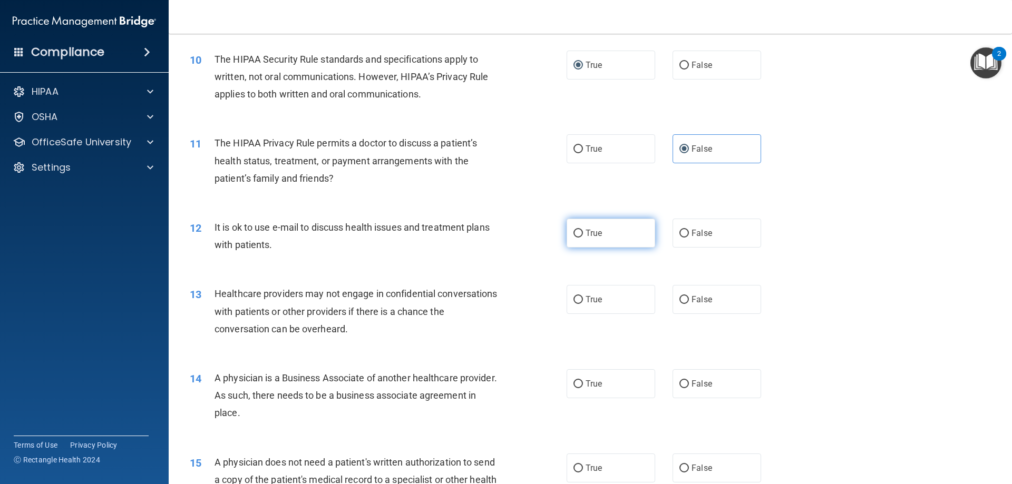
click at [573, 237] on input "True" at bounding box center [577, 234] width 9 height 8
radio input "true"
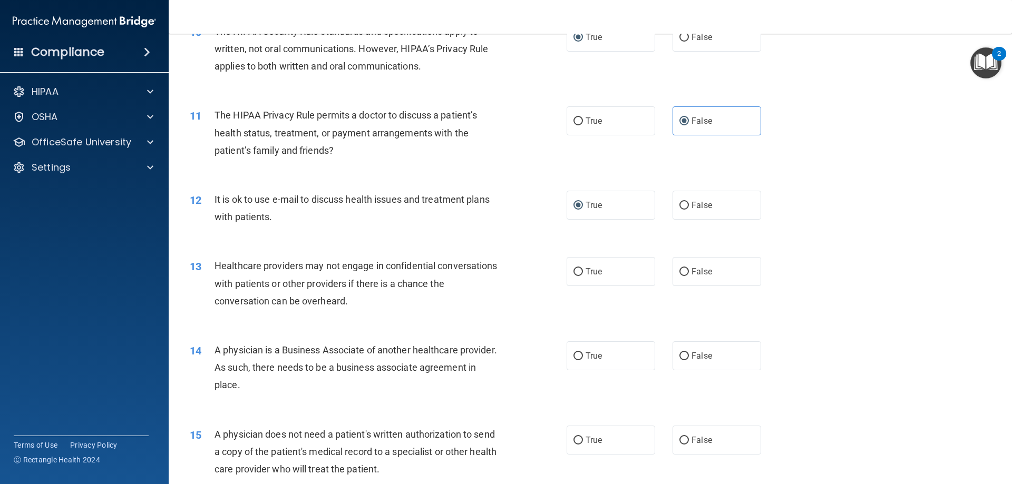
scroll to position [790, 0]
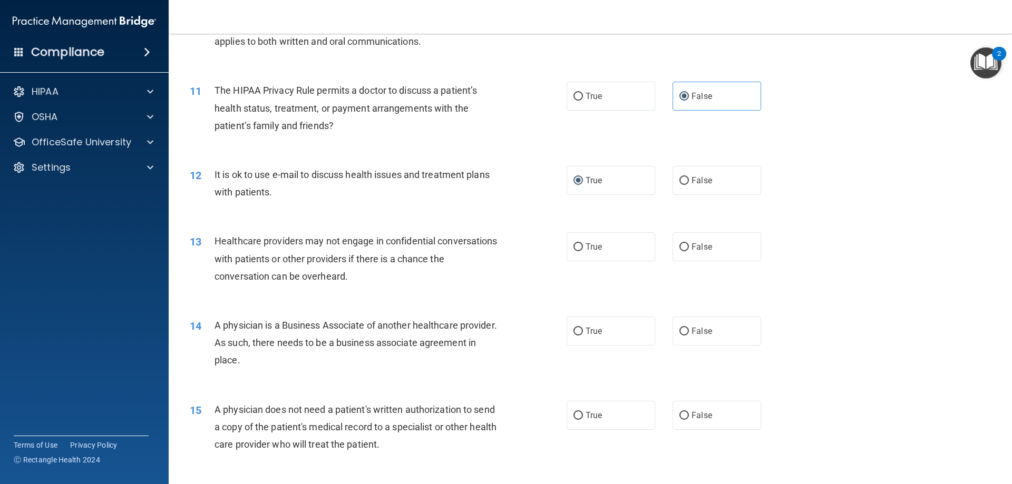
drag, startPoint x: 684, startPoint y: 247, endPoint x: 728, endPoint y: 262, distance: 46.8
click at [683, 247] on label "False" at bounding box center [716, 246] width 89 height 29
click at [681, 249] on input "False" at bounding box center [683, 247] width 9 height 8
radio input "true"
click at [579, 334] on label "True" at bounding box center [610, 331] width 89 height 29
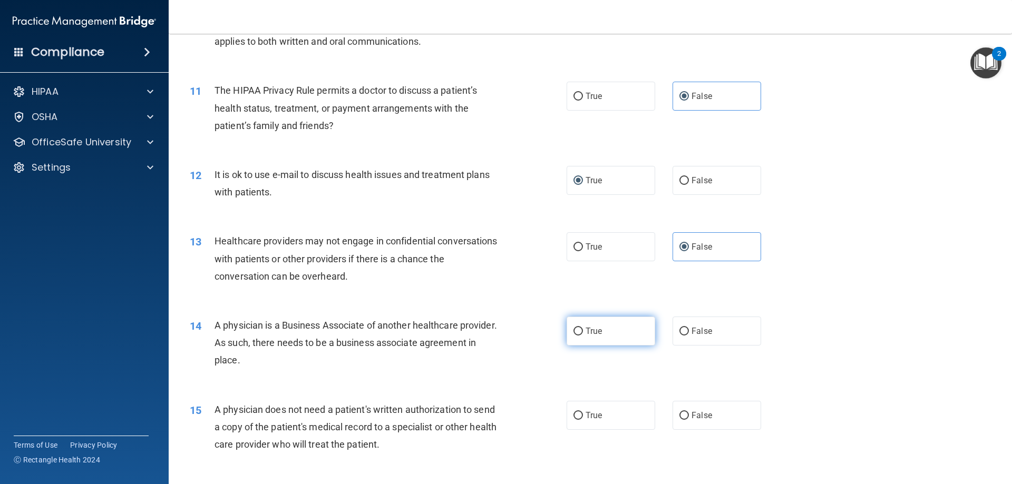
click at [579, 334] on input "True" at bounding box center [577, 332] width 9 height 8
radio input "true"
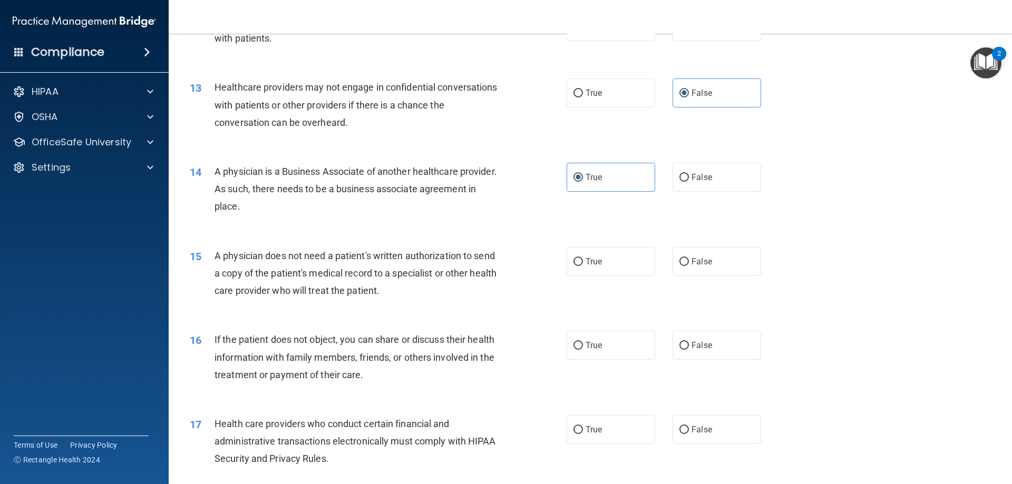
scroll to position [949, 0]
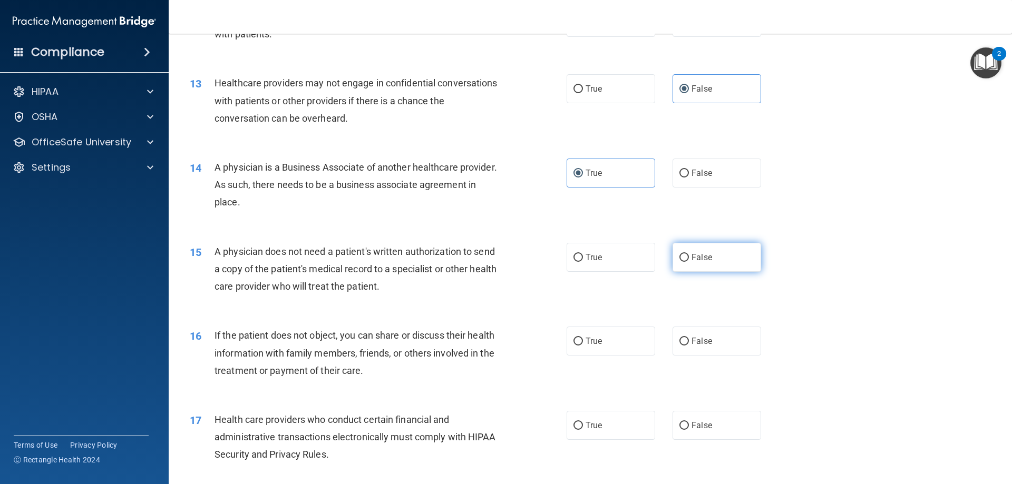
click at [679, 256] on input "False" at bounding box center [683, 258] width 9 height 8
radio input "true"
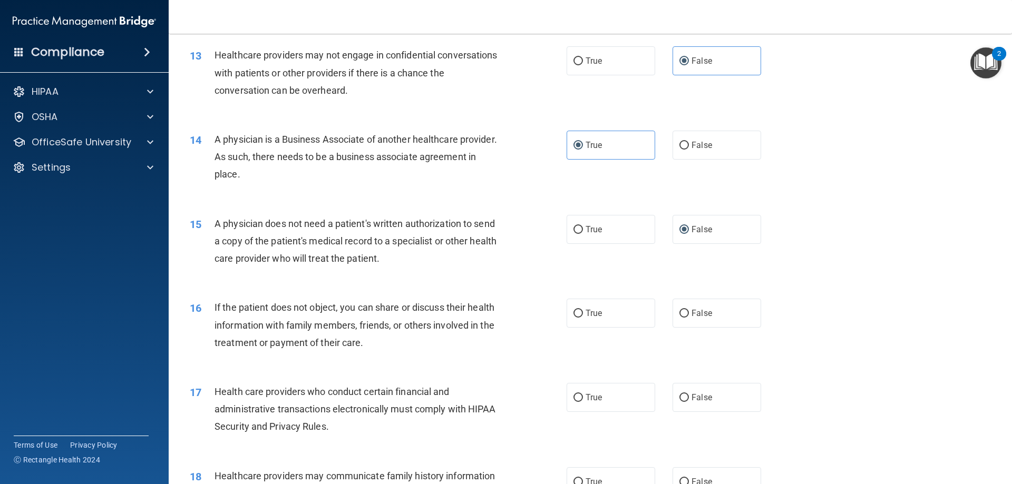
scroll to position [1054, 0]
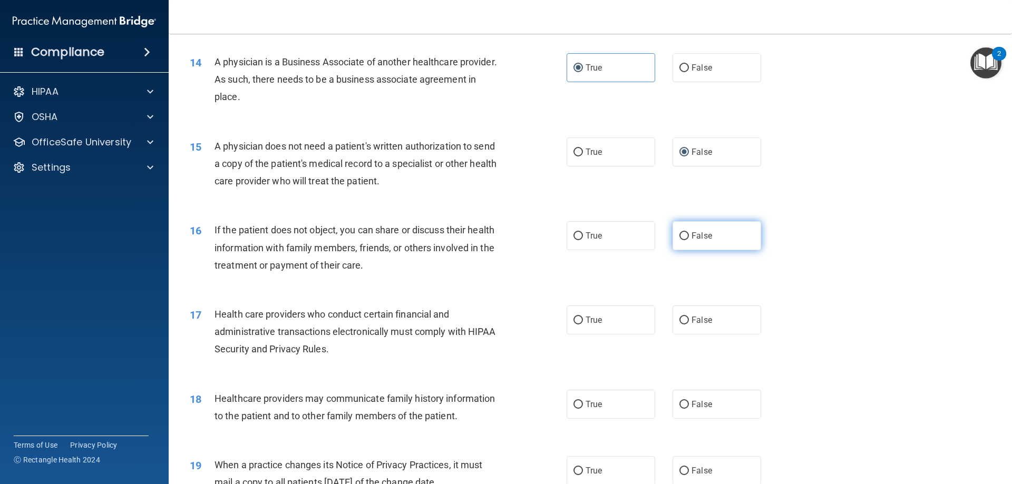
click at [682, 238] on input "False" at bounding box center [683, 236] width 9 height 8
radio input "true"
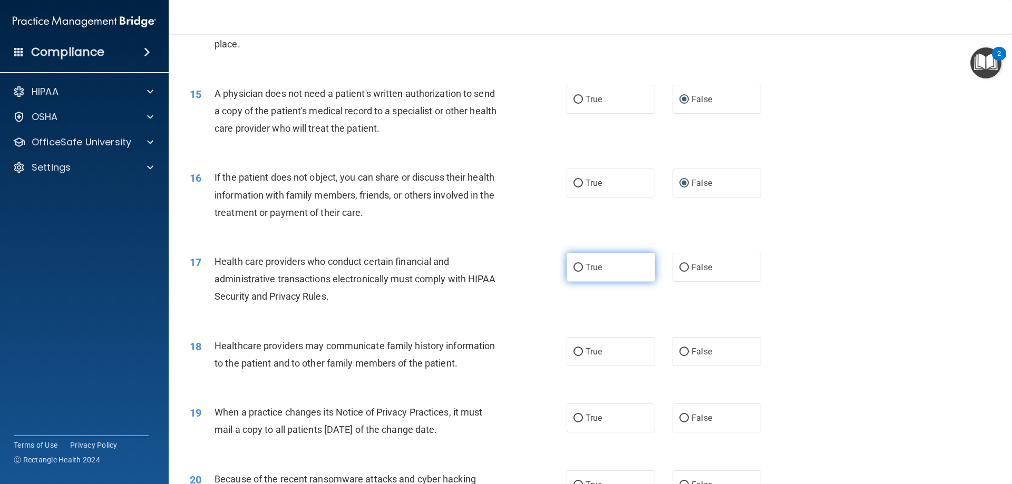
click at [585, 270] on span "True" at bounding box center [593, 267] width 16 height 10
click at [583, 270] on input "True" at bounding box center [577, 268] width 9 height 8
radio input "true"
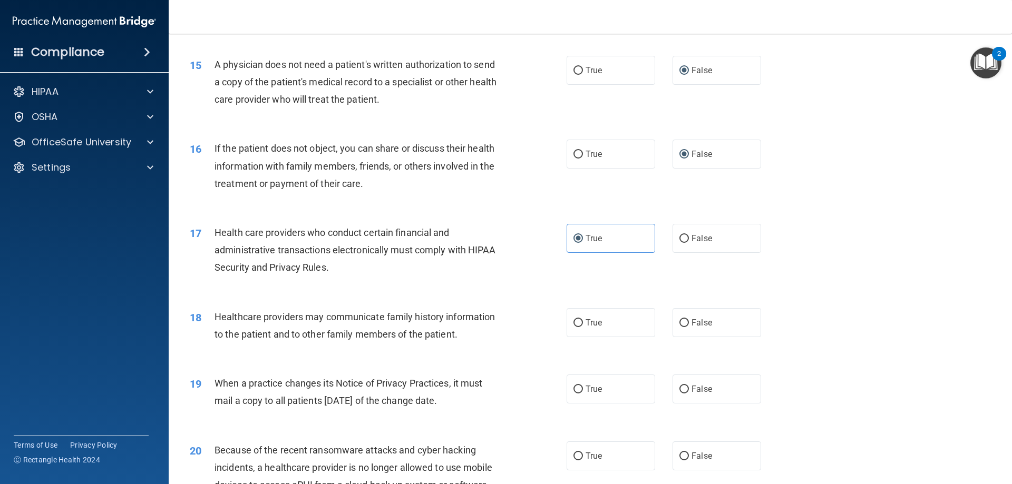
scroll to position [1159, 0]
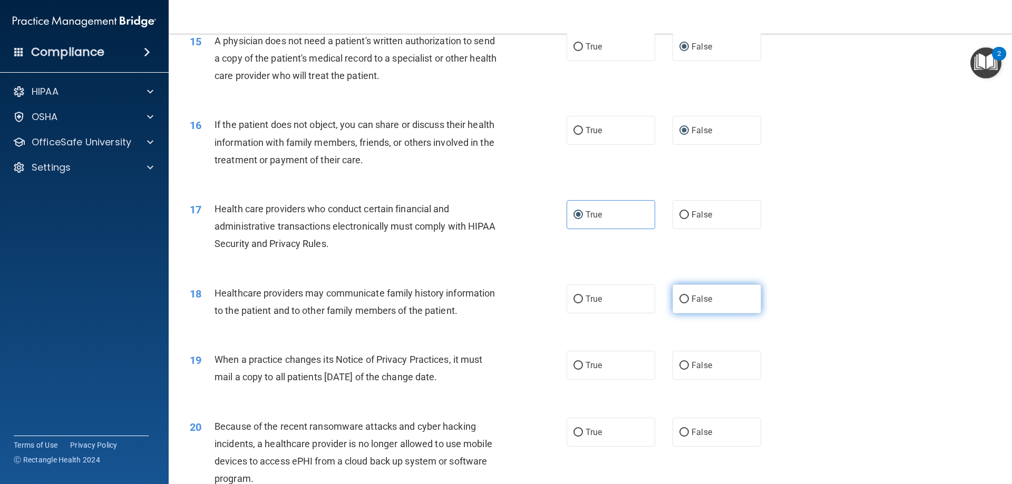
click at [681, 299] on input "False" at bounding box center [683, 300] width 9 height 8
radio input "true"
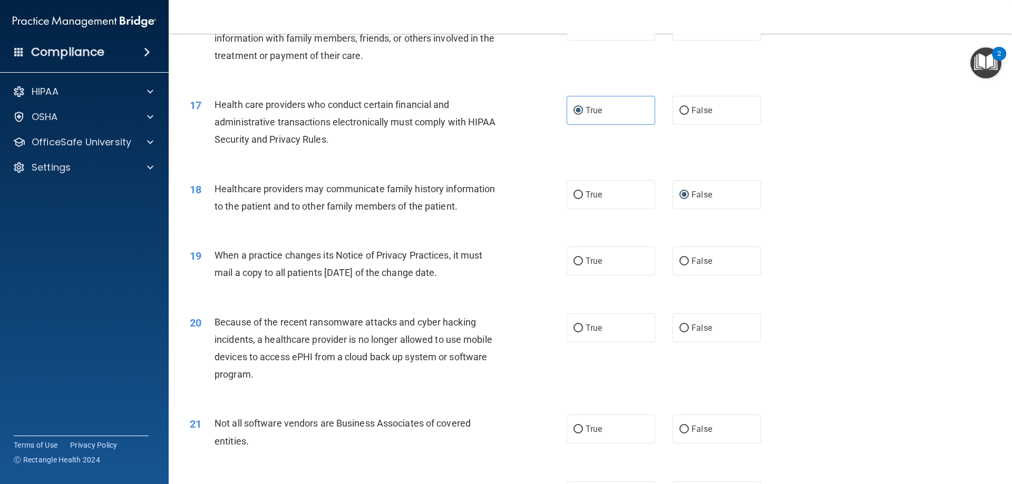
scroll to position [1265, 0]
click at [573, 259] on input "True" at bounding box center [577, 261] width 9 height 8
radio input "true"
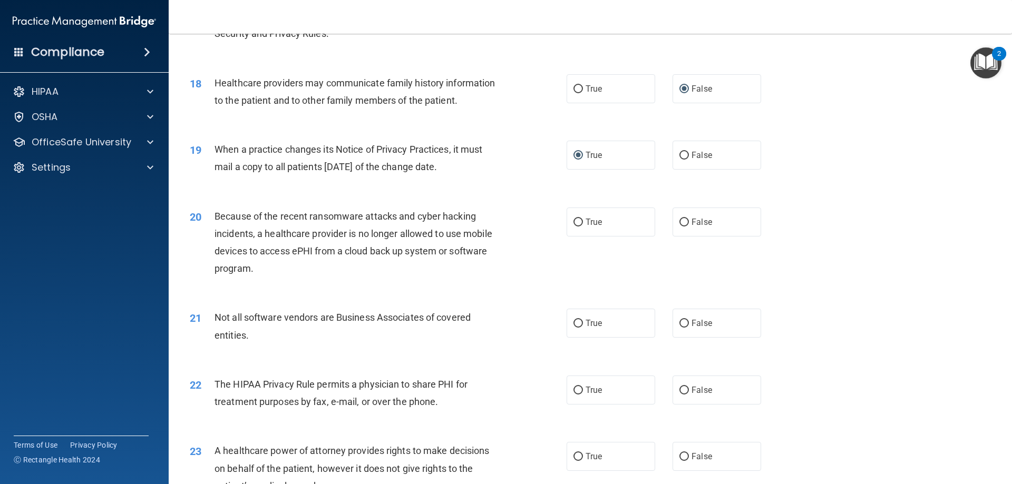
scroll to position [1370, 0]
click at [686, 219] on label "False" at bounding box center [716, 221] width 89 height 29
click at [686, 219] on input "False" at bounding box center [683, 222] width 9 height 8
radio input "true"
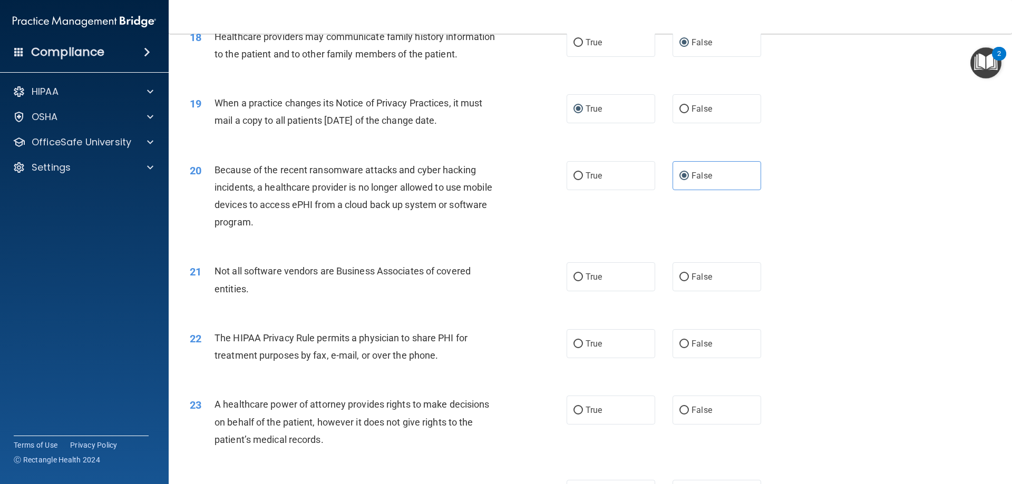
scroll to position [1475, 0]
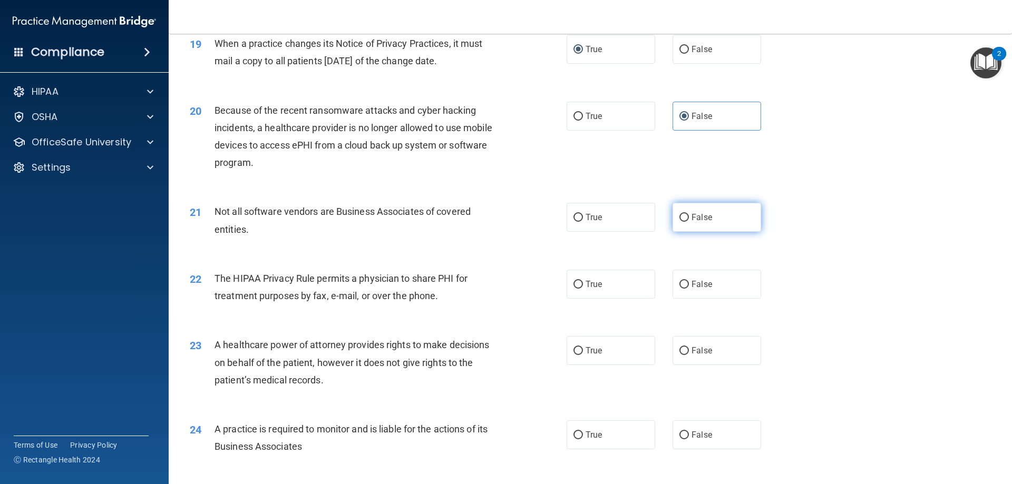
click at [680, 214] on input "False" at bounding box center [683, 218] width 9 height 8
radio input "true"
drag, startPoint x: 578, startPoint y: 282, endPoint x: 812, endPoint y: 351, distance: 244.4
click at [578, 283] on input "True" at bounding box center [577, 285] width 9 height 8
radio input "true"
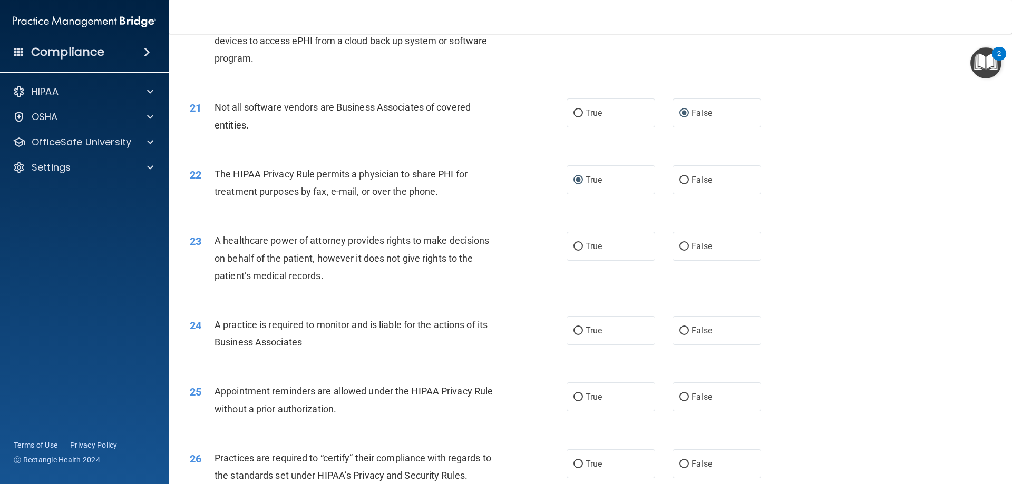
scroll to position [1581, 0]
click at [679, 247] on input "False" at bounding box center [683, 246] width 9 height 8
radio input "true"
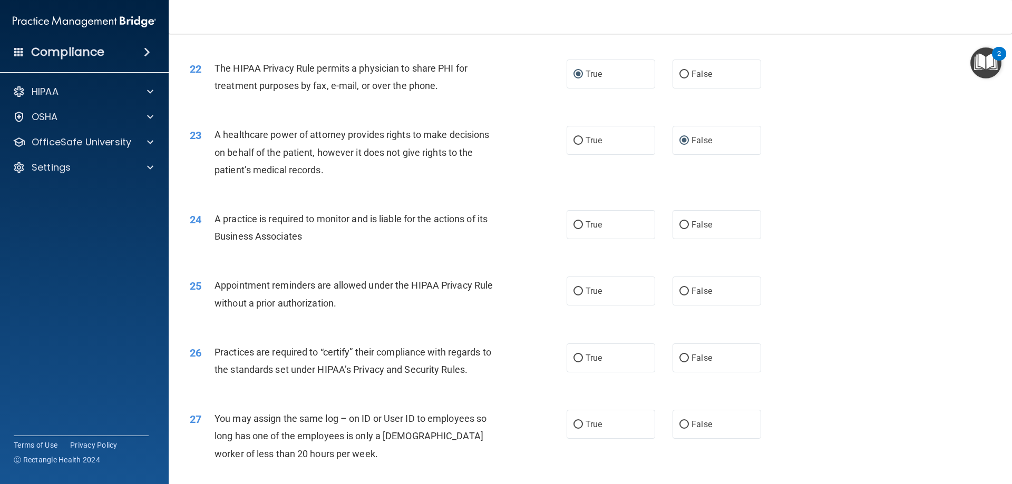
scroll to position [1686, 0]
click at [575, 229] on label "True" at bounding box center [610, 224] width 89 height 29
click at [575, 229] on input "True" at bounding box center [577, 225] width 9 height 8
radio input "true"
click at [680, 290] on input "False" at bounding box center [683, 291] width 9 height 8
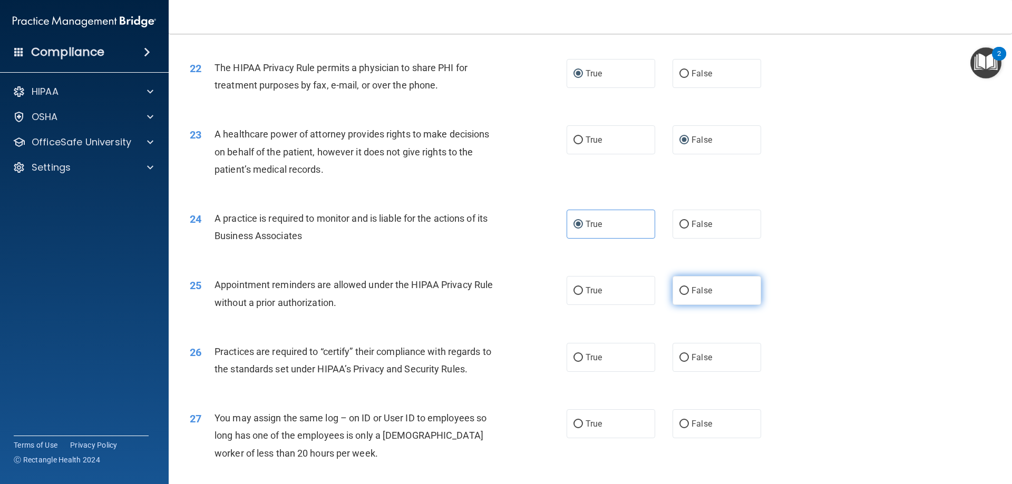
radio input "true"
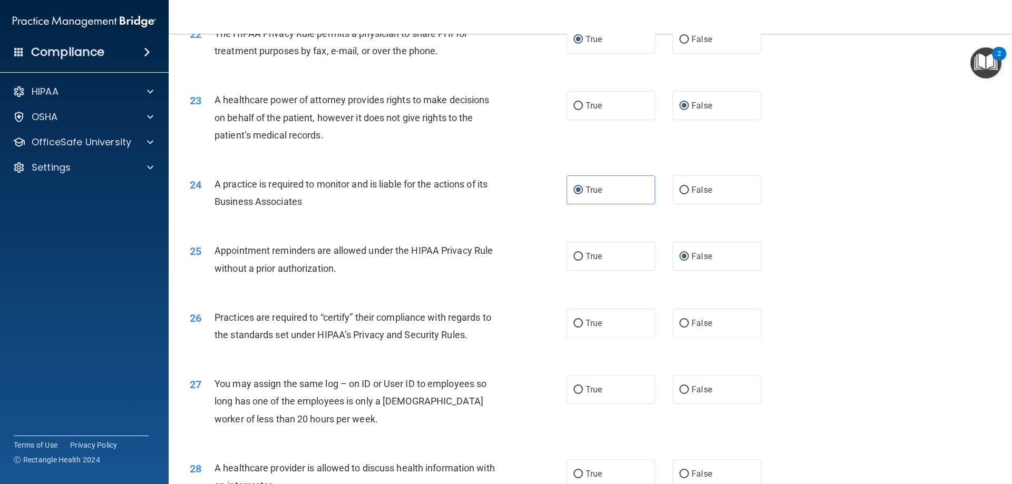
scroll to position [1739, 0]
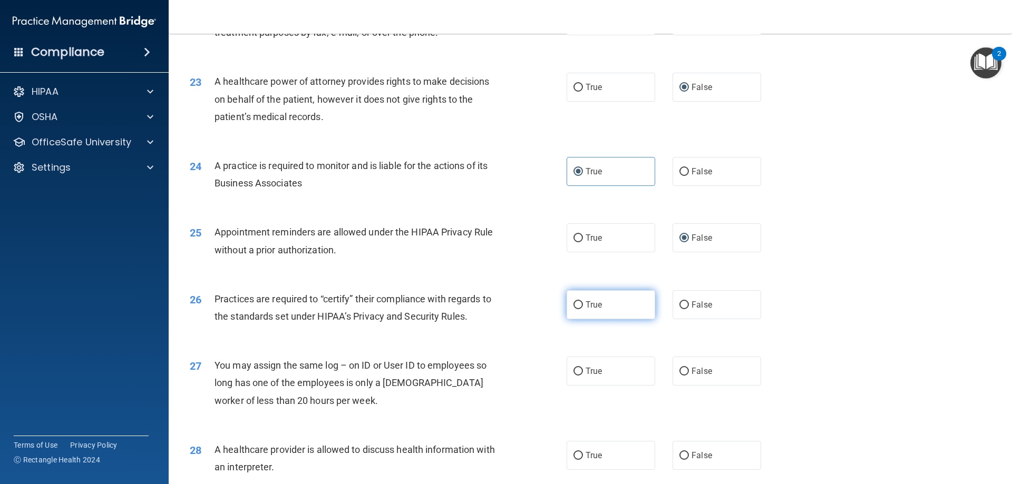
click at [577, 304] on input "True" at bounding box center [577, 305] width 9 height 8
radio input "true"
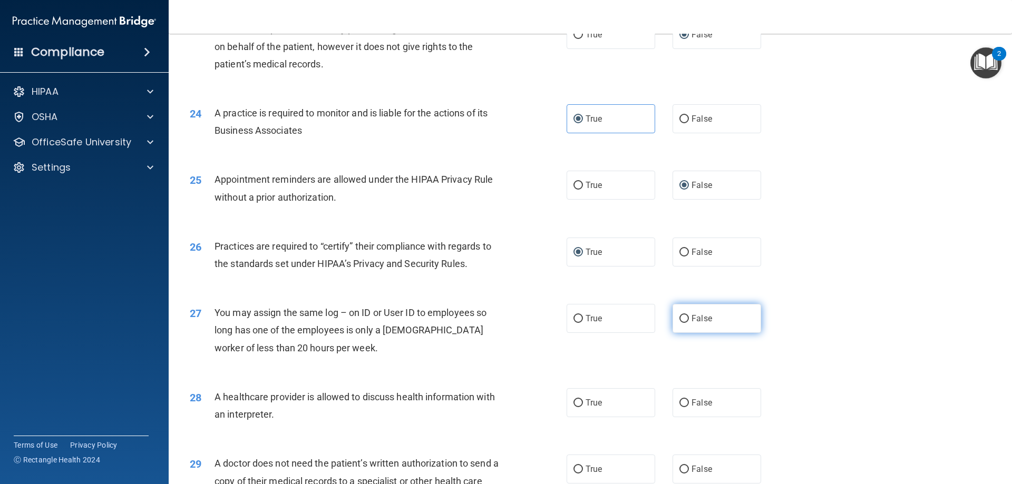
click at [691, 321] on span "False" at bounding box center [701, 319] width 21 height 10
click at [687, 321] on input "False" at bounding box center [683, 319] width 9 height 8
radio input "true"
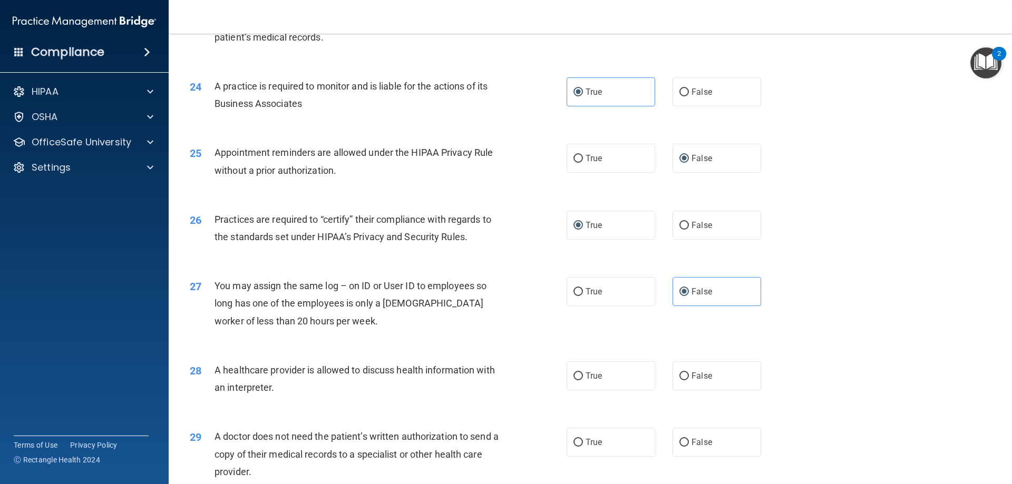
scroll to position [1844, 0]
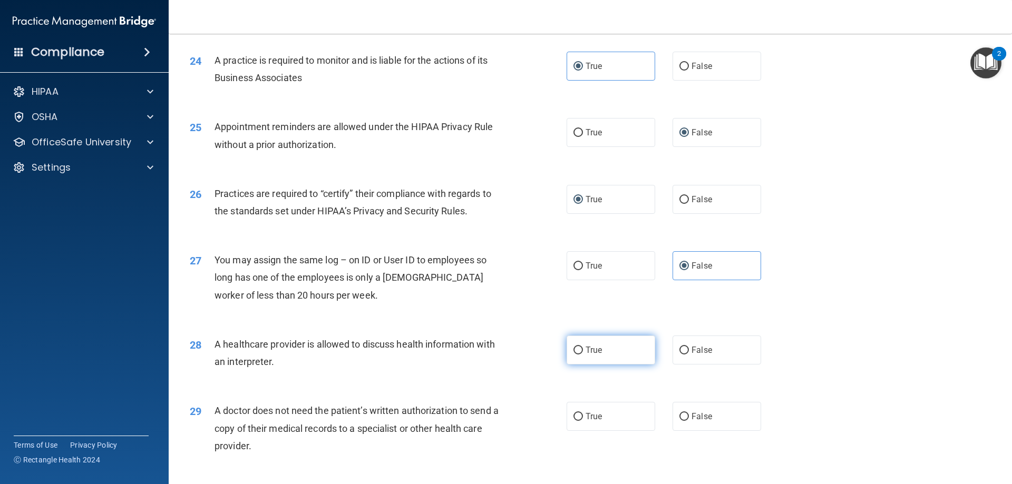
click at [576, 357] on label "True" at bounding box center [610, 350] width 89 height 29
click at [576, 355] on input "True" at bounding box center [577, 351] width 9 height 8
radio input "true"
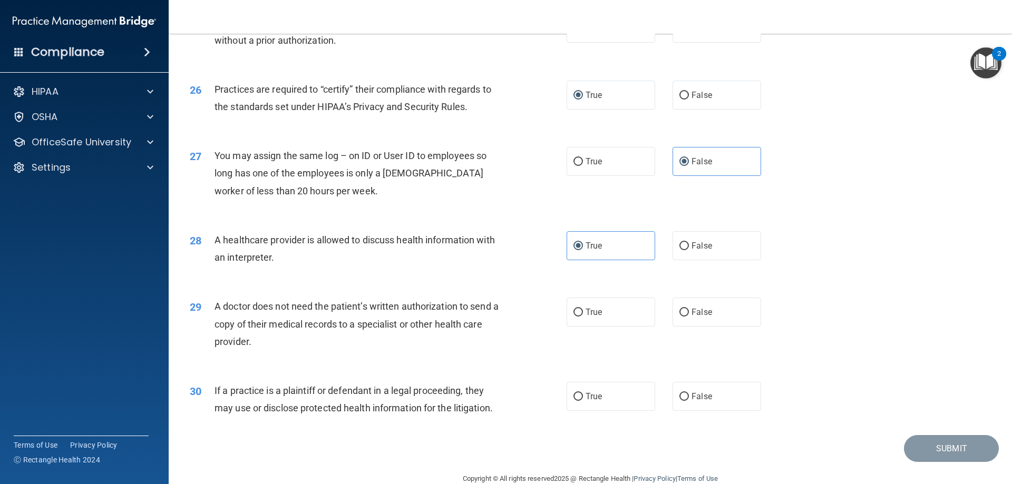
scroll to position [1950, 0]
click at [691, 307] on span "False" at bounding box center [701, 311] width 21 height 10
click at [687, 308] on input "False" at bounding box center [683, 312] width 9 height 8
radio input "true"
click at [587, 399] on span "True" at bounding box center [593, 395] width 16 height 10
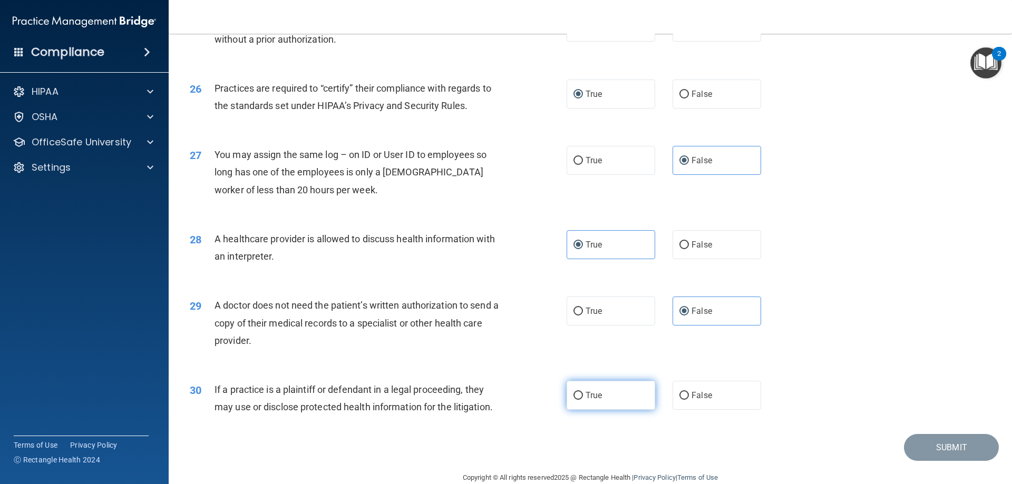
click at [583, 399] on input "True" at bounding box center [577, 396] width 9 height 8
radio input "true"
click at [938, 449] on button "Submit" at bounding box center [951, 447] width 95 height 27
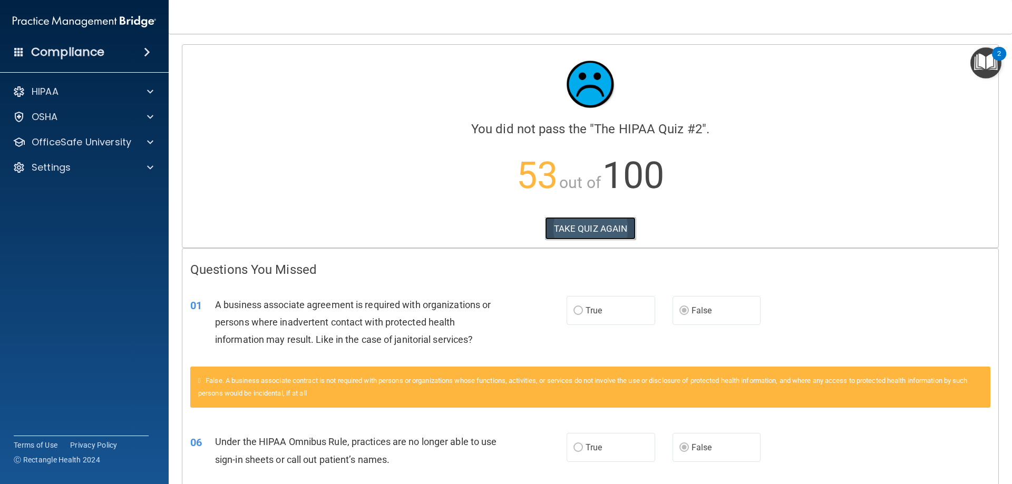
click at [609, 237] on button "TAKE QUIZ AGAIN" at bounding box center [590, 228] width 91 height 23
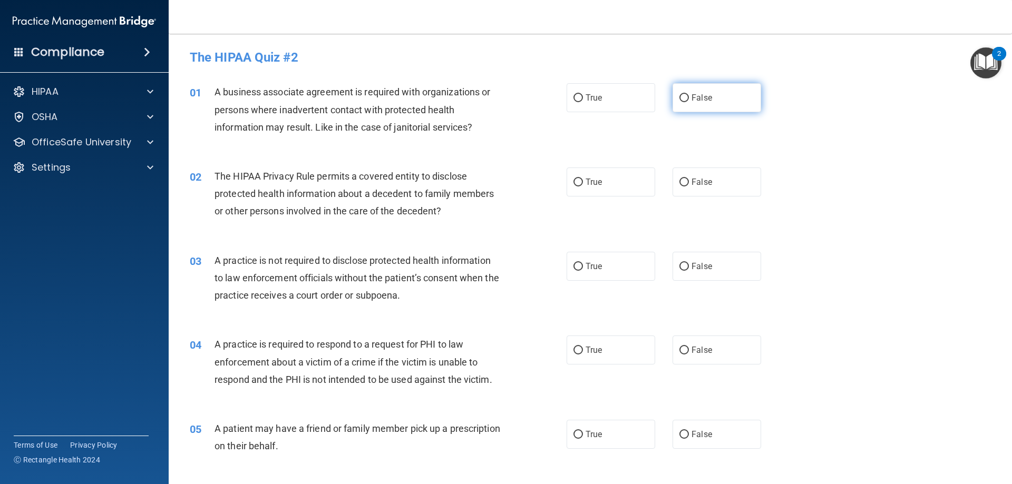
click at [679, 94] on input "False" at bounding box center [683, 98] width 9 height 8
radio input "true"
click at [575, 184] on input "True" at bounding box center [577, 183] width 9 height 8
radio input "true"
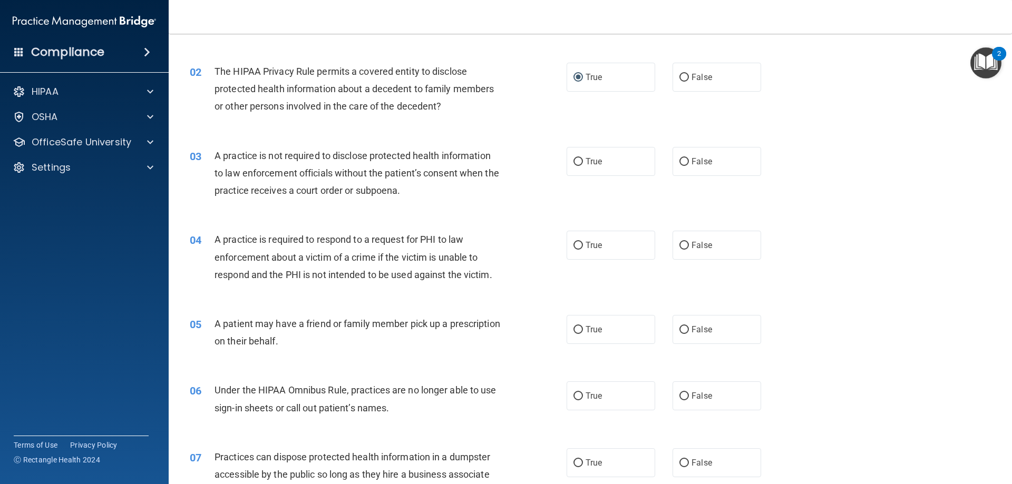
scroll to position [105, 0]
click at [679, 163] on input "False" at bounding box center [683, 162] width 9 height 8
radio input "true"
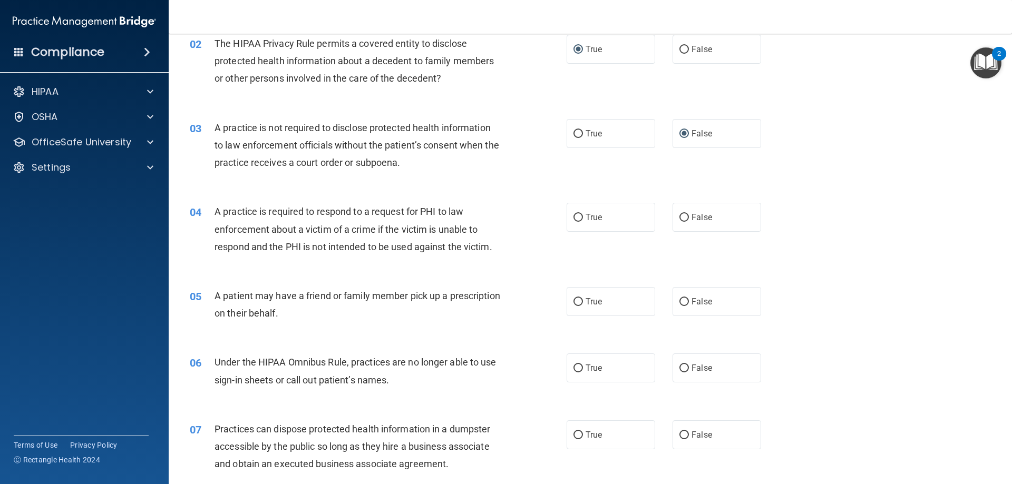
scroll to position [158, 0]
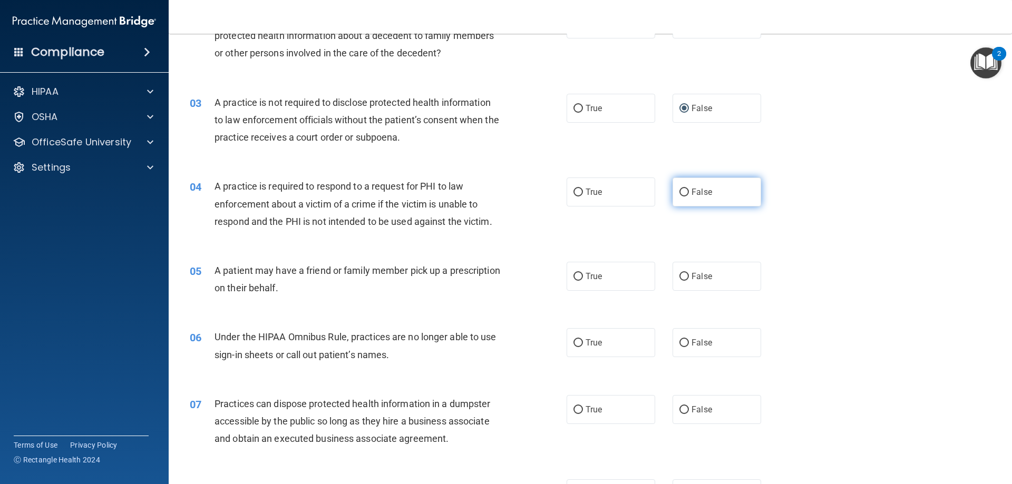
click at [673, 194] on label "False" at bounding box center [716, 192] width 89 height 29
click at [679, 194] on input "False" at bounding box center [683, 193] width 9 height 8
radio input "true"
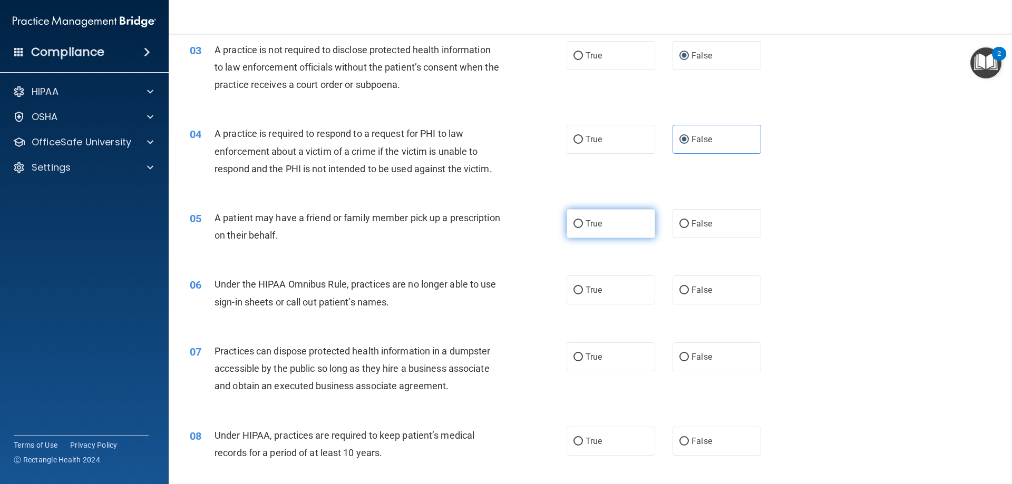
click at [573, 229] on label "True" at bounding box center [610, 223] width 89 height 29
click at [573, 228] on input "True" at bounding box center [577, 224] width 9 height 8
radio input "true"
click at [679, 292] on input "False" at bounding box center [683, 291] width 9 height 8
radio input "true"
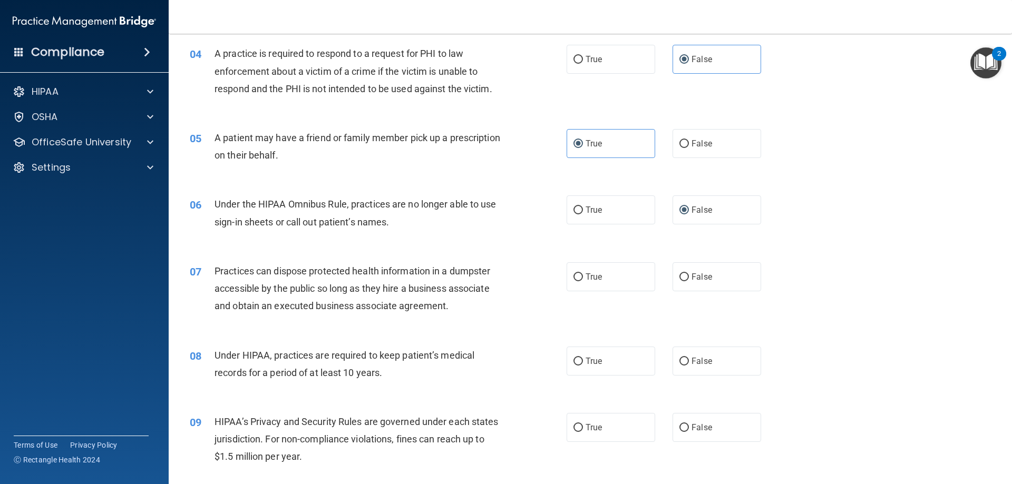
scroll to position [316, 0]
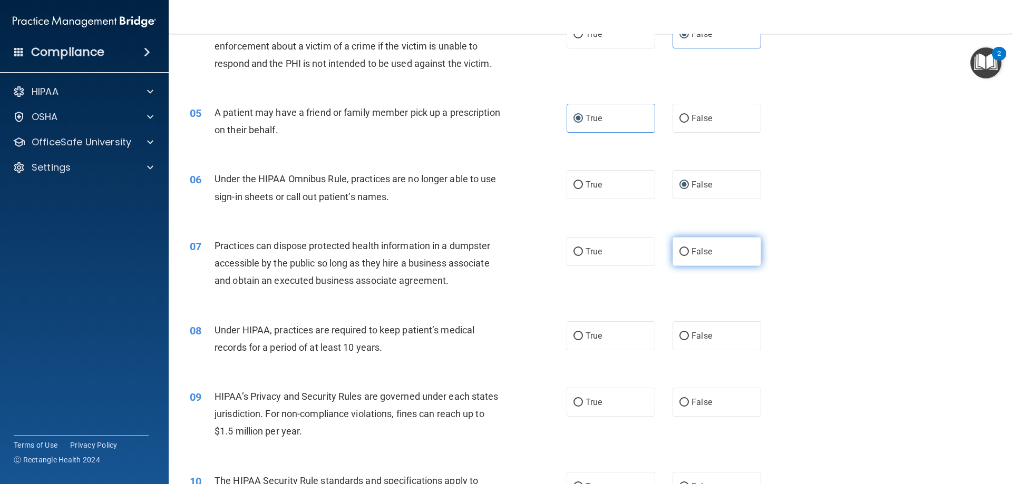
click at [682, 252] on input "False" at bounding box center [683, 252] width 9 height 8
radio input "true"
drag, startPoint x: 680, startPoint y: 338, endPoint x: 698, endPoint y: 344, distance: 19.3
click at [680, 338] on input "False" at bounding box center [683, 337] width 9 height 8
radio input "true"
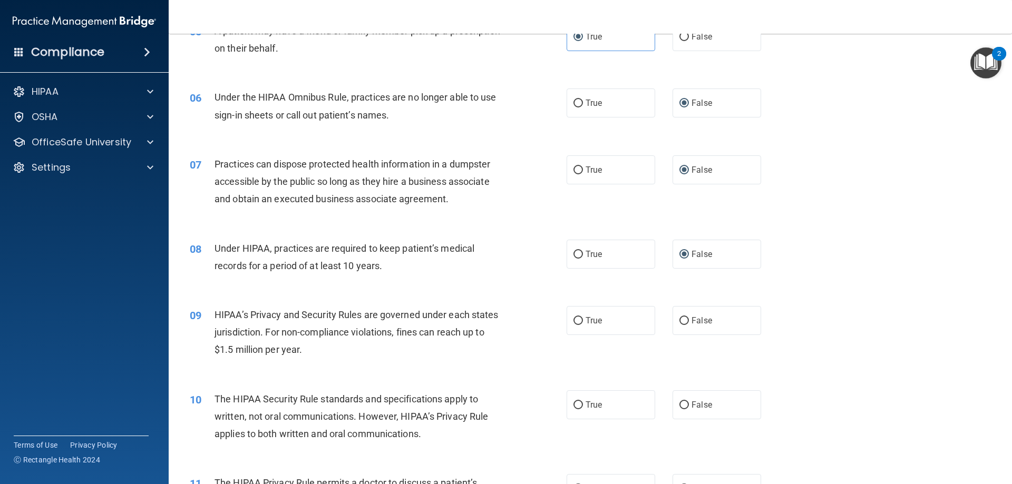
scroll to position [422, 0]
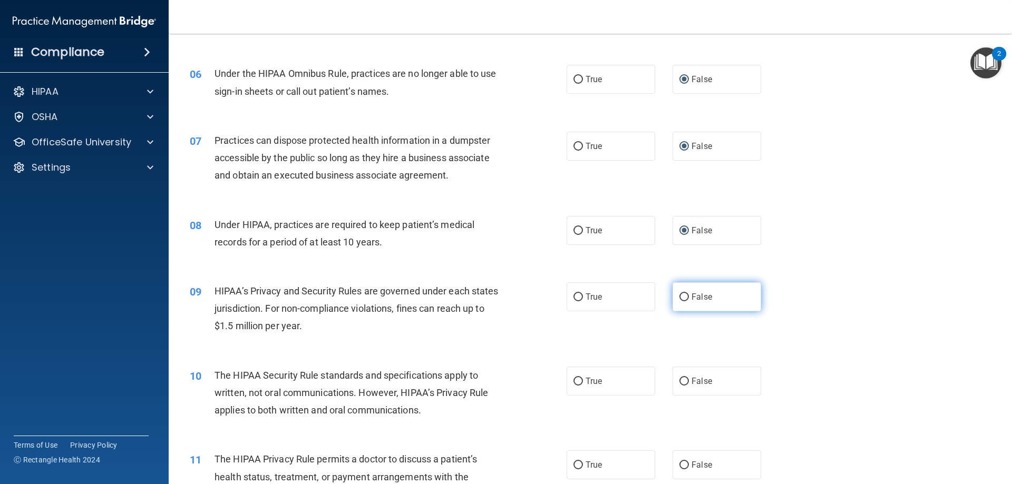
click at [672, 296] on label "False" at bounding box center [716, 296] width 89 height 29
click at [679, 296] on input "False" at bounding box center [683, 298] width 9 height 8
radio input "true"
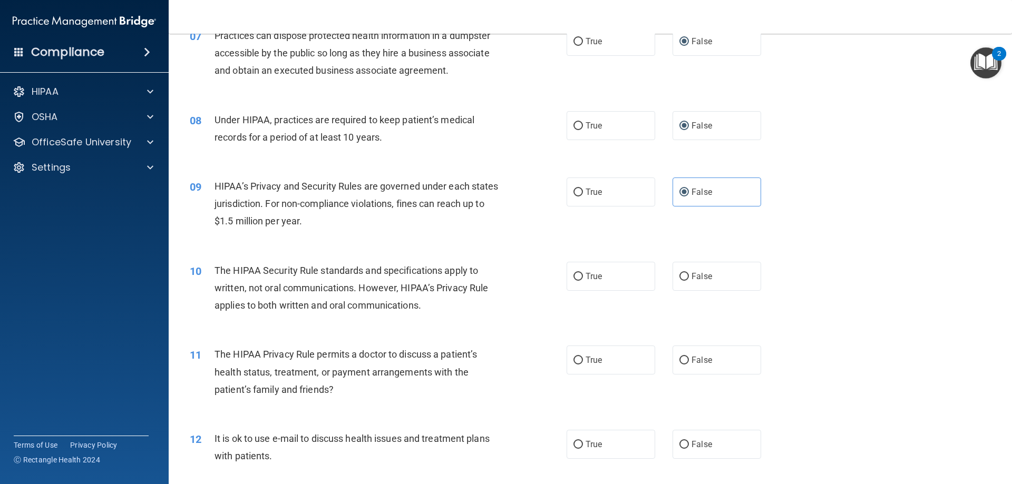
scroll to position [527, 0]
click at [568, 277] on label "True" at bounding box center [610, 275] width 89 height 29
click at [573, 277] on input "True" at bounding box center [577, 276] width 9 height 8
radio input "true"
click at [573, 361] on input "True" at bounding box center [577, 360] width 9 height 8
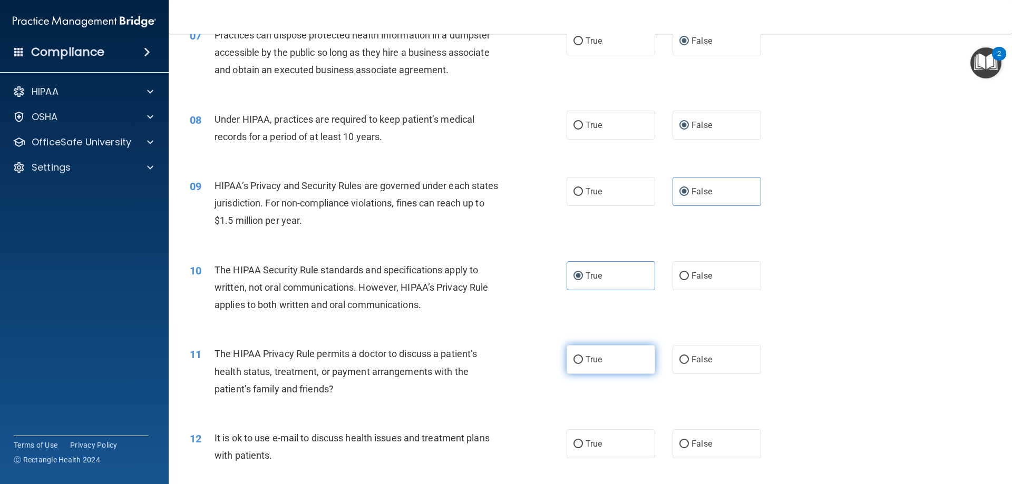
radio input "true"
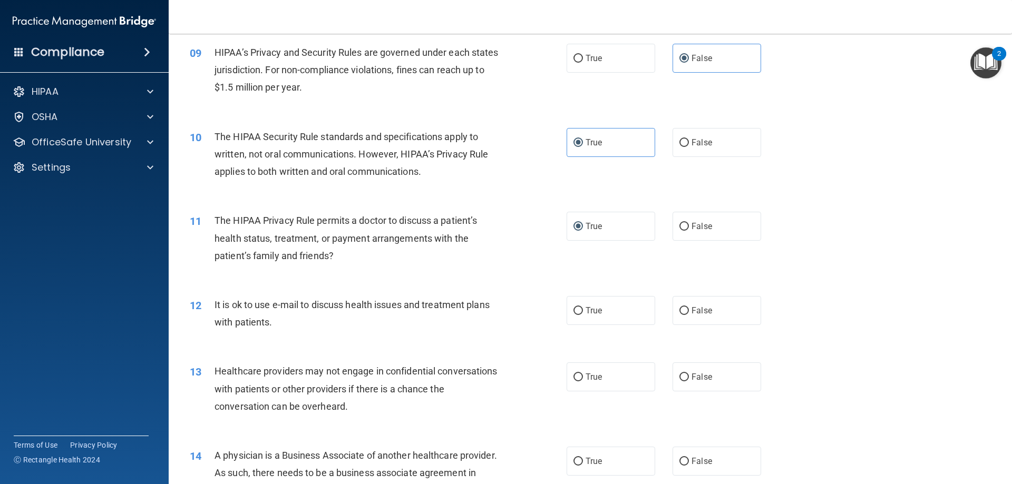
scroll to position [685, 0]
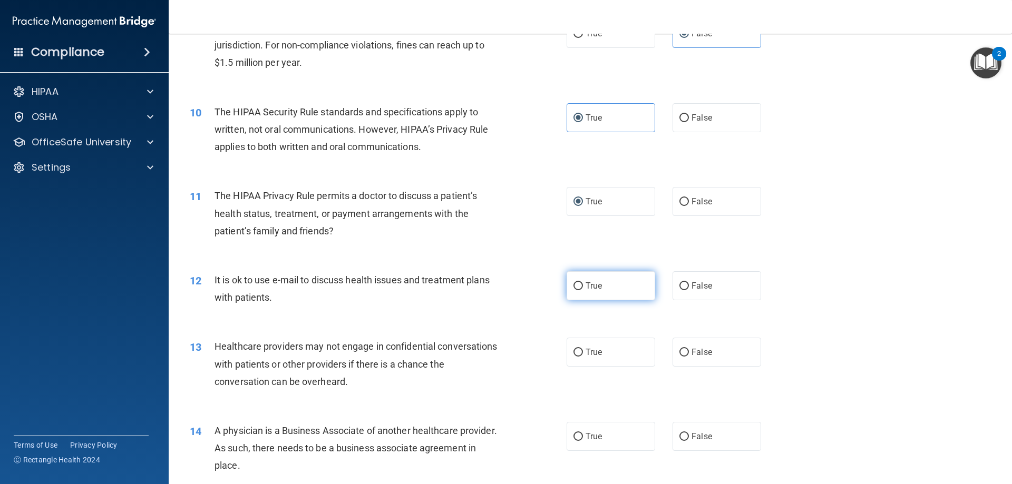
click at [581, 284] on label "True" at bounding box center [610, 285] width 89 height 29
click at [581, 284] on input "True" at bounding box center [577, 286] width 9 height 8
radio input "true"
click at [573, 350] on input "True" at bounding box center [577, 353] width 9 height 8
radio input "true"
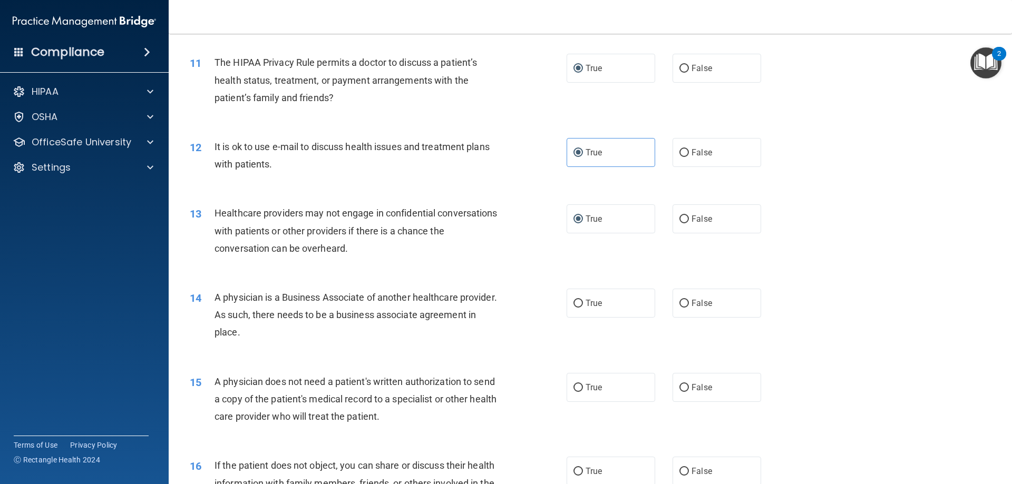
scroll to position [843, 0]
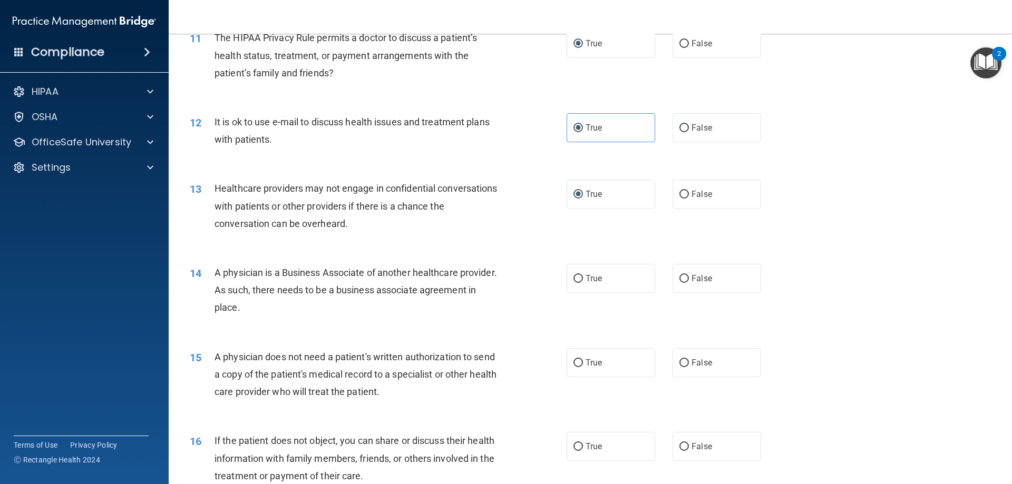
drag, startPoint x: 681, startPoint y: 278, endPoint x: 799, endPoint y: 330, distance: 129.7
click at [683, 279] on input "False" at bounding box center [683, 279] width 9 height 8
radio input "true"
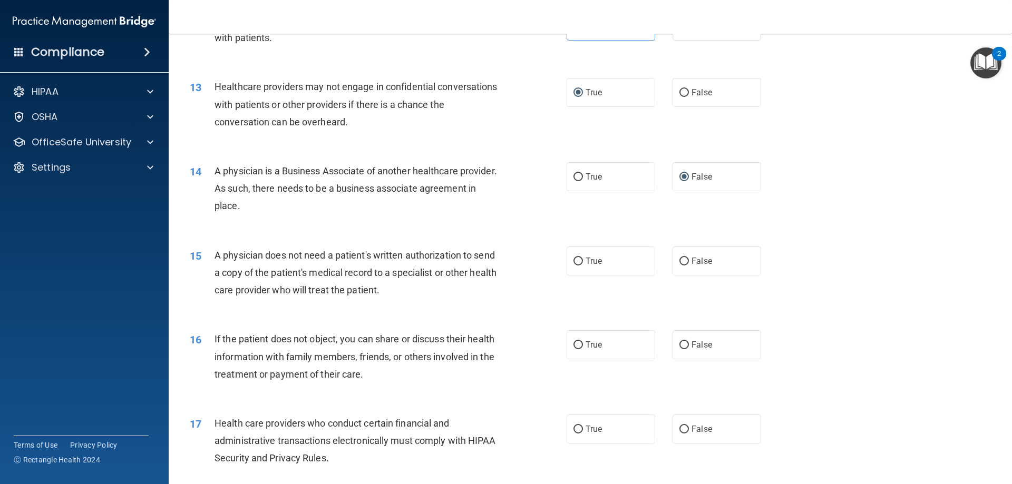
scroll to position [949, 0]
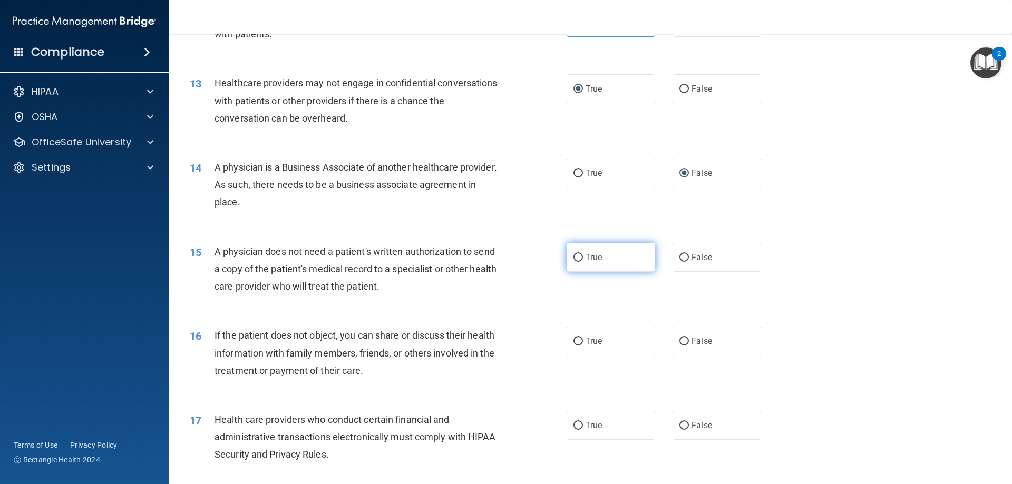
click at [573, 261] on input "True" at bounding box center [577, 258] width 9 height 8
radio input "true"
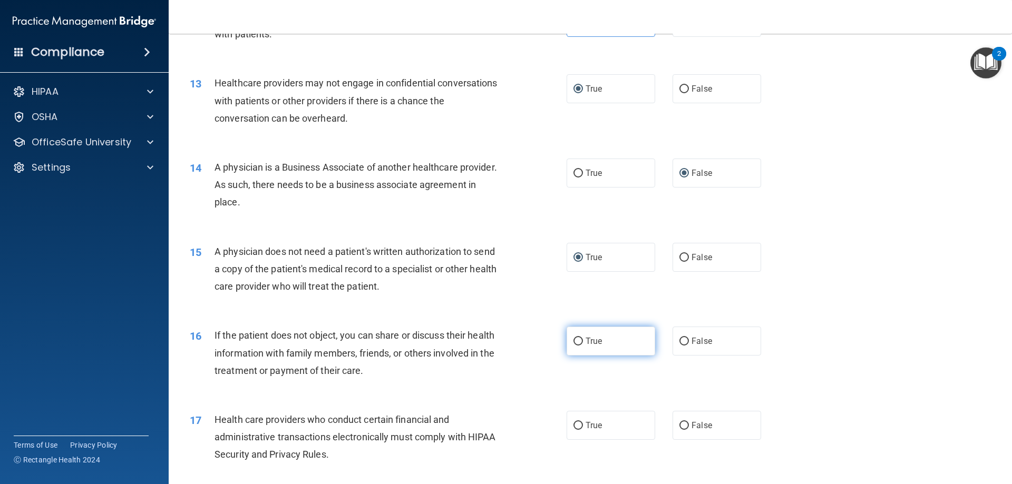
click at [574, 343] on input "True" at bounding box center [577, 342] width 9 height 8
radio input "true"
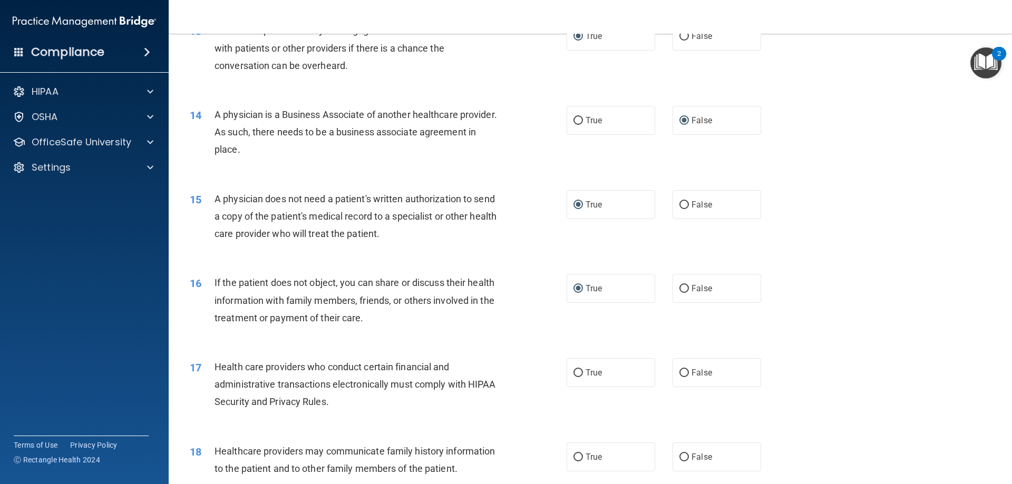
scroll to position [1054, 0]
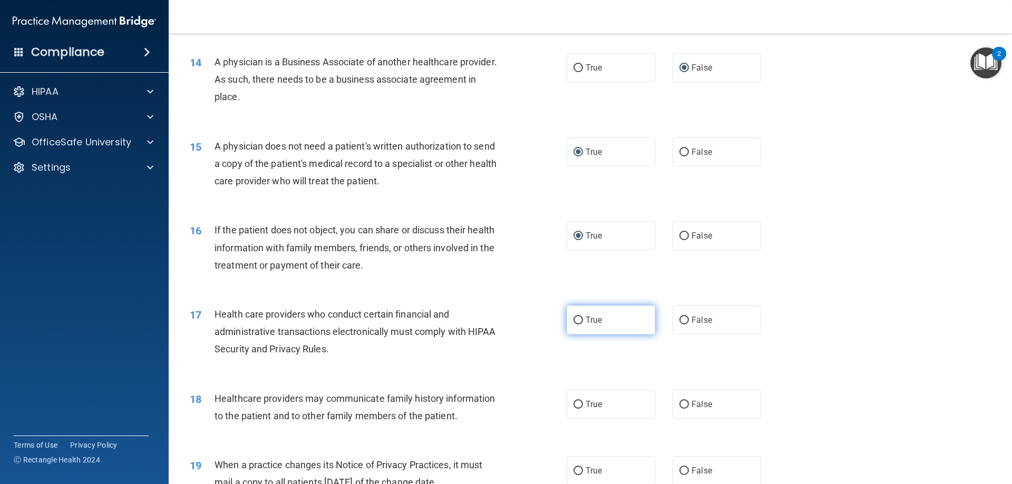
click at [575, 318] on input "True" at bounding box center [577, 321] width 9 height 8
radio input "true"
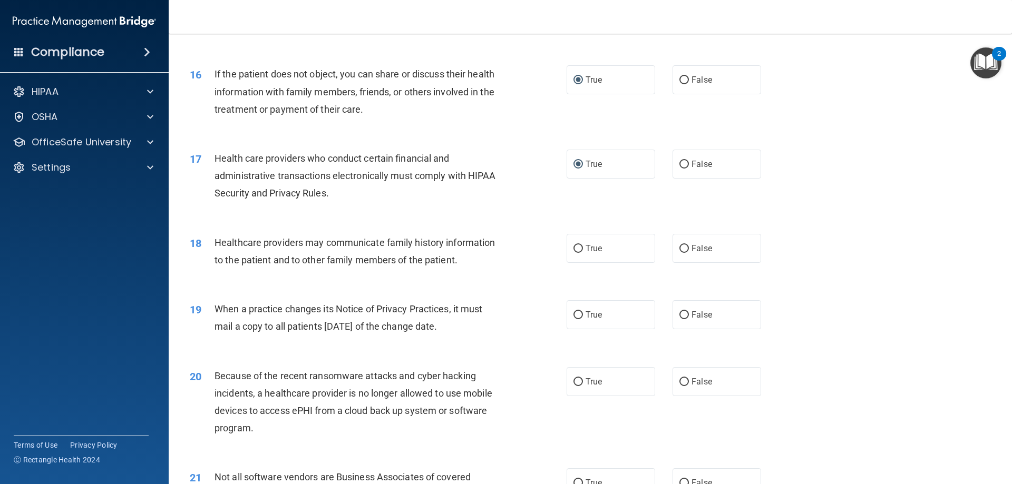
scroll to position [1212, 0]
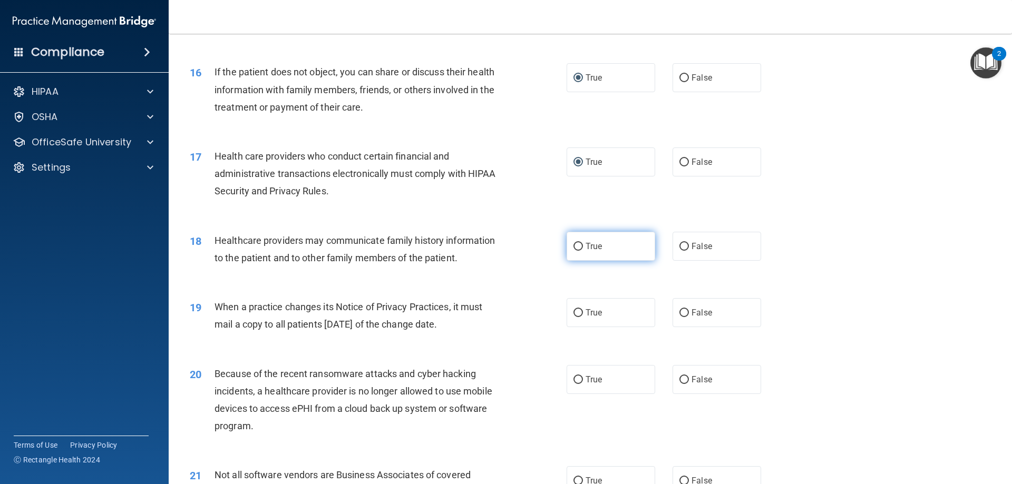
click at [577, 246] on input "True" at bounding box center [577, 247] width 9 height 8
radio input "true"
click at [679, 315] on input "False" at bounding box center [683, 313] width 9 height 8
radio input "true"
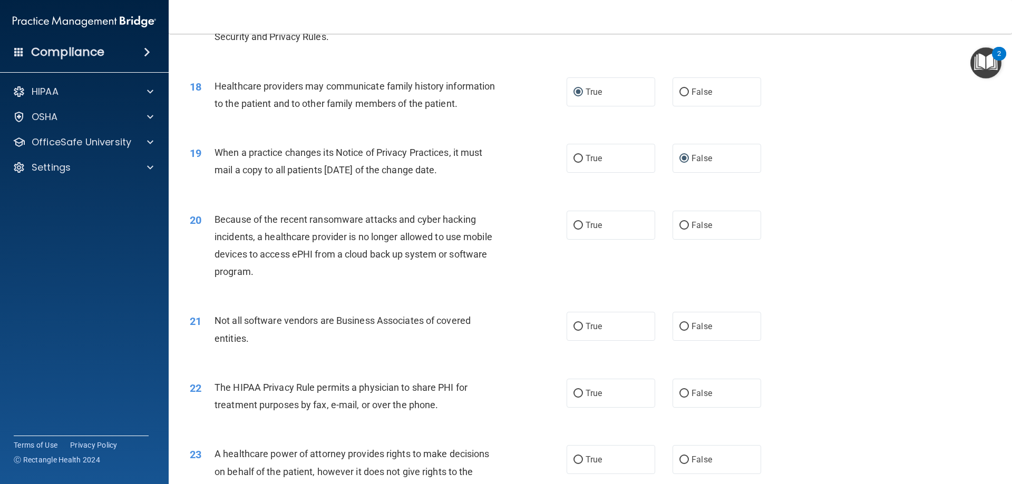
scroll to position [1370, 0]
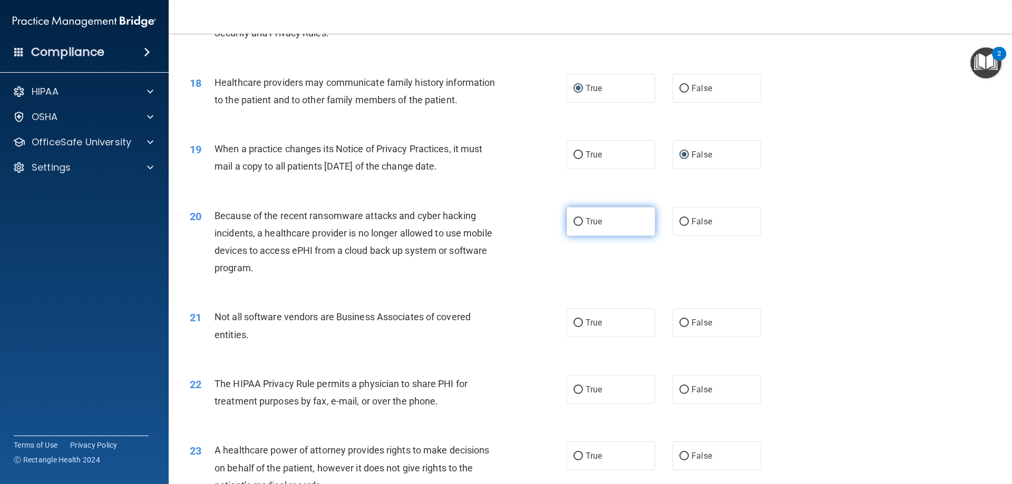
click at [578, 221] on input "True" at bounding box center [577, 222] width 9 height 8
radio input "true"
click at [569, 316] on label "True" at bounding box center [610, 322] width 89 height 29
click at [573, 319] on input "True" at bounding box center [577, 323] width 9 height 8
radio input "true"
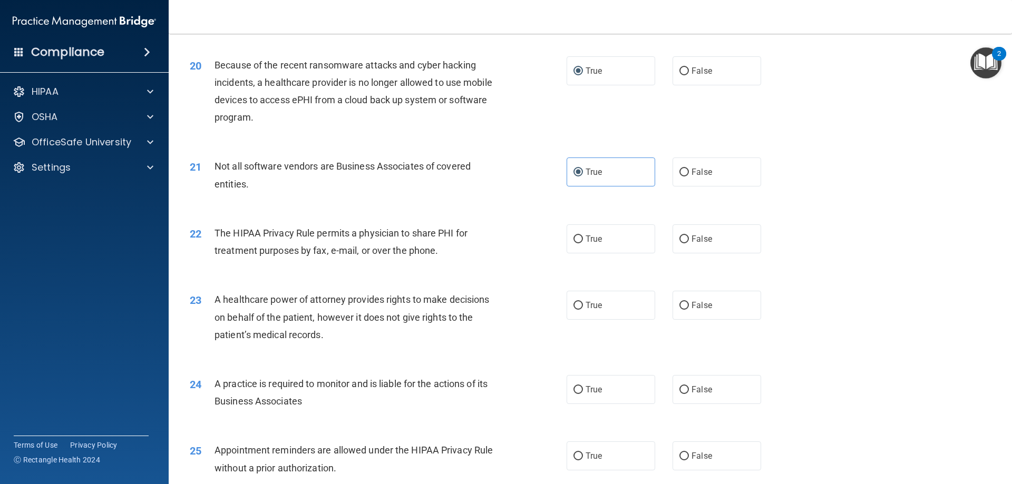
scroll to position [1528, 0]
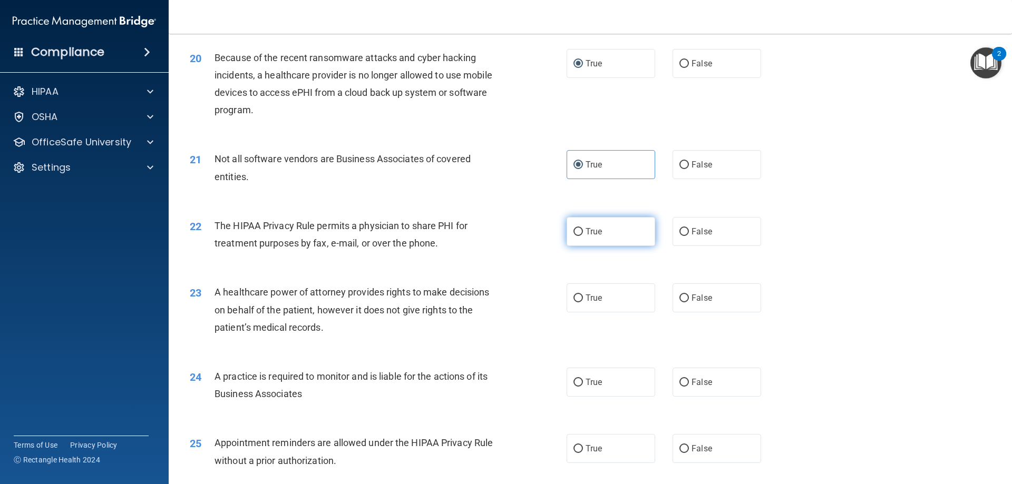
click at [573, 232] on input "True" at bounding box center [577, 232] width 9 height 8
radio input "true"
click at [696, 304] on label "False" at bounding box center [716, 298] width 89 height 29
click at [689, 302] on input "False" at bounding box center [683, 299] width 9 height 8
radio input "true"
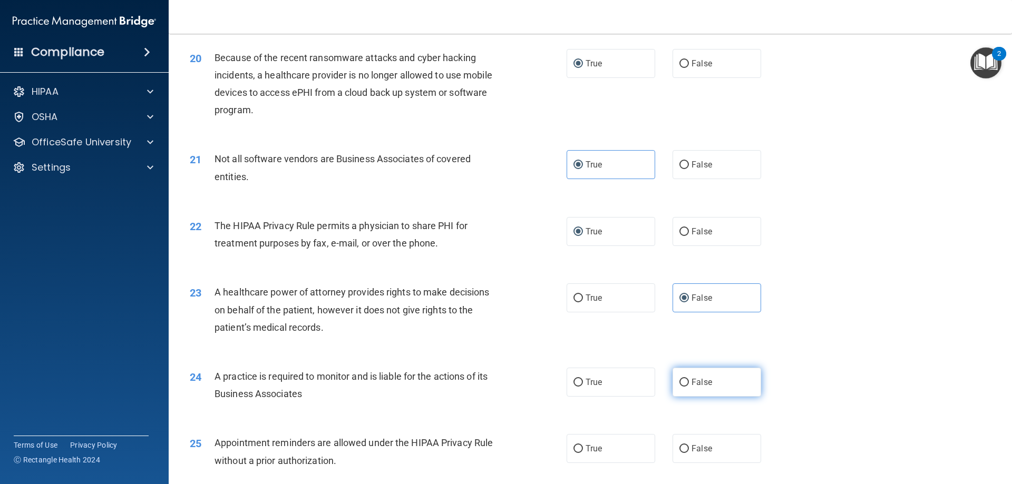
click at [693, 385] on span "False" at bounding box center [701, 382] width 21 height 10
click at [689, 385] on input "False" at bounding box center [683, 383] width 9 height 8
radio input "true"
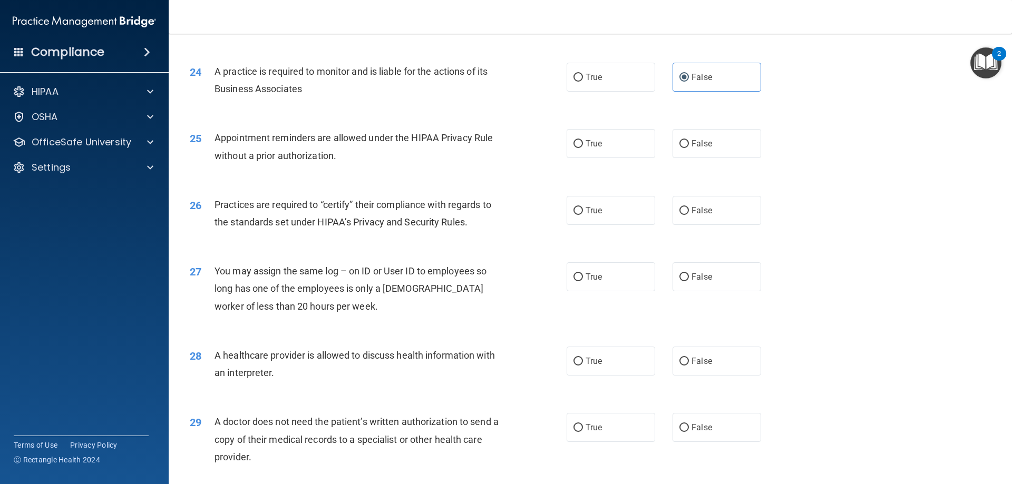
scroll to position [1844, 0]
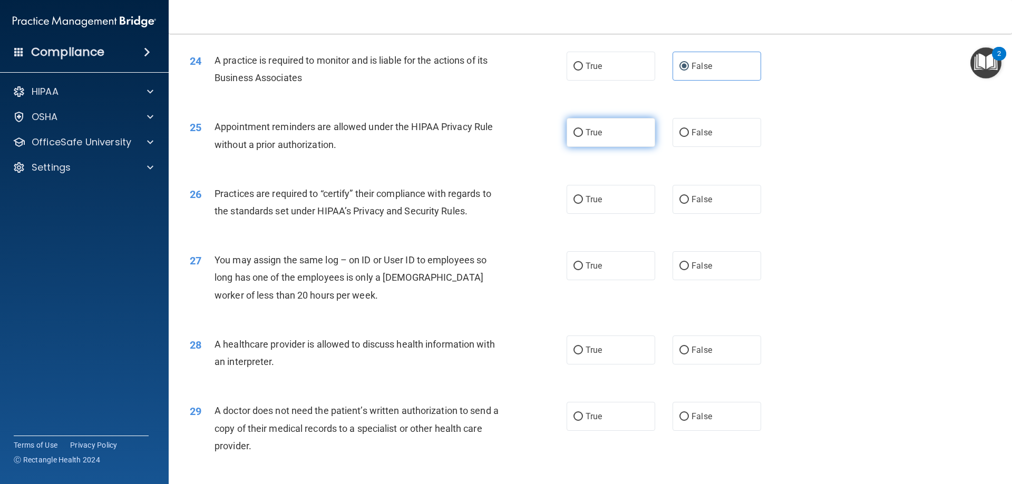
click at [573, 130] on input "True" at bounding box center [577, 133] width 9 height 8
radio input "true"
click at [682, 202] on input "False" at bounding box center [683, 200] width 9 height 8
radio input "true"
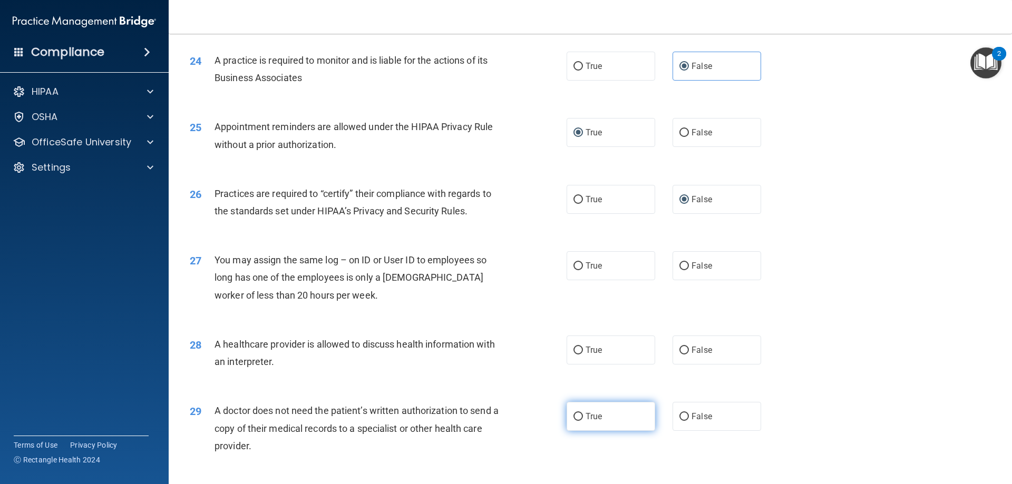
click at [575, 418] on input "True" at bounding box center [577, 417] width 9 height 8
radio input "true"
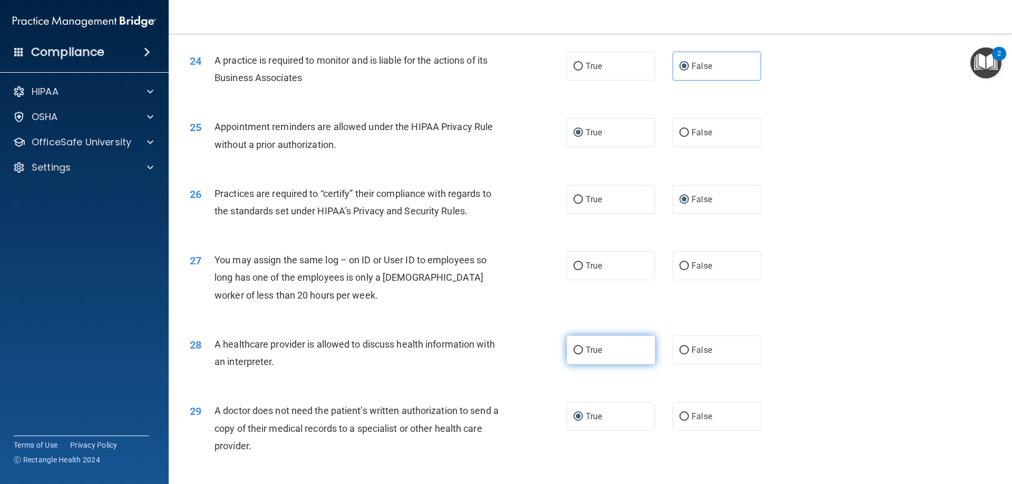
click at [574, 353] on input "True" at bounding box center [577, 351] width 9 height 8
radio input "true"
click at [679, 267] on input "False" at bounding box center [683, 266] width 9 height 8
radio input "true"
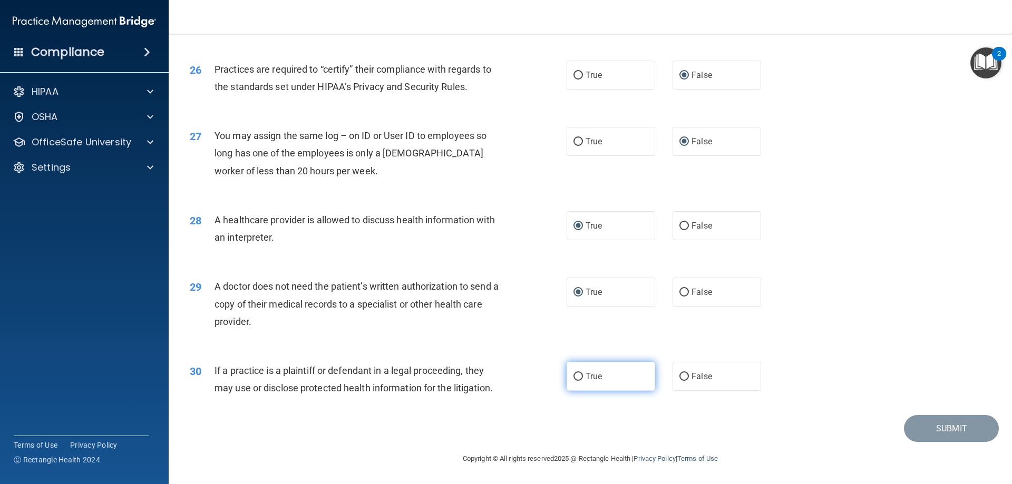
click at [580, 375] on label "True" at bounding box center [610, 376] width 89 height 29
click at [580, 375] on input "True" at bounding box center [577, 377] width 9 height 8
radio input "true"
click at [930, 434] on button "Submit" at bounding box center [951, 428] width 95 height 27
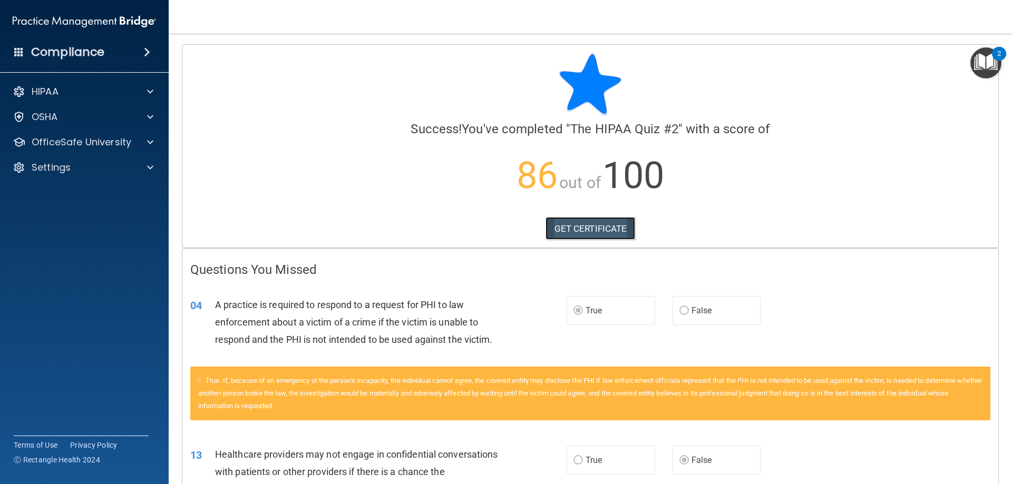
click at [605, 234] on link "GET CERTIFICATE" at bounding box center [590, 228] width 90 height 23
click at [70, 96] on div "HIPAA" at bounding box center [70, 91] width 131 height 13
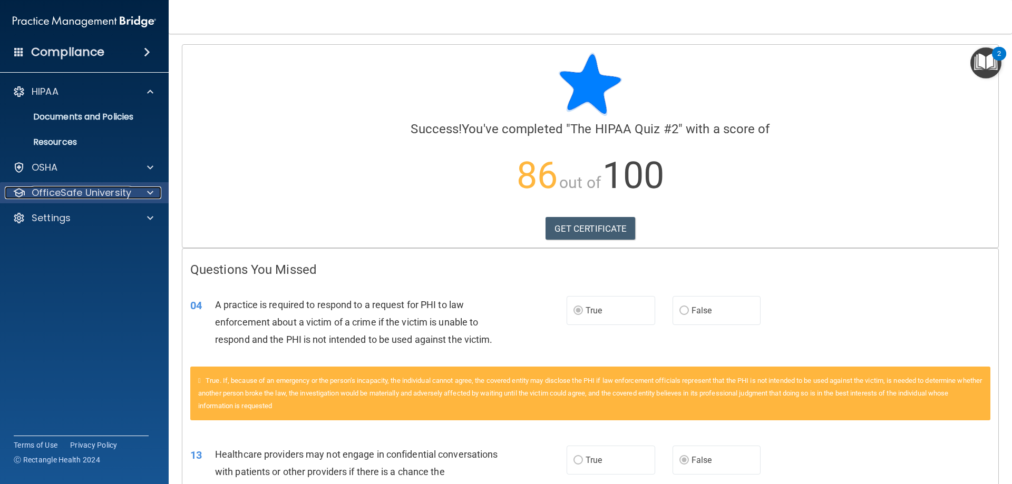
click at [54, 193] on p "OfficeSafe University" at bounding box center [82, 193] width 100 height 13
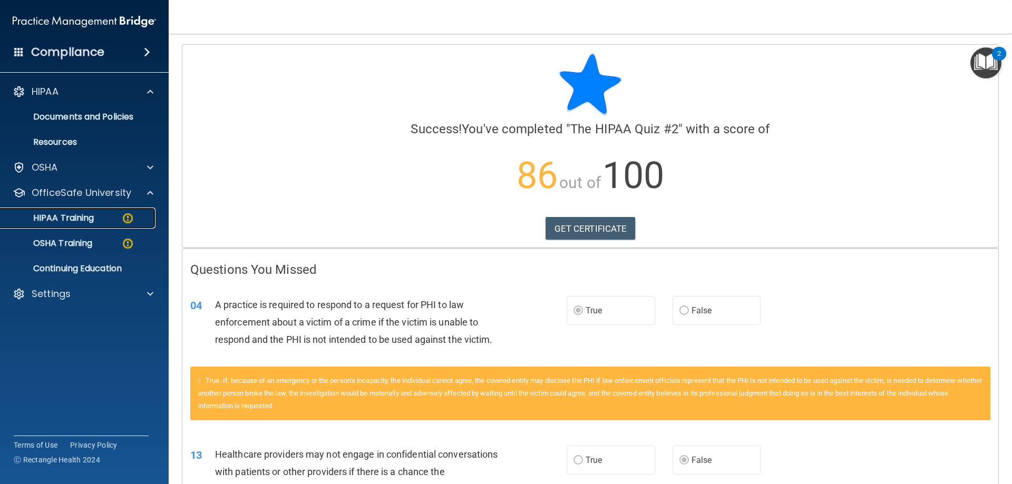
click at [45, 219] on p "HIPAA Training" at bounding box center [50, 218] width 87 height 11
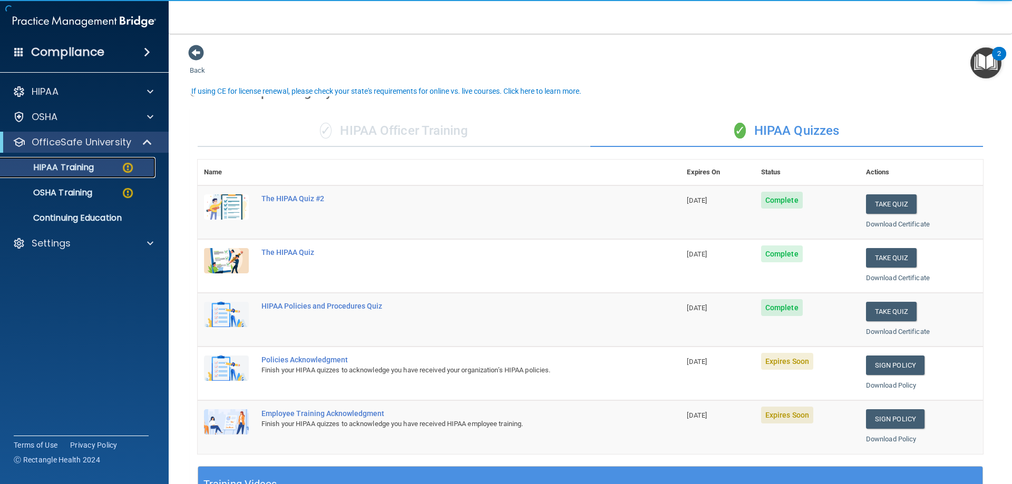
scroll to position [105, 0]
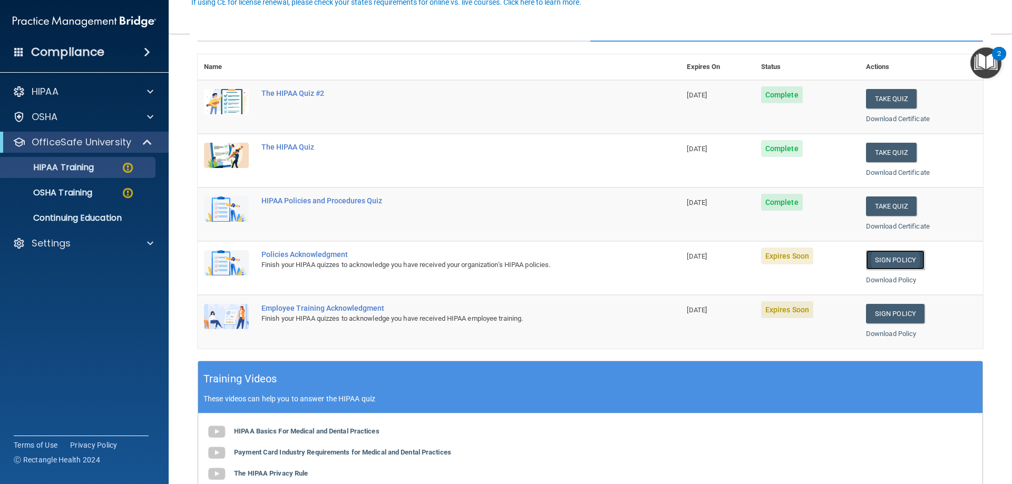
click at [869, 262] on link "Sign Policy" at bounding box center [895, 259] width 58 height 19
click at [908, 256] on link "Sign Policy" at bounding box center [895, 259] width 58 height 19
click at [879, 310] on link "Sign Policy" at bounding box center [895, 313] width 58 height 19
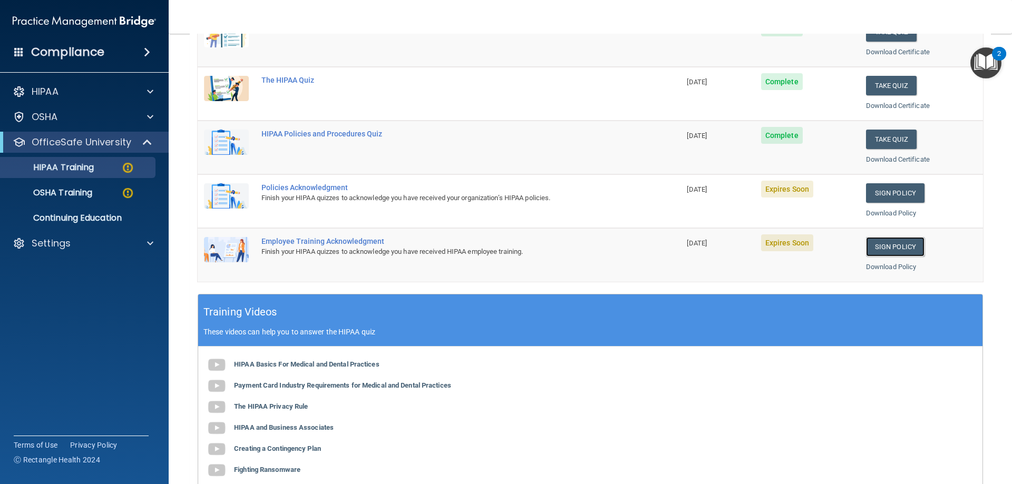
scroll to position [0, 0]
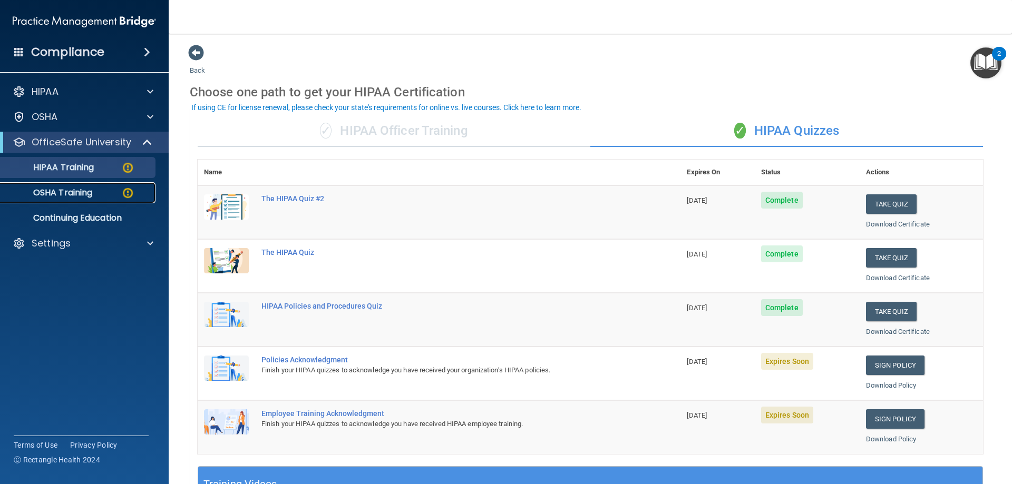
click at [75, 198] on p "OSHA Training" at bounding box center [49, 193] width 85 height 11
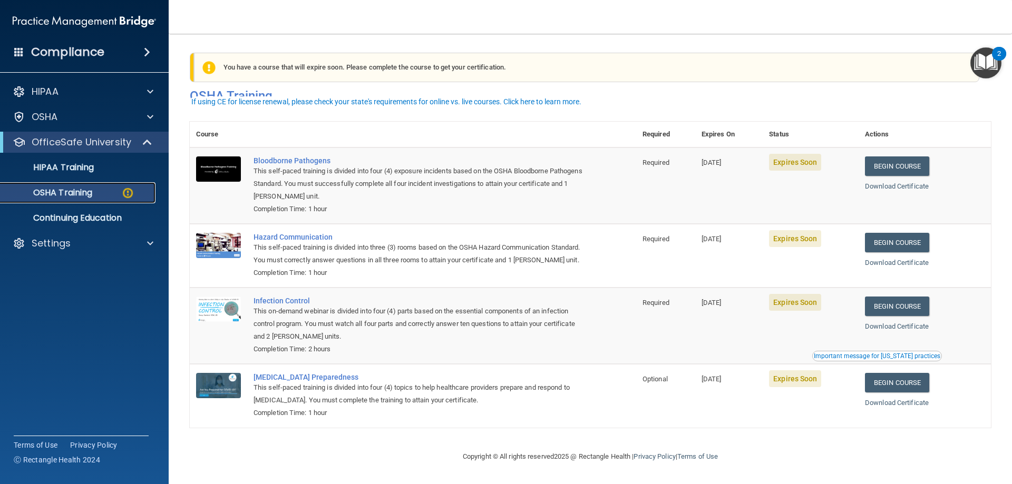
scroll to position [13, 0]
click at [903, 157] on link "Begin Course" at bounding box center [897, 166] width 64 height 19
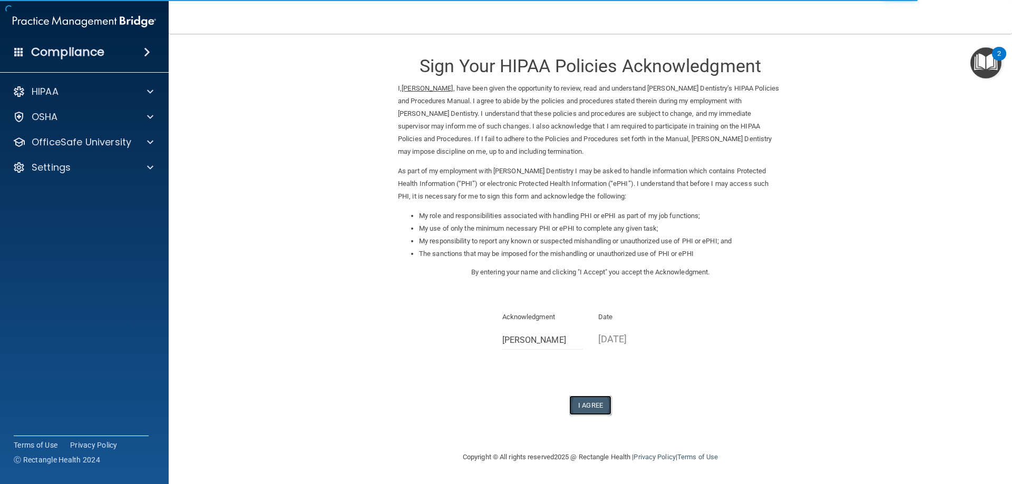
click at [582, 405] on button "I Agree" at bounding box center [590, 405] width 42 height 19
click at [590, 407] on button "I Agree" at bounding box center [590, 405] width 42 height 19
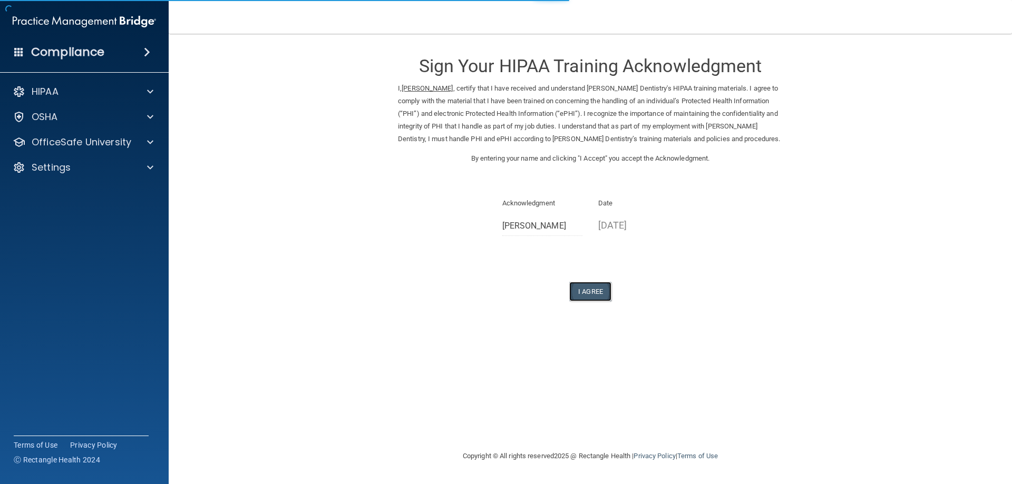
click at [592, 294] on button "I Agree" at bounding box center [590, 291] width 42 height 19
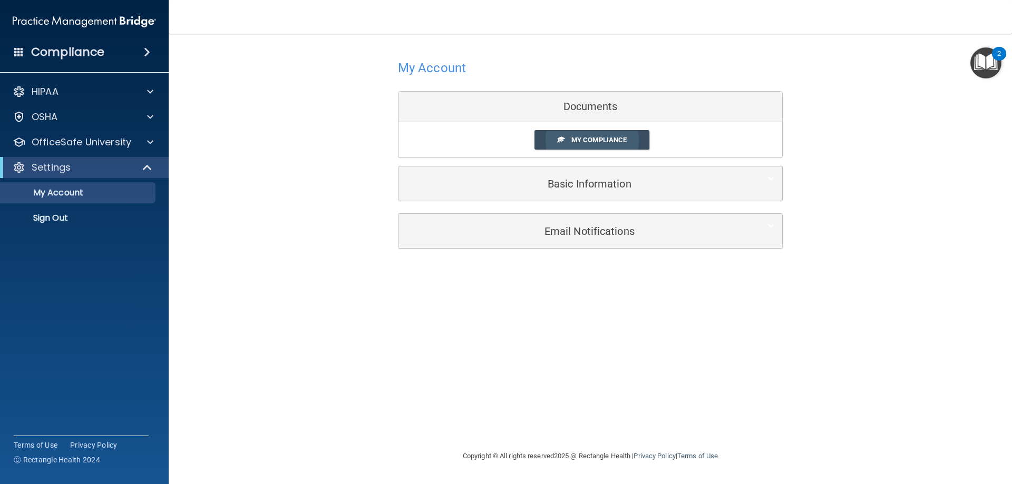
click at [603, 142] on span "My Compliance" at bounding box center [598, 140] width 55 height 8
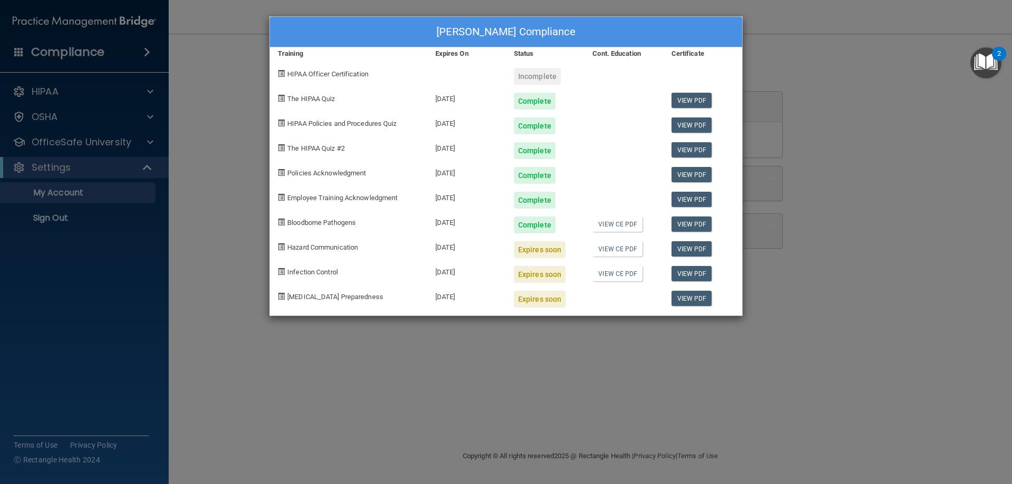
click at [182, 445] on div "[PERSON_NAME] Compliance Training Expires On Status Cont. Education Certificate…" at bounding box center [506, 242] width 1012 height 484
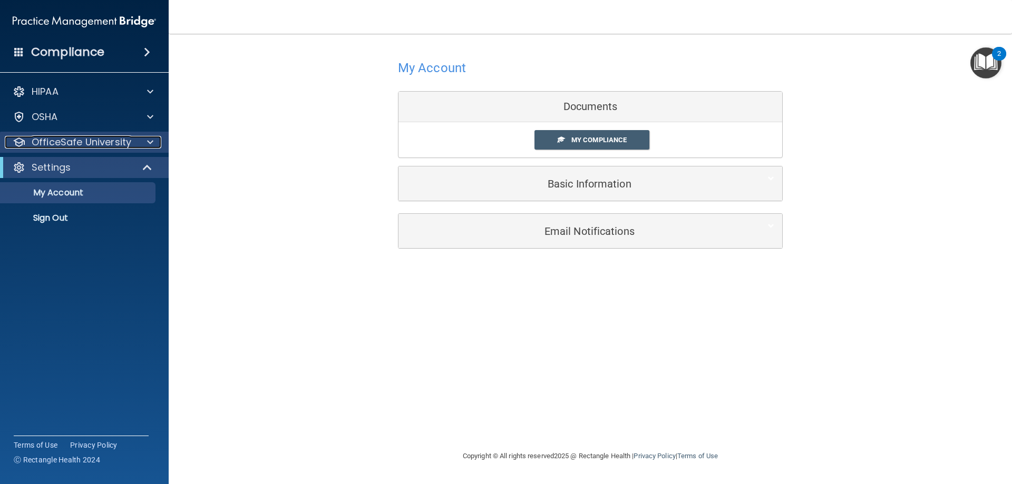
click at [55, 145] on p "OfficeSafe University" at bounding box center [82, 142] width 100 height 13
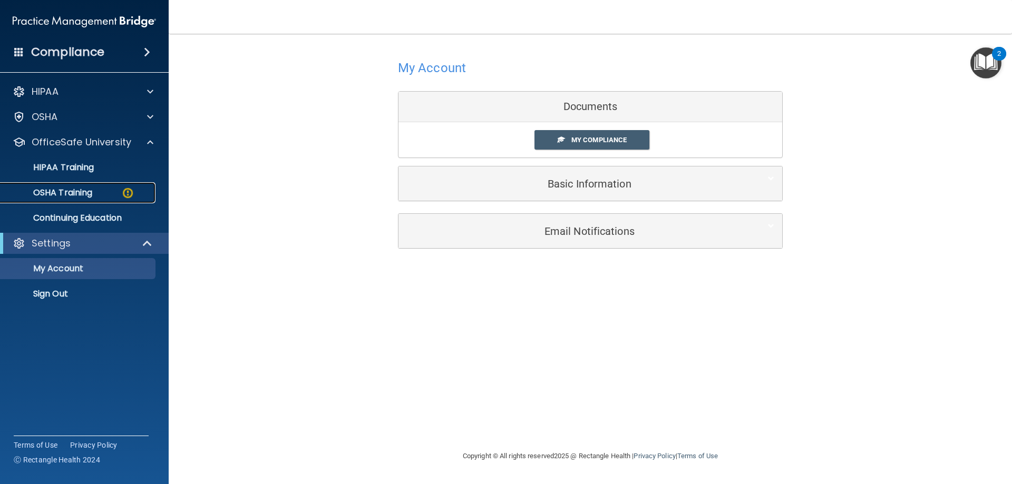
click at [60, 191] on p "OSHA Training" at bounding box center [49, 193] width 85 height 11
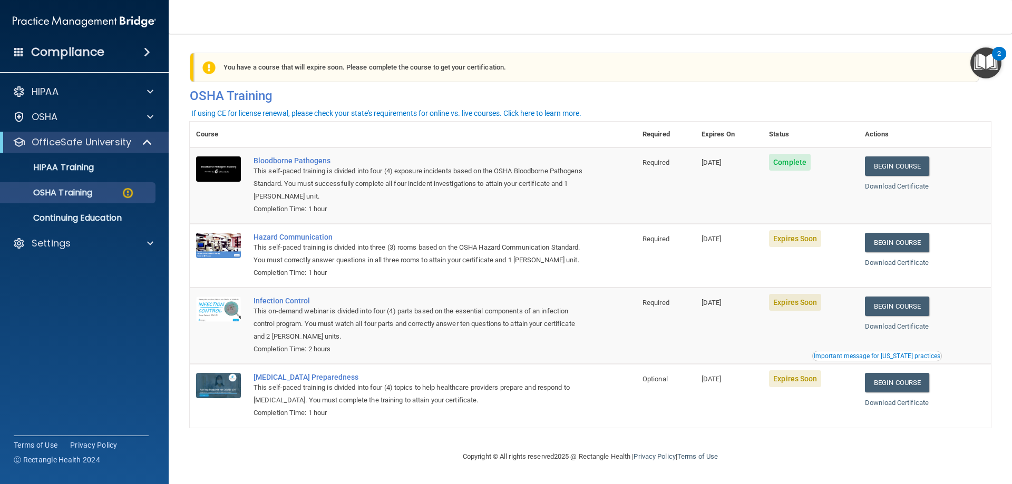
click at [799, 165] on span "Complete" at bounding box center [790, 162] width 42 height 17
click at [799, 243] on span "Expires Soon" at bounding box center [795, 238] width 52 height 17
click at [885, 239] on link "Begin Course" at bounding box center [897, 242] width 64 height 19
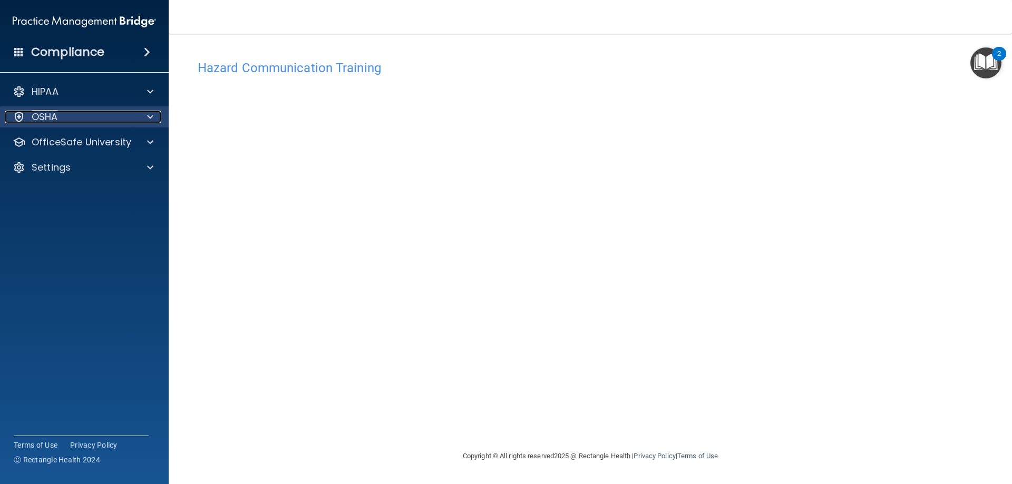
click at [69, 121] on div "OSHA" at bounding box center [70, 117] width 131 height 13
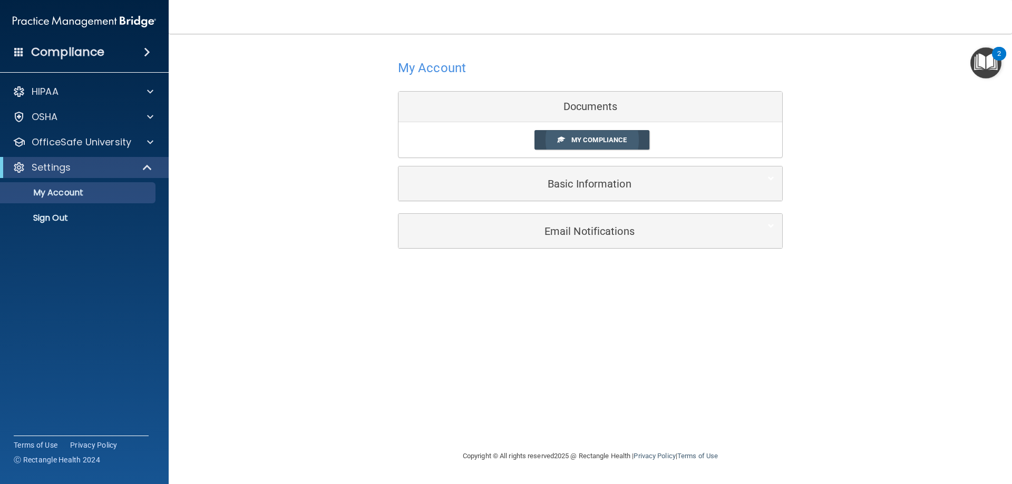
click at [589, 145] on link "My Compliance" at bounding box center [591, 139] width 115 height 19
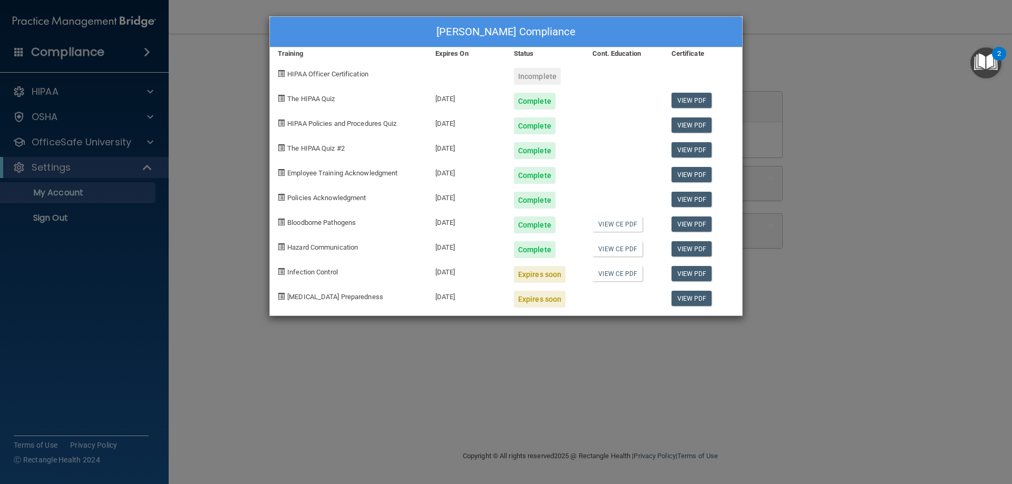
click at [74, 151] on div "[PERSON_NAME] Compliance Training Expires On Status Cont. Education Certificate…" at bounding box center [506, 242] width 1012 height 484
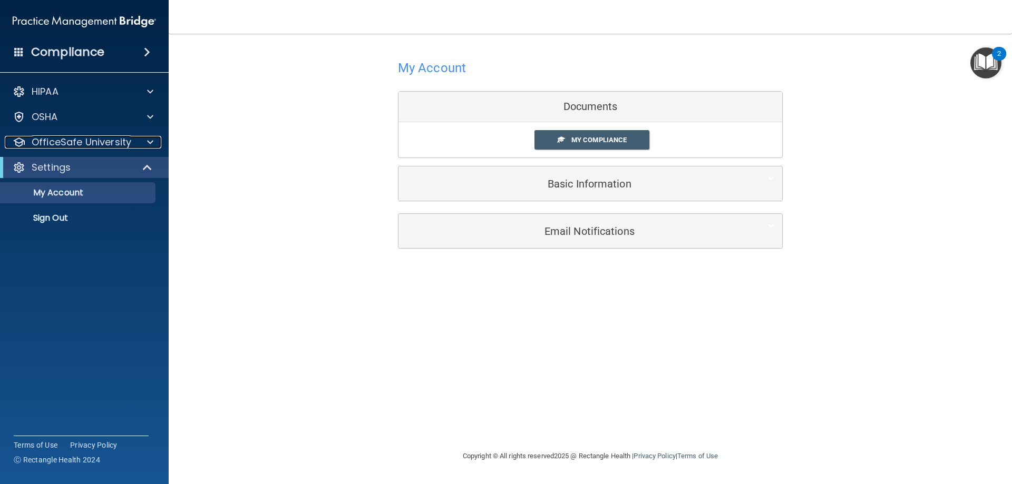
click at [75, 144] on p "OfficeSafe University" at bounding box center [82, 142] width 100 height 13
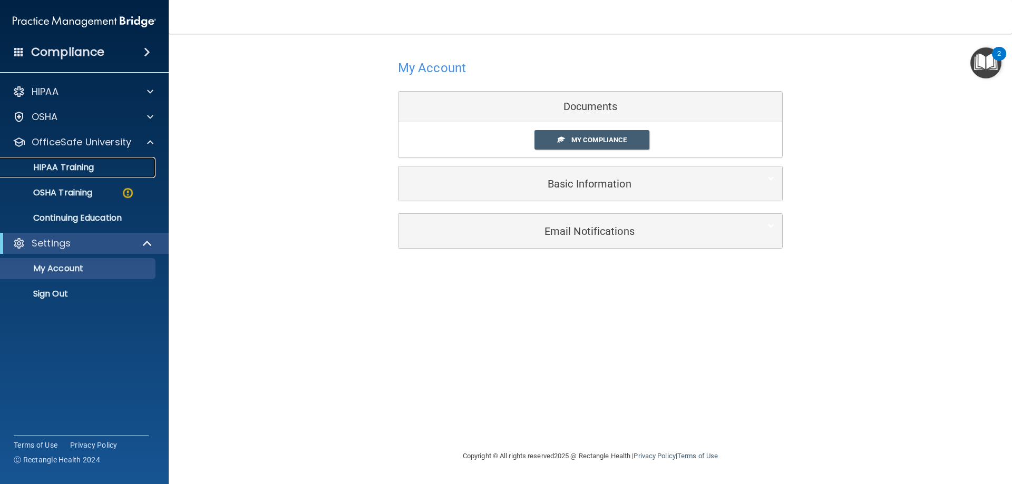
click at [78, 165] on p "HIPAA Training" at bounding box center [50, 167] width 87 height 11
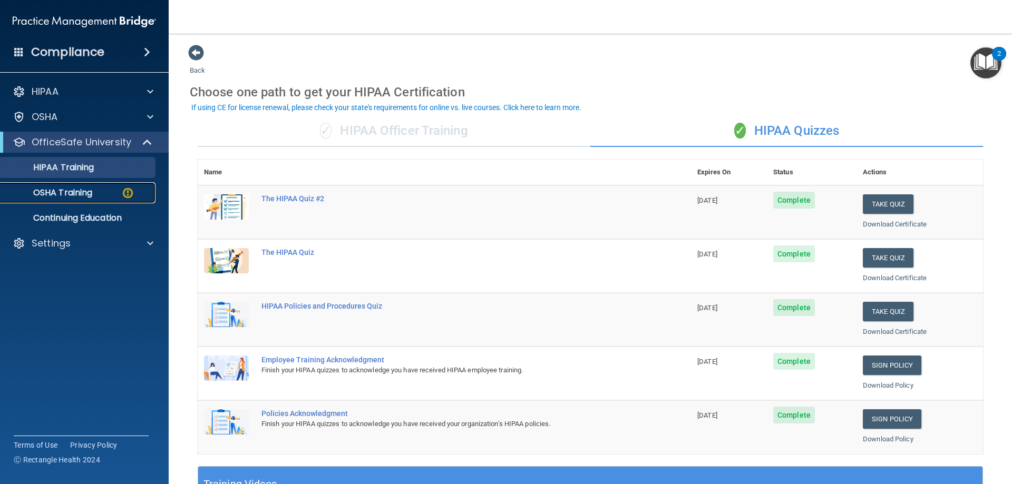
click at [61, 199] on link "OSHA Training" at bounding box center [72, 192] width 166 height 21
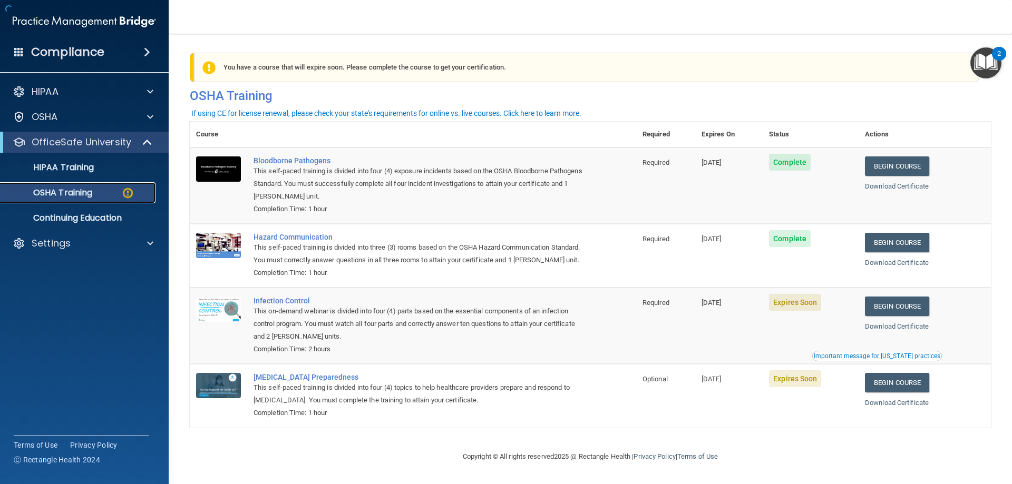
scroll to position [13, 0]
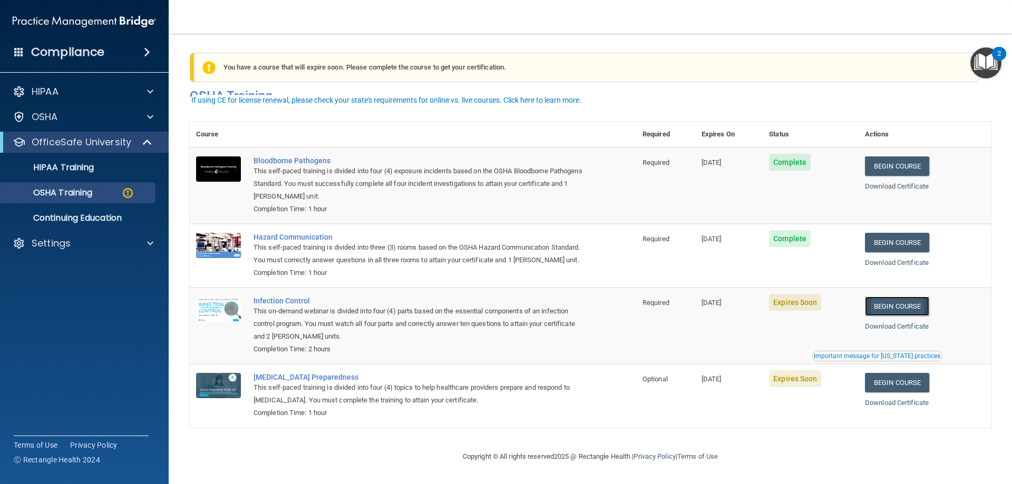
click at [885, 309] on link "Begin Course" at bounding box center [897, 306] width 64 height 19
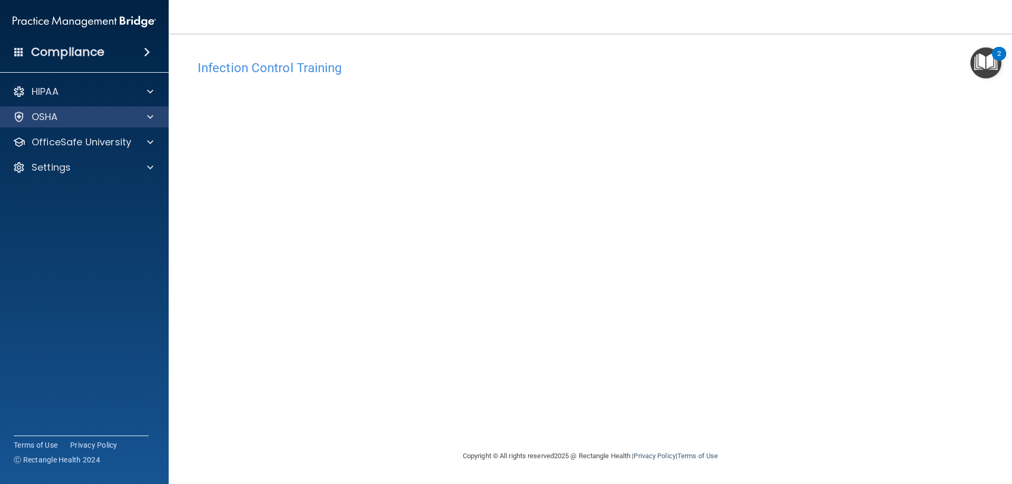
click at [65, 123] on div "OSHA" at bounding box center [84, 116] width 169 height 21
click at [70, 120] on div "OSHA" at bounding box center [70, 117] width 131 height 13
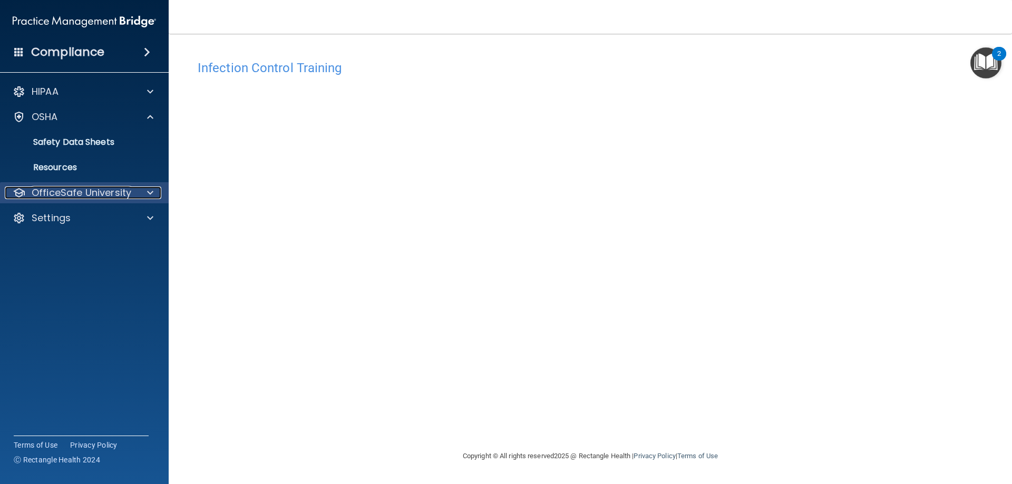
click at [83, 197] on p "OfficeSafe University" at bounding box center [82, 193] width 100 height 13
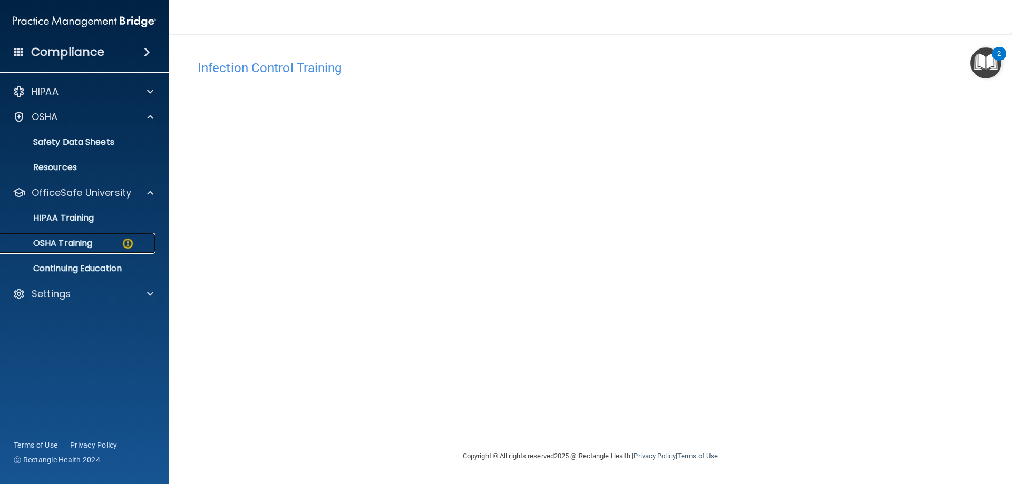
click at [89, 245] on p "OSHA Training" at bounding box center [49, 243] width 85 height 11
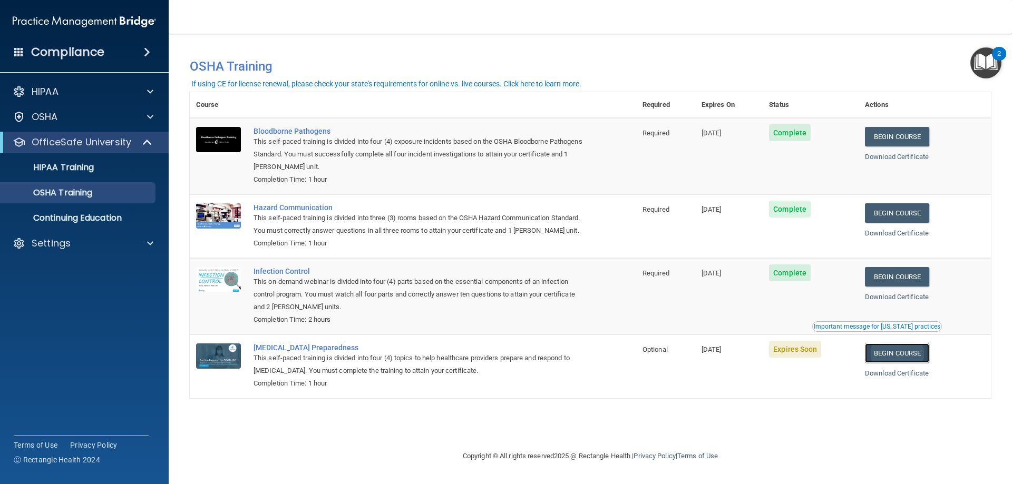
click at [901, 363] on link "Begin Course" at bounding box center [897, 353] width 64 height 19
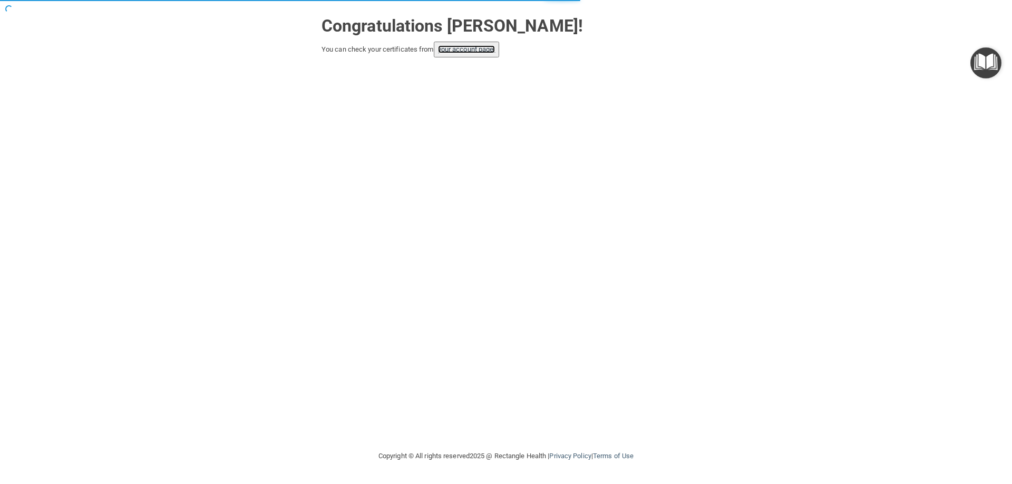
click at [481, 49] on link "your account page!" at bounding box center [466, 49] width 57 height 8
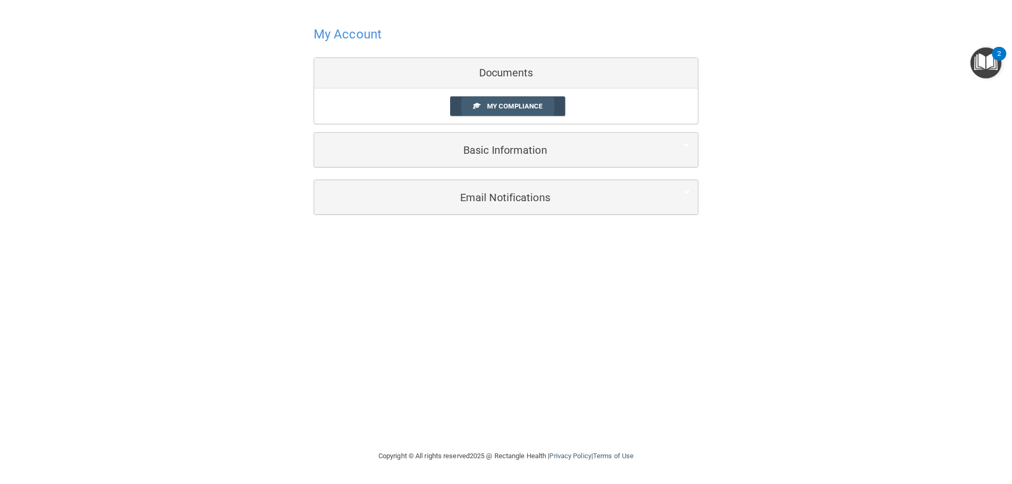
click at [533, 99] on link "My Compliance" at bounding box center [507, 105] width 115 height 19
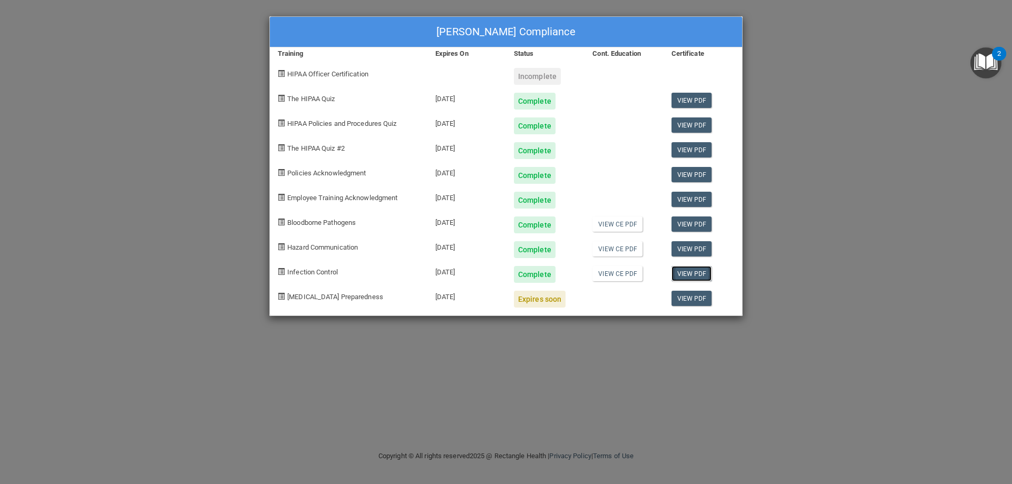
click at [687, 275] on link "View PDF" at bounding box center [691, 273] width 41 height 15
click at [694, 253] on link "View PDF" at bounding box center [691, 248] width 41 height 15
click at [690, 222] on link "View PDF" at bounding box center [691, 224] width 41 height 15
click at [702, 199] on link "View PDF" at bounding box center [691, 199] width 41 height 15
click at [688, 175] on link "View PDF" at bounding box center [691, 174] width 41 height 15
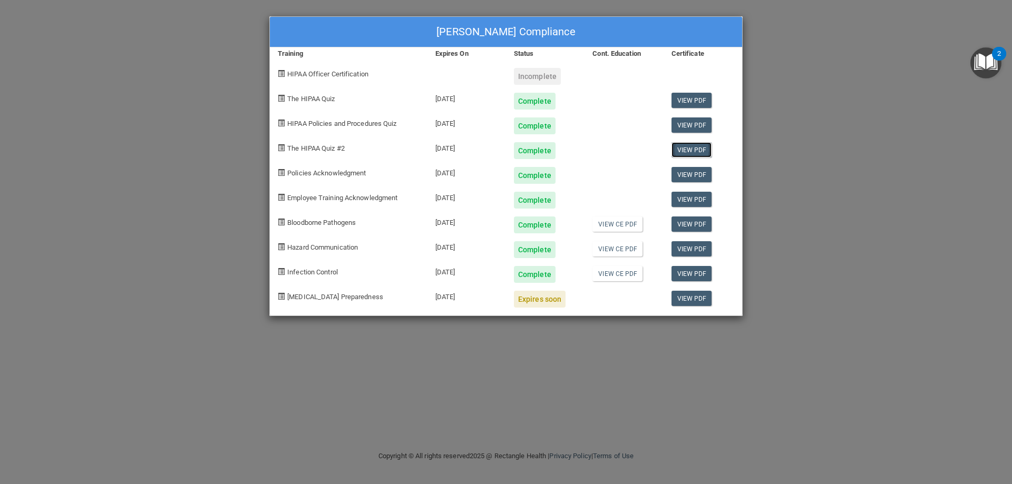
click at [687, 149] on link "View PDF" at bounding box center [691, 149] width 41 height 15
click at [532, 300] on div "Expires soon" at bounding box center [540, 299] width 52 height 17
click at [703, 303] on link "View PDF" at bounding box center [691, 298] width 41 height 15
click at [549, 300] on div "Expires soon" at bounding box center [540, 299] width 52 height 17
drag, startPoint x: 449, startPoint y: 301, endPoint x: 342, endPoint y: 294, distance: 107.2
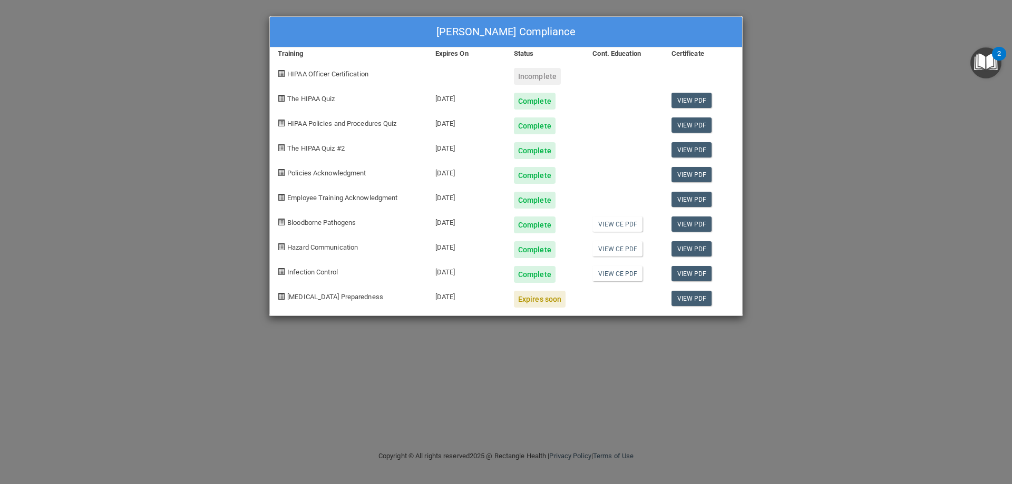
click at [447, 301] on div "08/30/2025" at bounding box center [466, 295] width 79 height 25
click at [337, 294] on span "[MEDICAL_DATA] Preparedness" at bounding box center [335, 297] width 96 height 8
click at [964, 121] on div "Rachel Wilson's Compliance Training Expires On Status Cont. Education Certifica…" at bounding box center [506, 242] width 1012 height 484
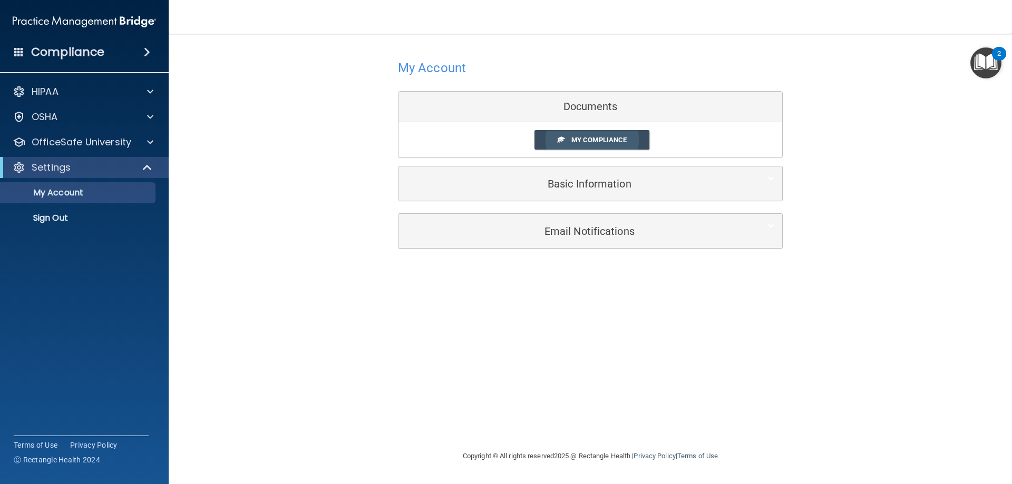
click at [598, 143] on span "My Compliance" at bounding box center [598, 140] width 55 height 8
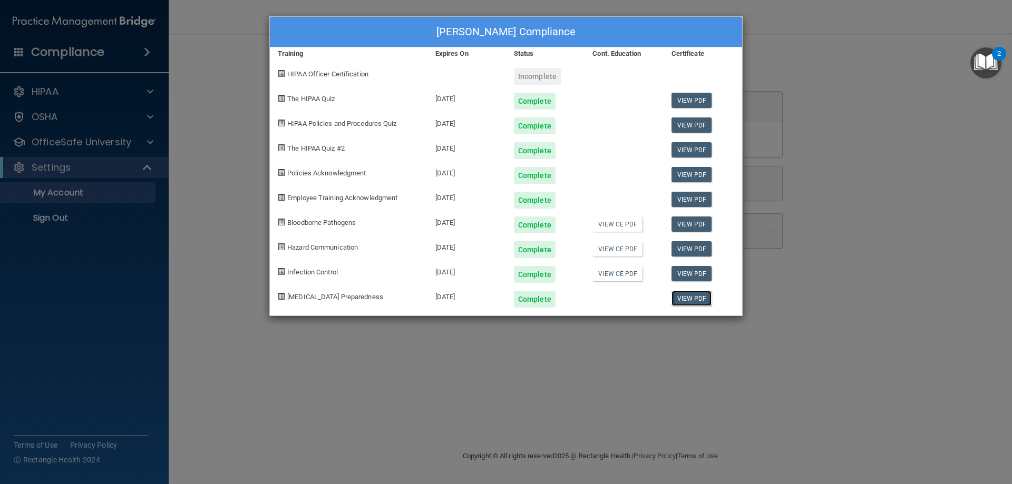
click at [693, 301] on link "View PDF" at bounding box center [691, 298] width 41 height 15
